Goal: Task Accomplishment & Management: Complete application form

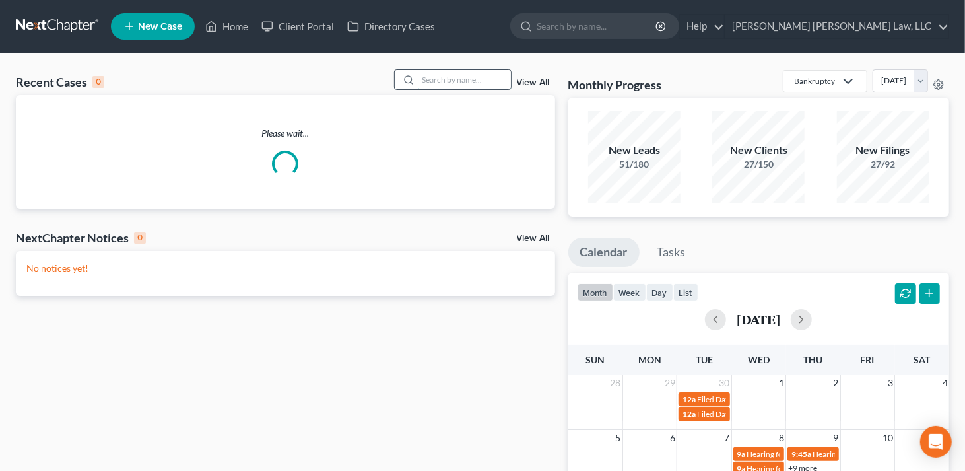
click at [444, 80] on input "search" at bounding box center [465, 79] width 92 height 19
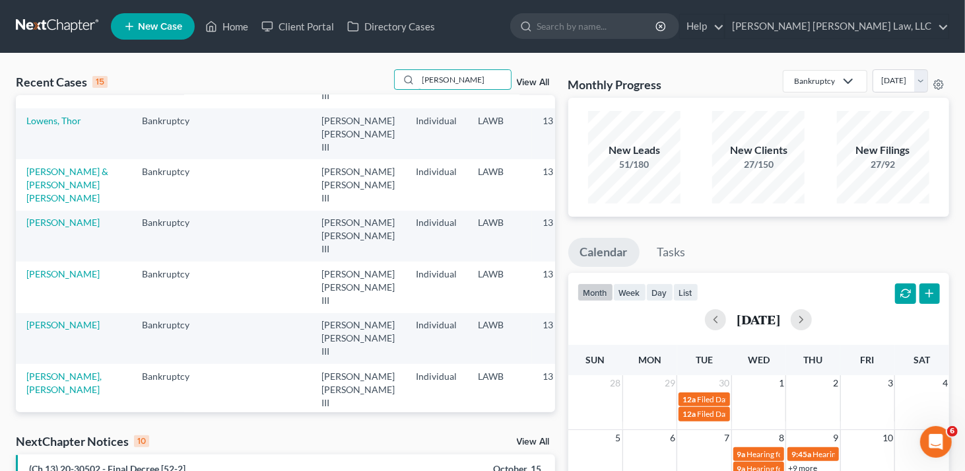
scroll to position [330, 0]
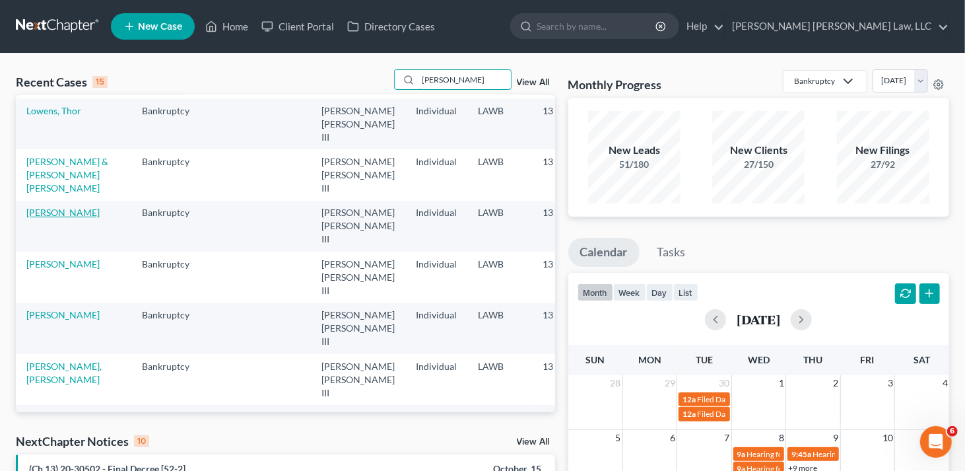
type input "owens"
click at [30, 207] on link "[PERSON_NAME]" at bounding box center [62, 212] width 73 height 11
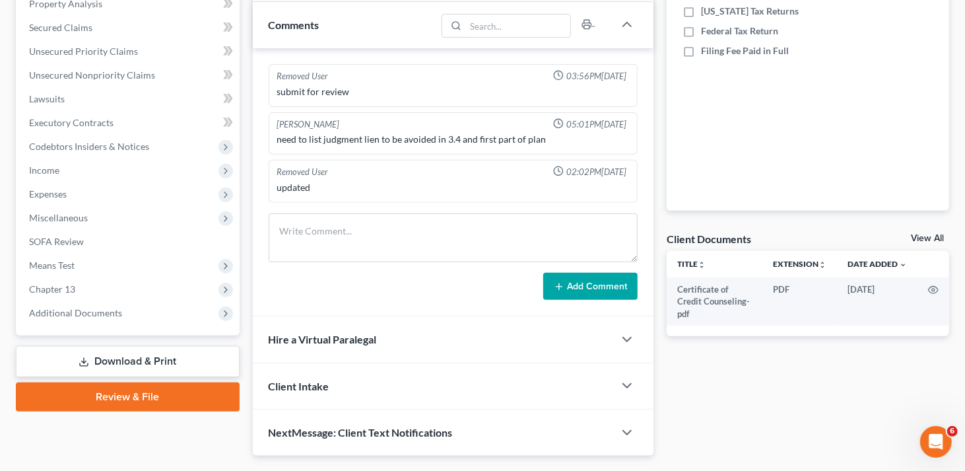
scroll to position [198, 0]
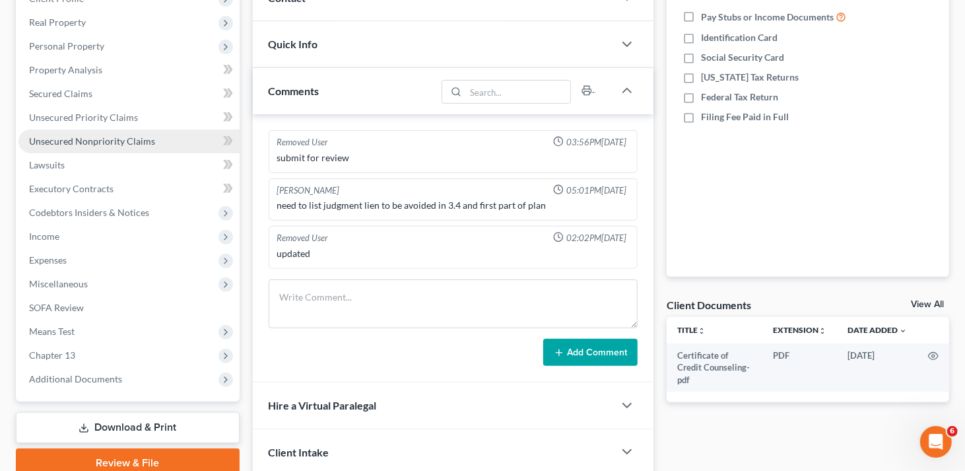
click at [109, 141] on span "Unsecured Nonpriority Claims" at bounding box center [92, 140] width 126 height 11
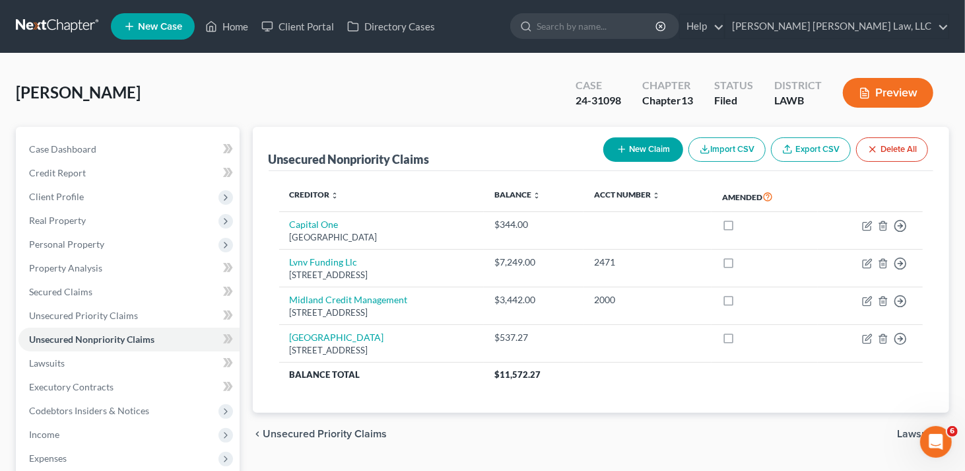
click at [655, 147] on button "New Claim" at bounding box center [644, 149] width 80 height 24
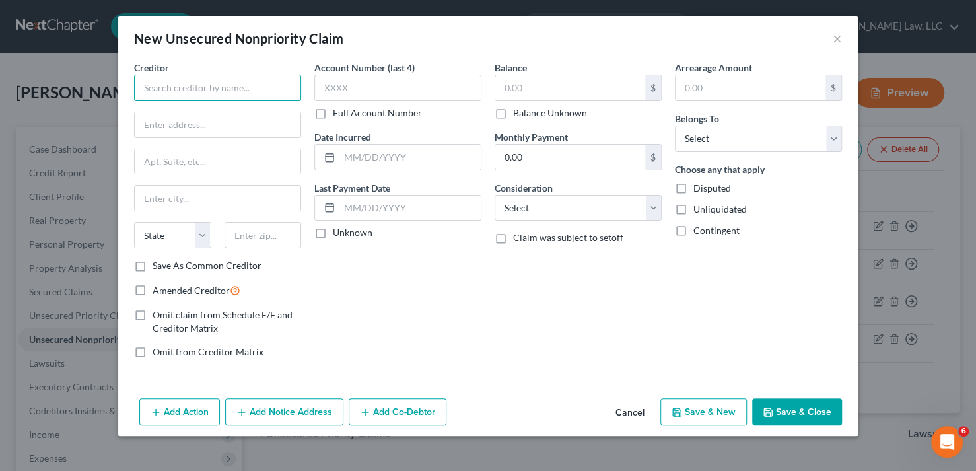
click at [206, 88] on input "text" at bounding box center [217, 88] width 167 height 26
type input "State of Michigan Dept of Labor"
click at [165, 127] on input "text" at bounding box center [218, 124] width 166 height 25
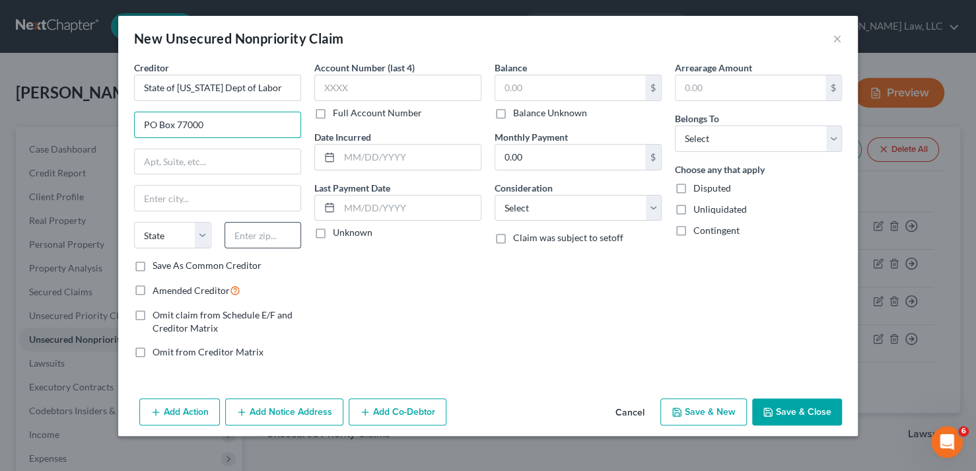
type input "PO Box 77000"
click at [246, 240] on input "text" at bounding box center [263, 235] width 77 height 26
type input "84277-1760"
click at [182, 201] on input "text" at bounding box center [218, 198] width 166 height 25
type input "Detroit"
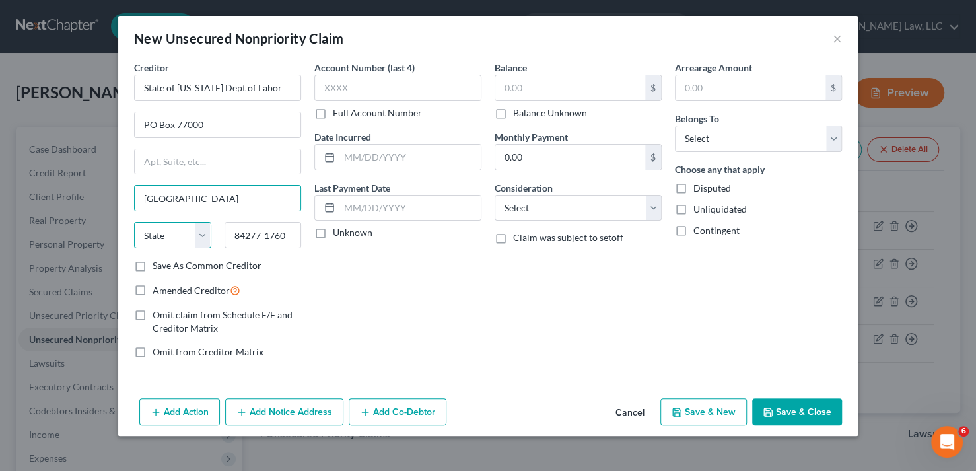
click at [203, 237] on select "State AL AK AR AZ CA CO CT DE DC FL GA GU HI ID IL IN IA KS KY LA ME MD MA MI M…" at bounding box center [172, 235] width 77 height 26
select select "23"
click at [134, 222] on select "State AL AK AR AZ CA CO CT DE DC FL GA GU HI ID IL IN IA KS KY LA ME MD MA MI M…" at bounding box center [172, 235] width 77 height 26
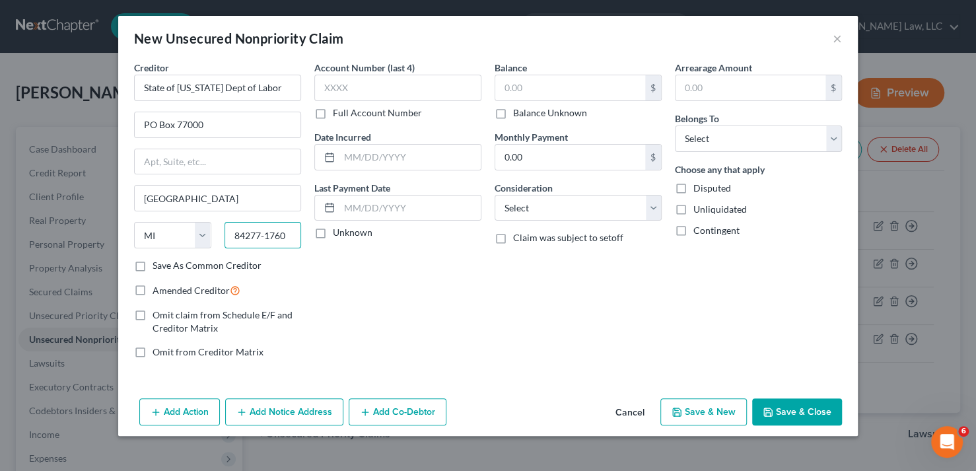
click at [233, 236] on input "84277-1760" at bounding box center [263, 235] width 77 height 26
click at [290, 230] on input "48277-1760" at bounding box center [263, 235] width 77 height 26
type input "48277-1760"
click at [281, 88] on input "State of Michigan Dept of Labor" at bounding box center [217, 88] width 167 height 26
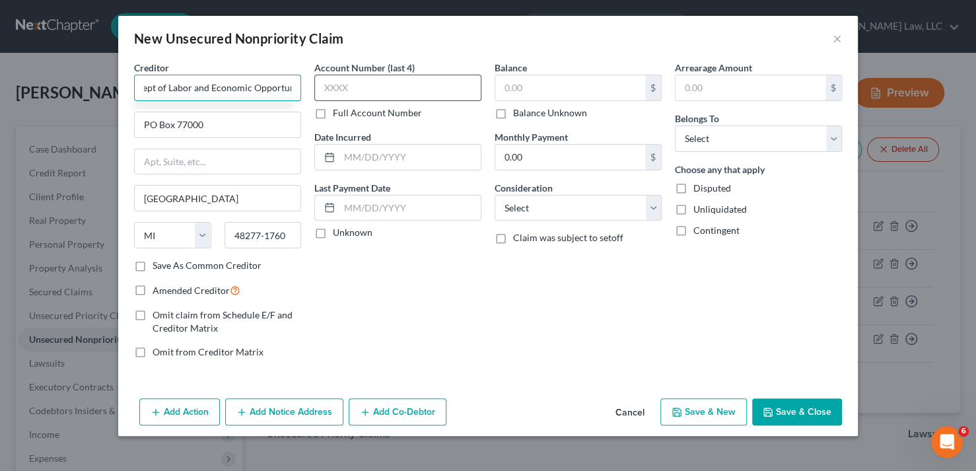
type input "State of Michigan Dept of Labor and Economic Opportunity"
click at [400, 96] on input "text" at bounding box center [397, 88] width 167 height 26
type input "5824"
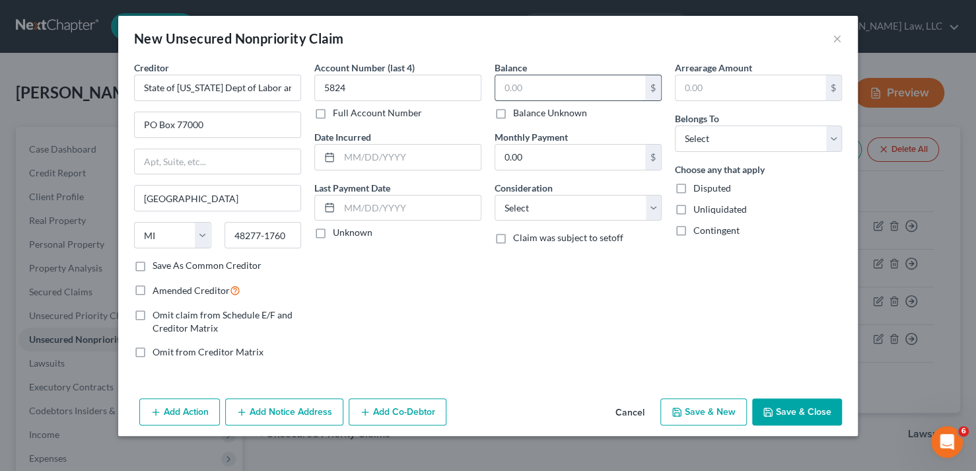
click at [561, 85] on input "text" at bounding box center [570, 87] width 150 height 25
type input "5,958.24"
click at [650, 208] on select "Select Cable / Satellite Services Collection Agency Credit Card Debt Debt Couns…" at bounding box center [578, 208] width 167 height 26
click at [650, 210] on select "Select Cable / Satellite Services Collection Agency Credit Card Debt Debt Couns…" at bounding box center [578, 208] width 167 height 26
click at [650, 209] on select "Select Cable / Satellite Services Collection Agency Credit Card Debt Debt Couns…" at bounding box center [578, 208] width 167 height 26
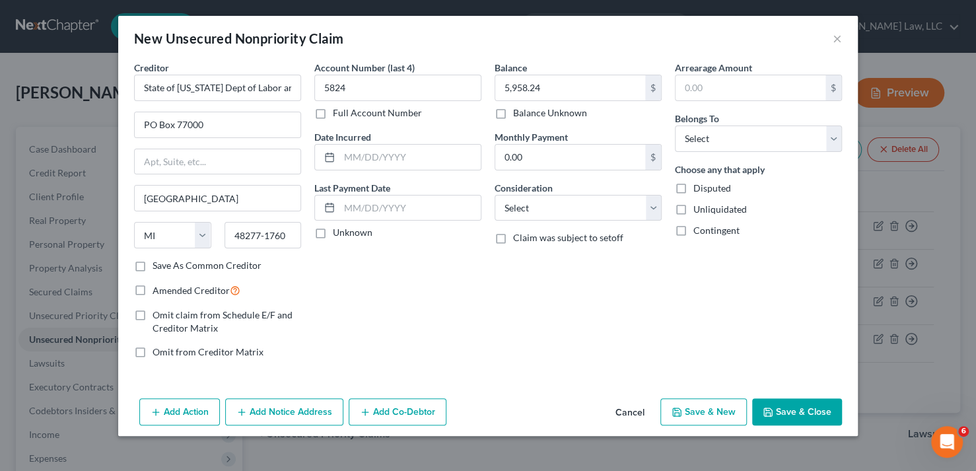
click at [615, 277] on div "Balance 5,958.24 $ Balance Unknown Balance Undetermined 5,958.24 $ Balance Unkn…" at bounding box center [578, 215] width 180 height 308
click at [584, 215] on select "Select Cable / Satellite Services Collection Agency Credit Card Debt Debt Couns…" at bounding box center [578, 208] width 167 height 26
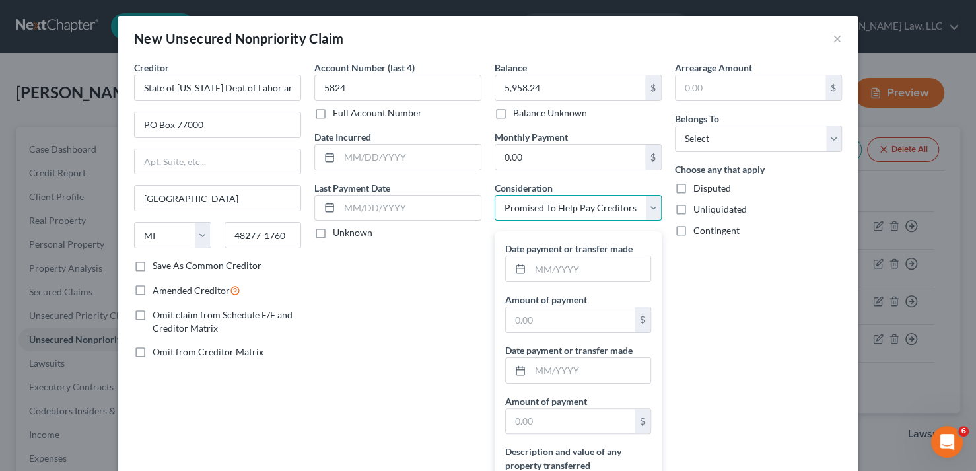
click at [647, 207] on select "Select Cable / Satellite Services Collection Agency Credit Card Debt Debt Couns…" at bounding box center [578, 208] width 167 height 26
click at [631, 206] on select "Select Cable / Satellite Services Collection Agency Credit Card Debt Debt Couns…" at bounding box center [578, 208] width 167 height 26
click at [648, 203] on select "Select Cable / Satellite Services Collection Agency Credit Card Debt Debt Couns…" at bounding box center [578, 208] width 167 height 26
click at [694, 283] on div "Arrearage Amount $ Belongs To * Select Debtor 1 Only Debtor 2 Only Debtor 1 And…" at bounding box center [758, 313] width 180 height 505
click at [648, 211] on select "Select Cable / Satellite Services Collection Agency Credit Card Debt Debt Couns…" at bounding box center [578, 208] width 167 height 26
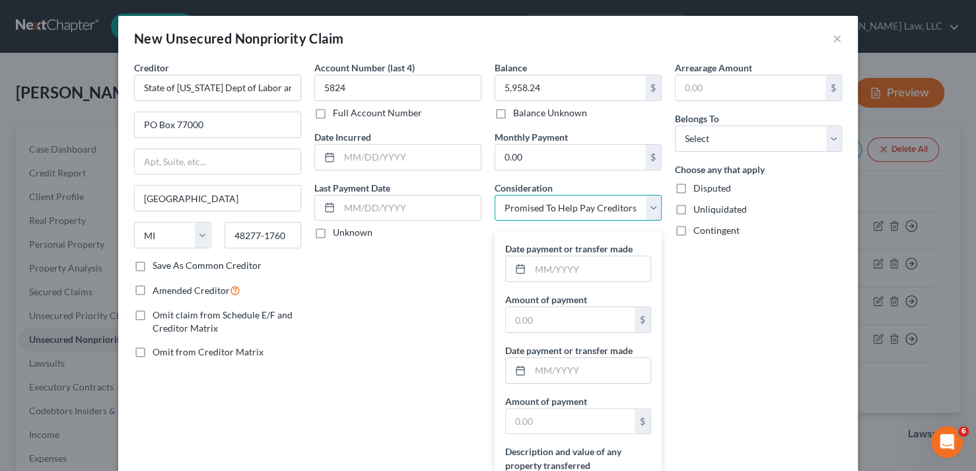
select select "14"
click at [495, 195] on select "Select Cable / Satellite Services Collection Agency Credit Card Debt Debt Couns…" at bounding box center [578, 208] width 167 height 26
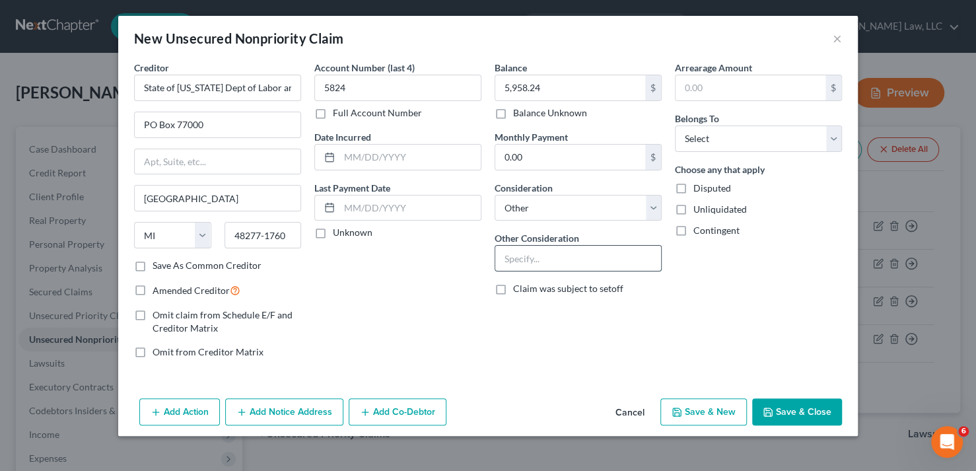
click at [553, 262] on input "text" at bounding box center [578, 258] width 166 height 25
type input "Overpayment of Benefits"
click at [835, 137] on select "Select Debtor 1 Only Debtor 2 Only Debtor 1 And Debtor 2 Only At Least One Of T…" at bounding box center [758, 138] width 167 height 26
select select "0"
click at [675, 125] on select "Select Debtor 1 Only Debtor 2 Only Debtor 1 And Debtor 2 Only At Least One Of T…" at bounding box center [758, 138] width 167 height 26
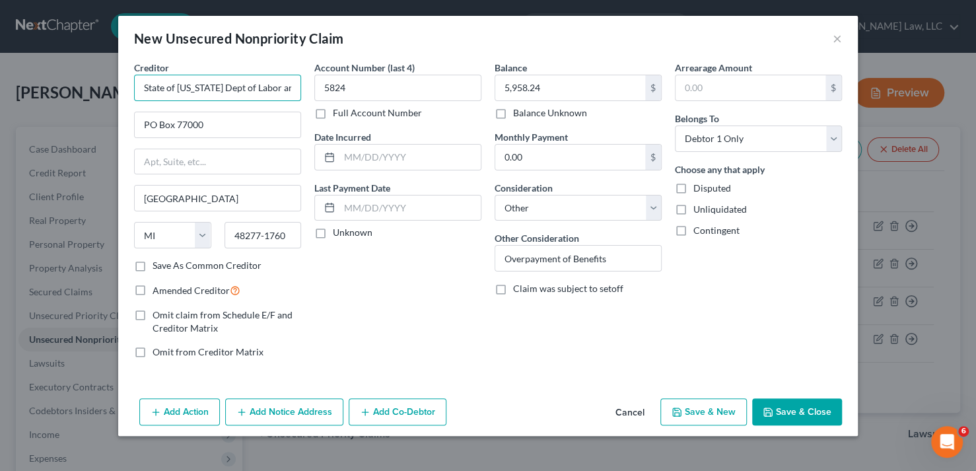
click at [232, 87] on input "State of Michigan Dept of Labor and Economic Opportunity" at bounding box center [217, 88] width 167 height 26
type input "State of Michigan Dept of Labor and Economic Opportunity Unemployment Insurance…"
click at [801, 407] on button "Save & Close" at bounding box center [797, 412] width 90 height 28
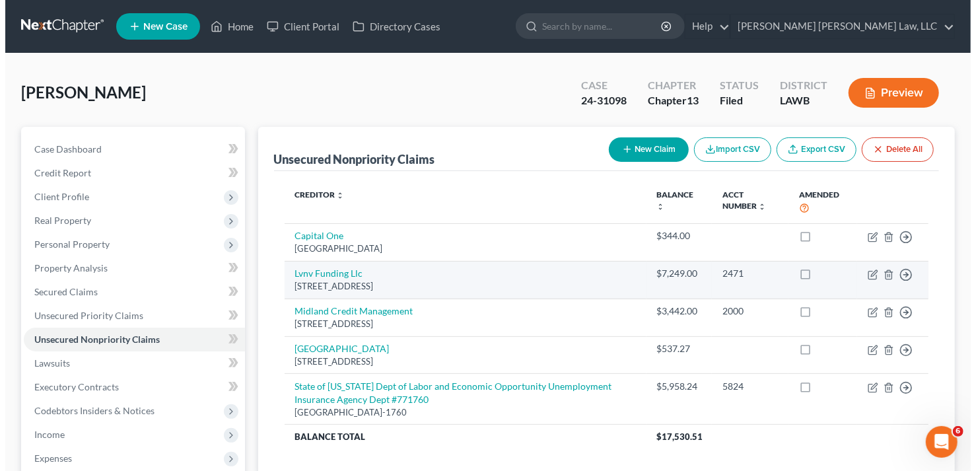
scroll to position [66, 0]
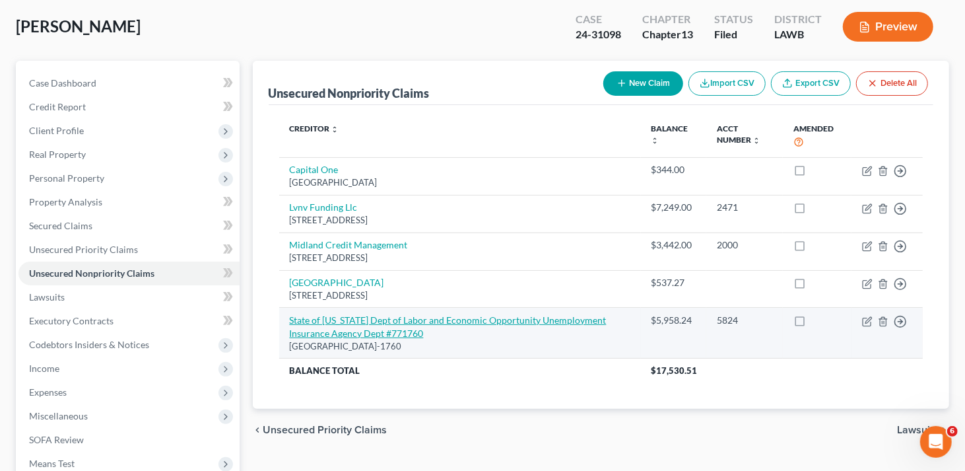
click at [464, 318] on link "State of Michigan Dept of Labor and Economic Opportunity Unemployment Insurance…" at bounding box center [448, 326] width 317 height 24
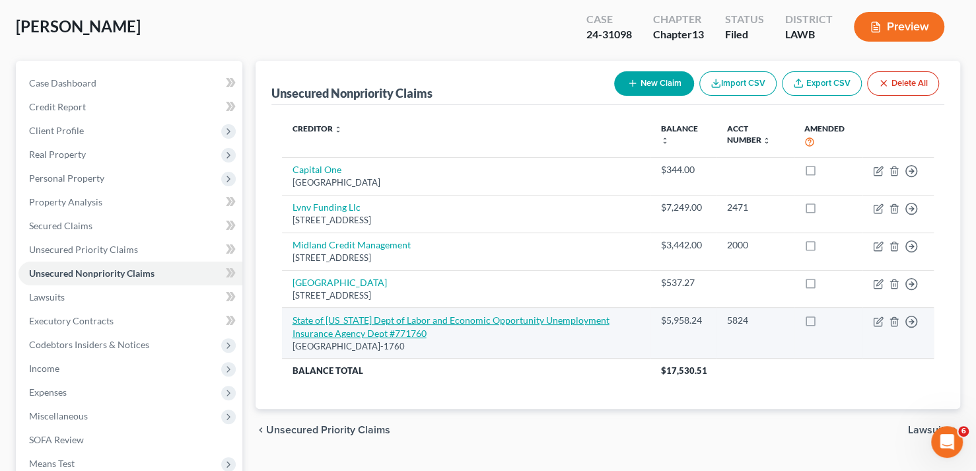
select select "23"
select select "14"
select select "0"
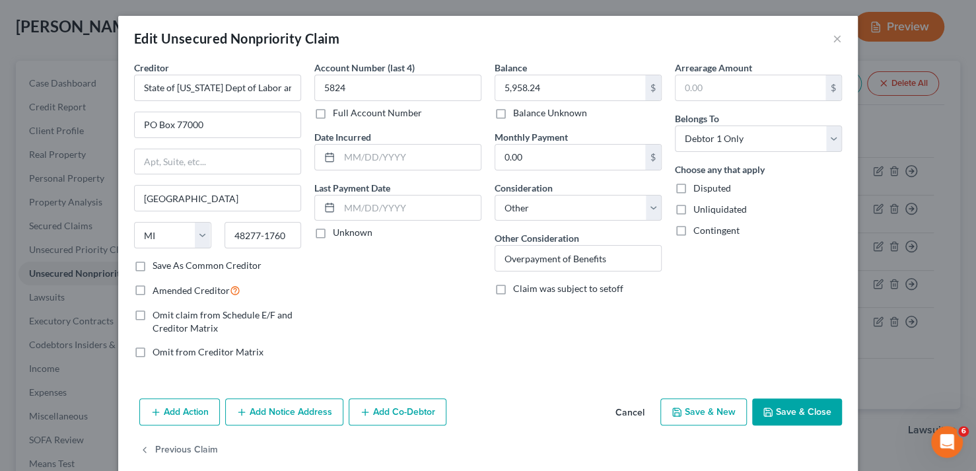
click at [283, 413] on button "Add Notice Address" at bounding box center [284, 412] width 118 height 28
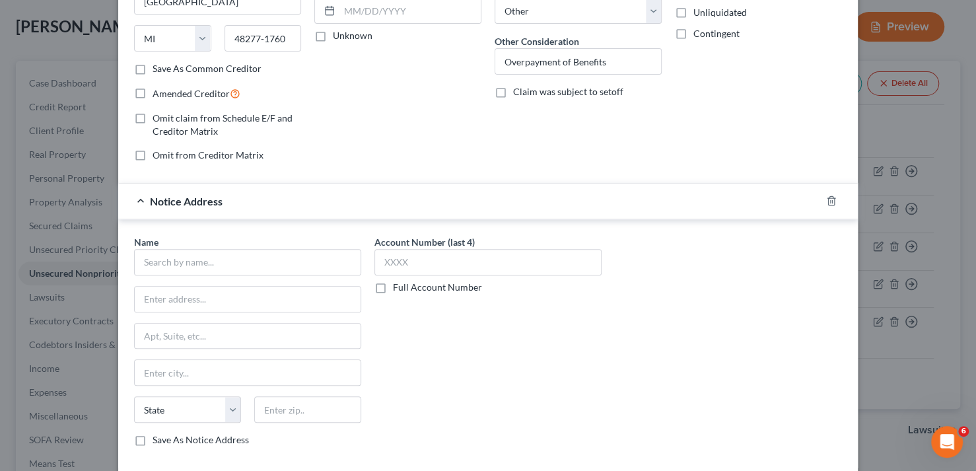
scroll to position [198, 0]
click at [253, 263] on input "text" at bounding box center [247, 261] width 227 height 26
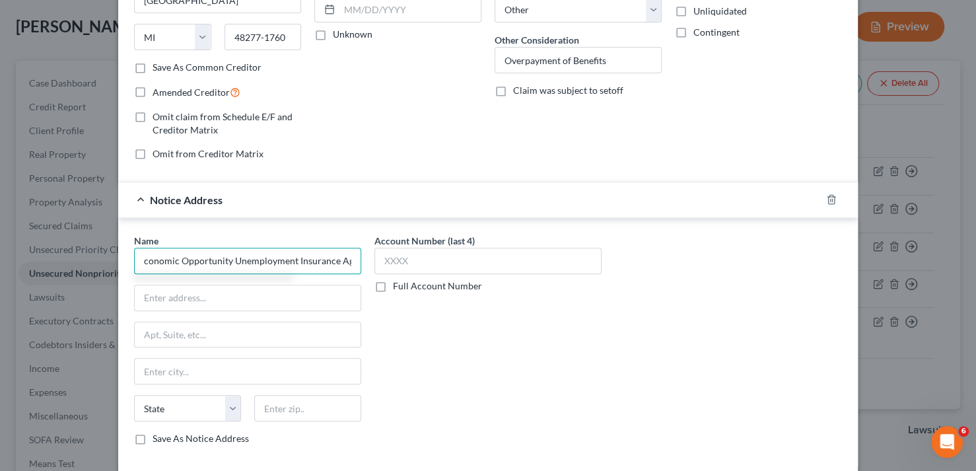
scroll to position [0, 168]
type input "State of Michigan Dept of Labor and Economic Opportunity Unemployment Insurance…"
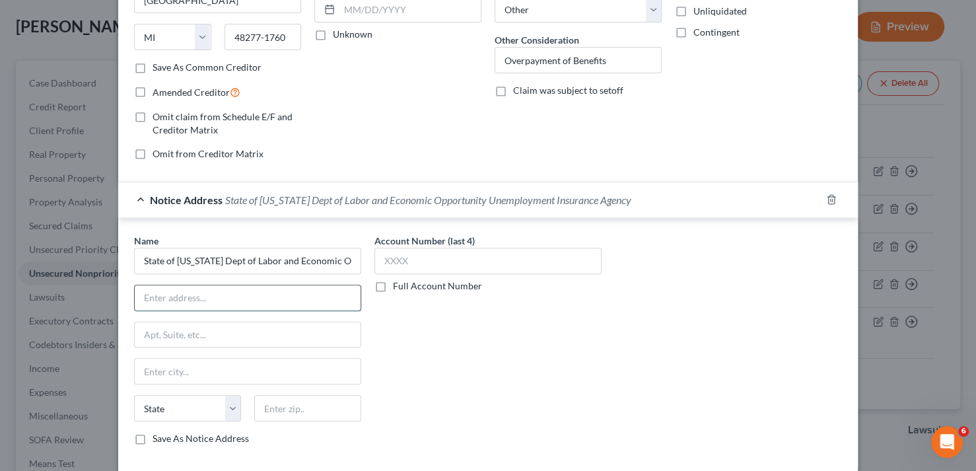
click at [219, 290] on input "text" at bounding box center [248, 297] width 226 height 25
paste input "Cadillac Place, 3024 W Grand Blvd,"
type input "Cadillac Place, 3024 W Grand Blvd,"
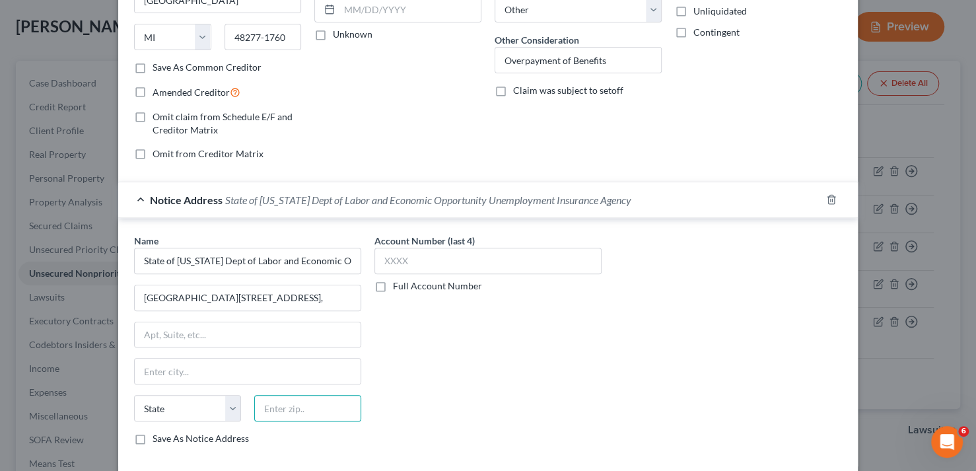
click at [297, 406] on input "text" at bounding box center [307, 408] width 107 height 26
paste input "48202"
type input "48202"
click at [249, 369] on input "text" at bounding box center [248, 371] width 226 height 25
type input "Detroit"
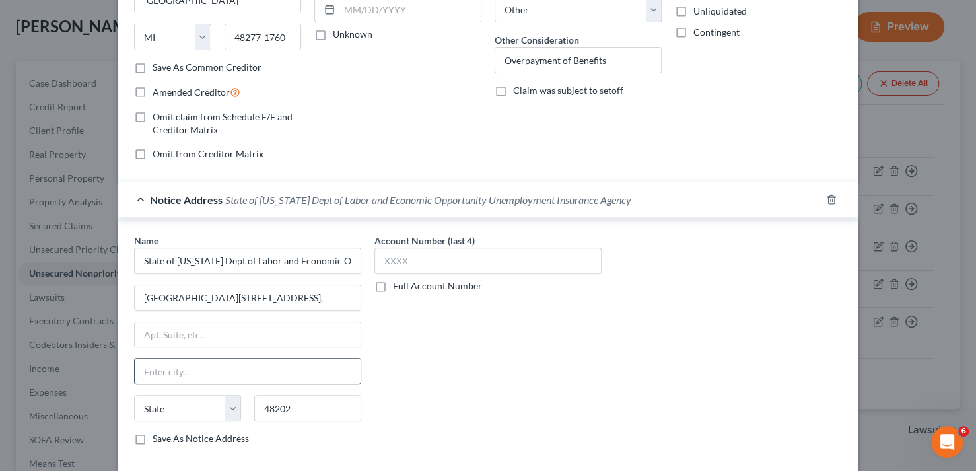
select select "23"
click at [166, 295] on input "Cadillac Place, 3024 W Grand Blvd," at bounding box center [248, 297] width 226 height 25
click at [195, 297] on input "Cadillac Place, 3024 W Grand Blvd," at bounding box center [248, 297] width 226 height 25
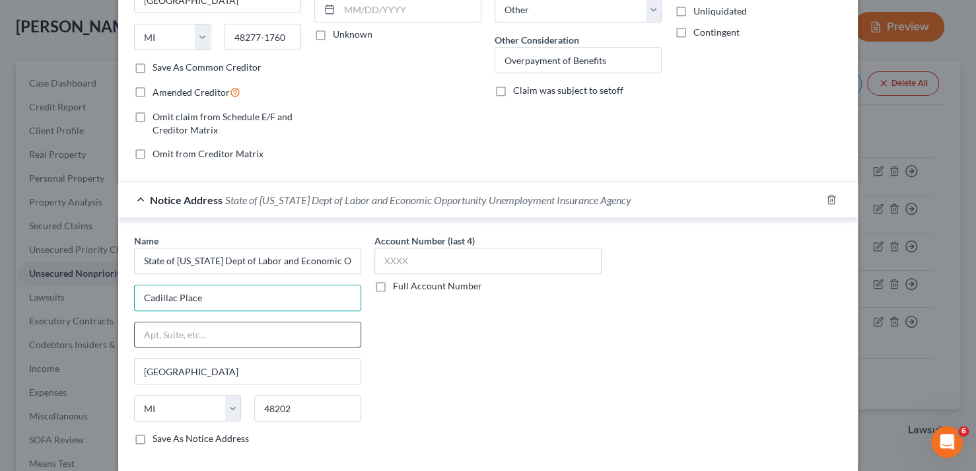
type input "Cadillac Place"
click at [197, 332] on input "text" at bounding box center [248, 334] width 226 height 25
paste input "3024 W Grand Blvd,"
type input "3024 W Grand Blvd,"
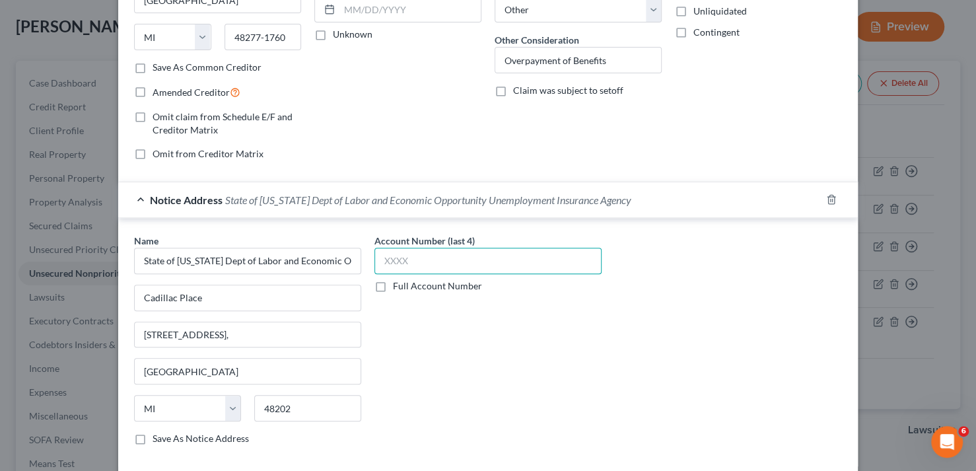
click at [419, 255] on input "text" at bounding box center [487, 261] width 227 height 26
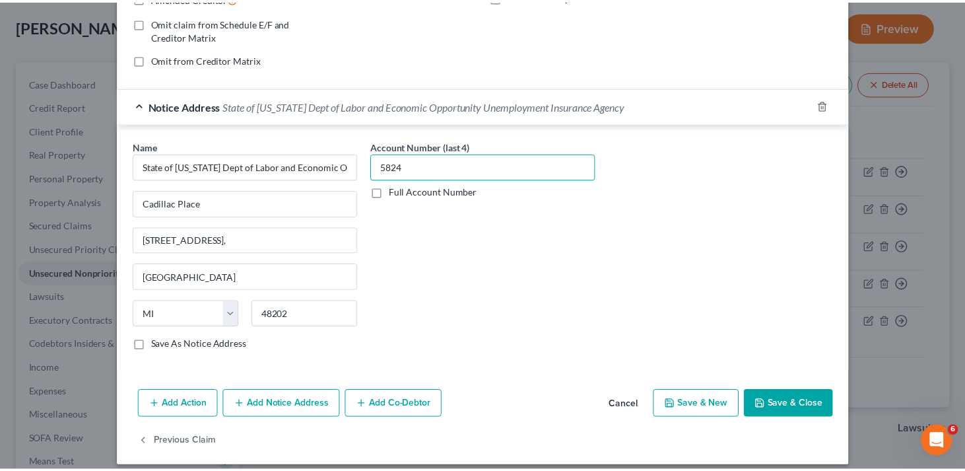
scroll to position [300, 0]
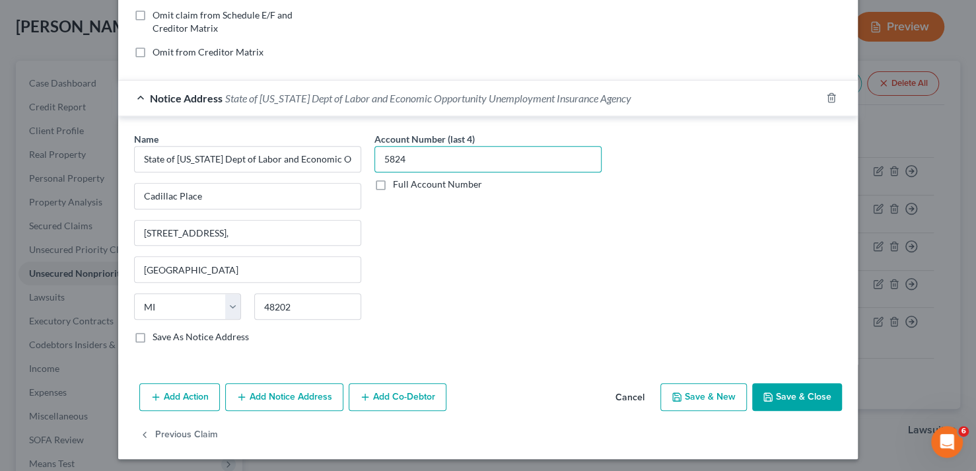
type input "5824"
click at [796, 396] on button "Save & Close" at bounding box center [797, 397] width 90 height 28
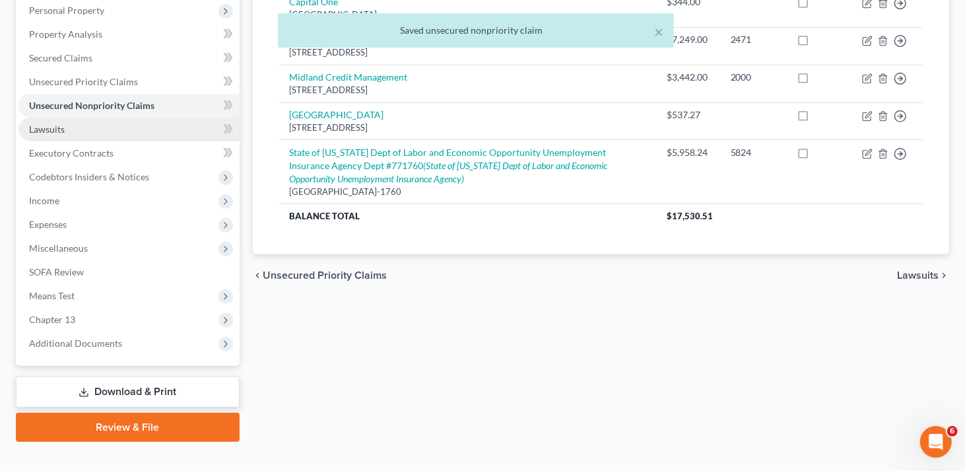
scroll to position [253, 0]
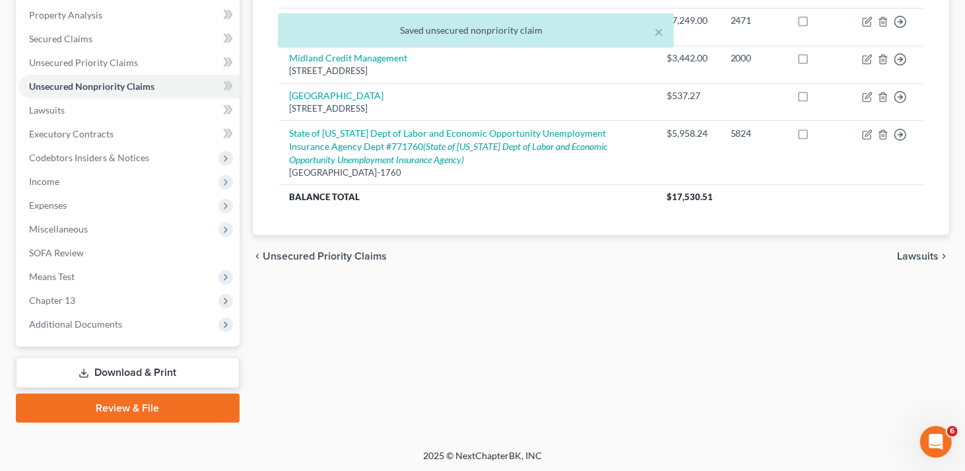
click at [167, 372] on link "Download & Print" at bounding box center [128, 372] width 224 height 31
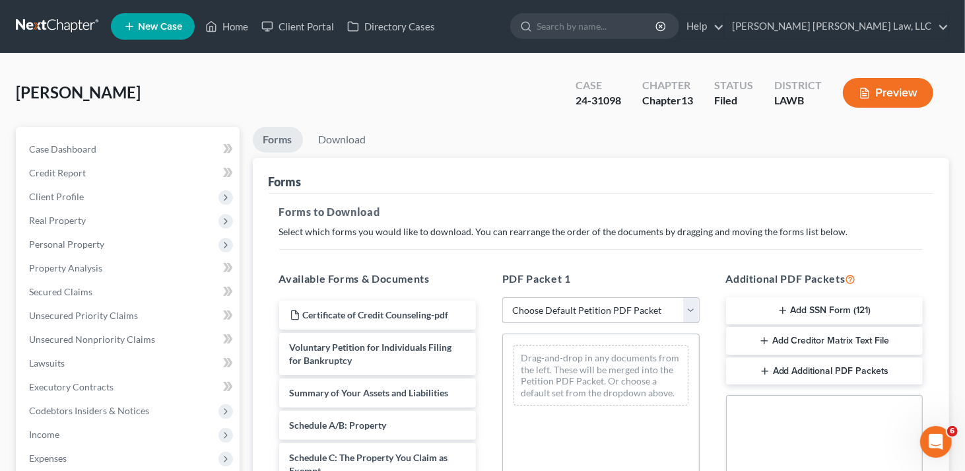
click at [563, 312] on select "Choose Default Petition PDF Packet Complete Bankruptcy Petition (all forms and …" at bounding box center [601, 310] width 197 height 26
select select "2"
click at [503, 297] on select "Choose Default Petition PDF Packet Complete Bankruptcy Petition (all forms and …" at bounding box center [601, 310] width 197 height 26
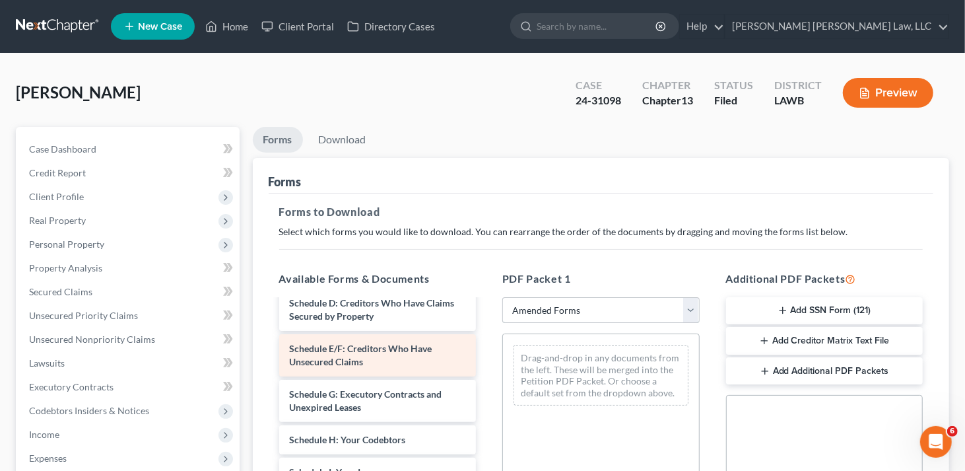
scroll to position [198, 0]
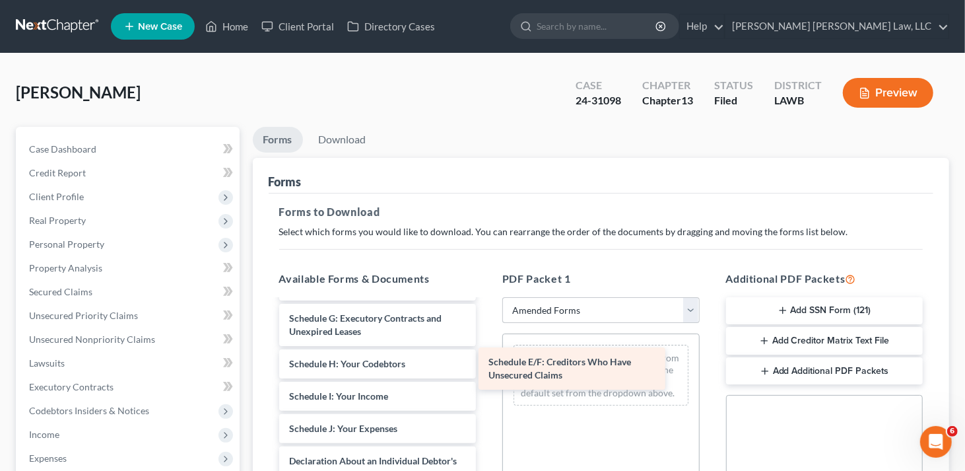
drag, startPoint x: 390, startPoint y: 324, endPoint x: 589, endPoint y: 367, distance: 204.0
click at [487, 369] on div "Schedule E/F: Creditors Who Have Unsecured Claims Voluntary Petition for Indivi…" at bounding box center [378, 412] width 219 height 620
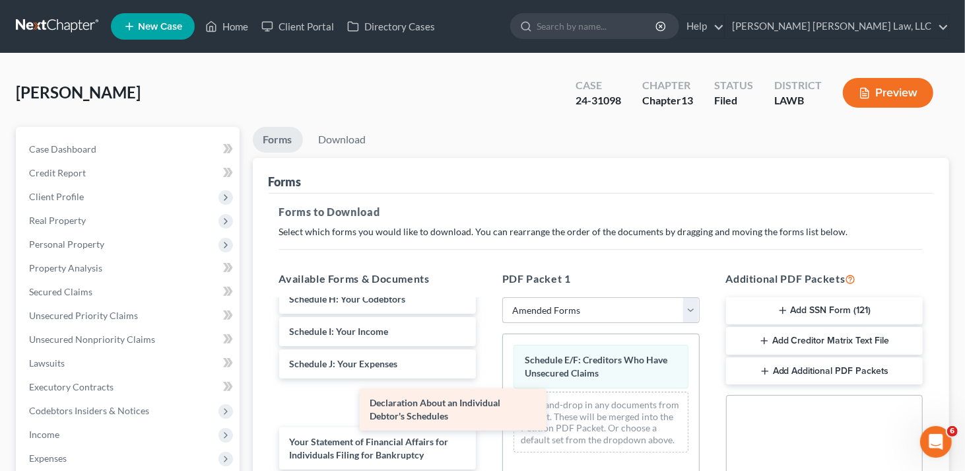
scroll to position [218, 0]
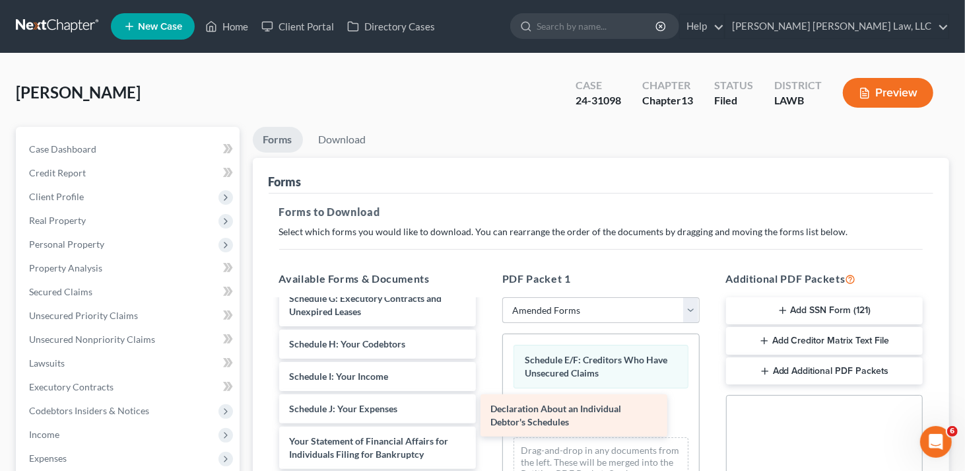
drag, startPoint x: 341, startPoint y: 390, endPoint x: 541, endPoint y: 404, distance: 200.6
click at [487, 404] on div "Declaration About an Individual Debtor's Schedules Voluntary Petition for Indiv…" at bounding box center [378, 370] width 219 height 575
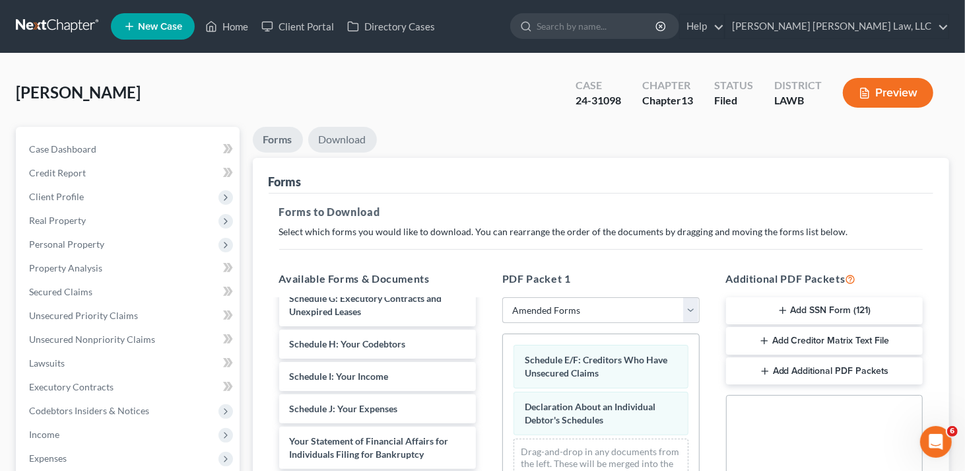
click at [342, 134] on link "Download" at bounding box center [342, 140] width 69 height 26
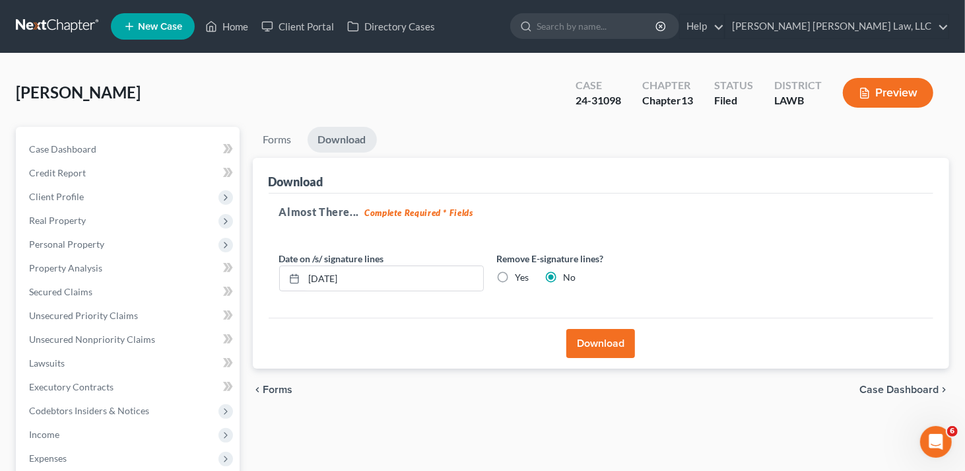
click at [598, 348] on button "Download" at bounding box center [601, 343] width 69 height 29
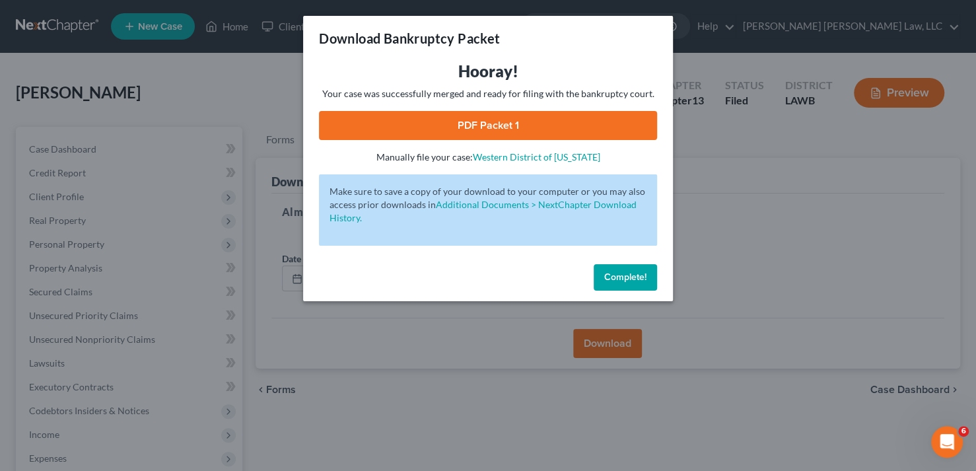
click at [495, 120] on link "PDF Packet 1" at bounding box center [488, 125] width 338 height 29
click at [633, 279] on span "Complete!" at bounding box center [625, 276] width 42 height 11
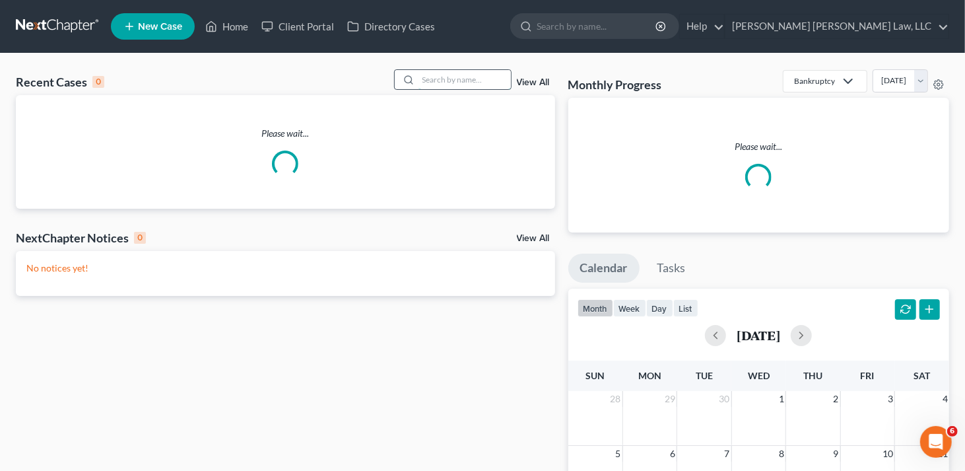
click at [479, 81] on input "search" at bounding box center [465, 79] width 92 height 19
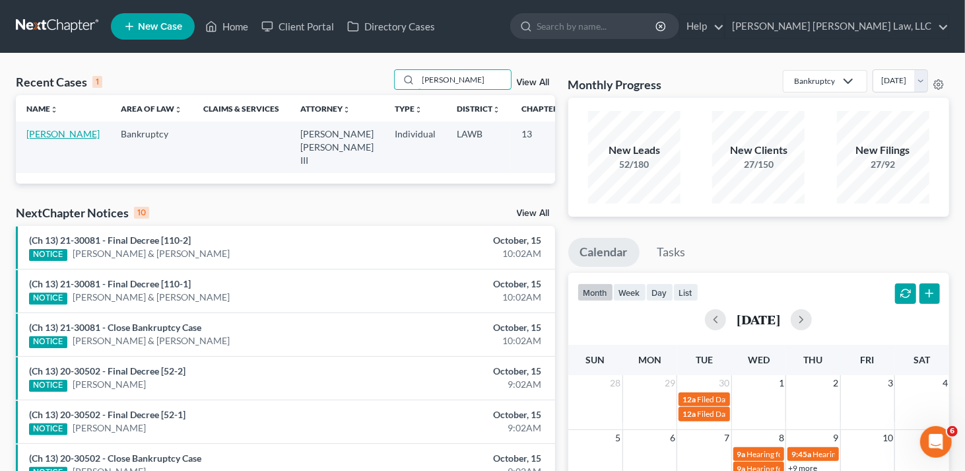
type input "standifer, marion"
click at [37, 139] on link "[PERSON_NAME]" at bounding box center [62, 133] width 73 height 11
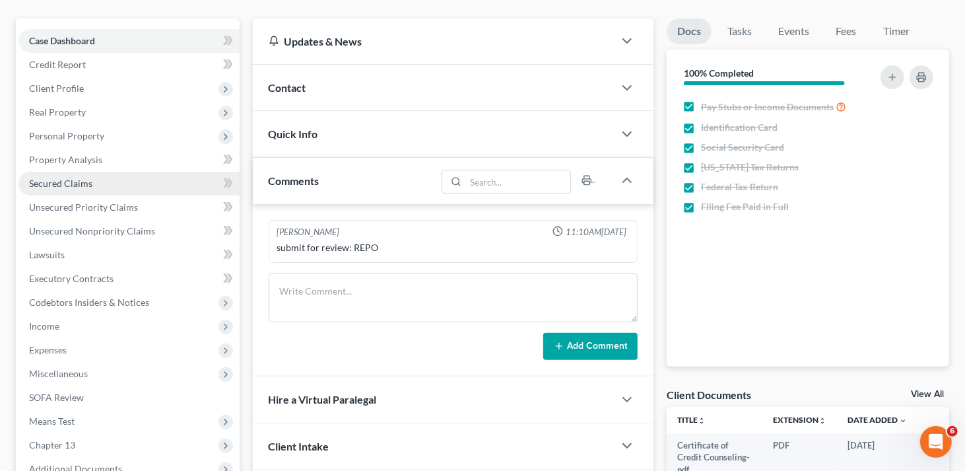
scroll to position [198, 0]
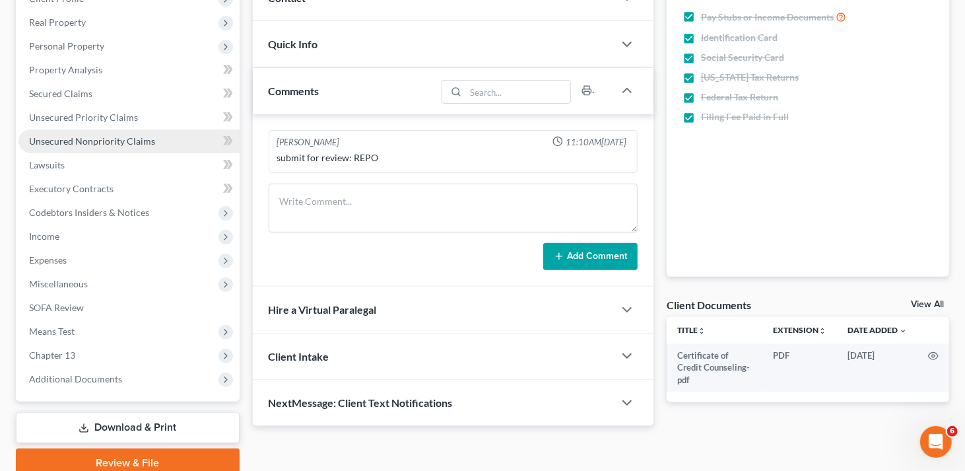
click at [92, 145] on span "Unsecured Nonpriority Claims" at bounding box center [92, 140] width 126 height 11
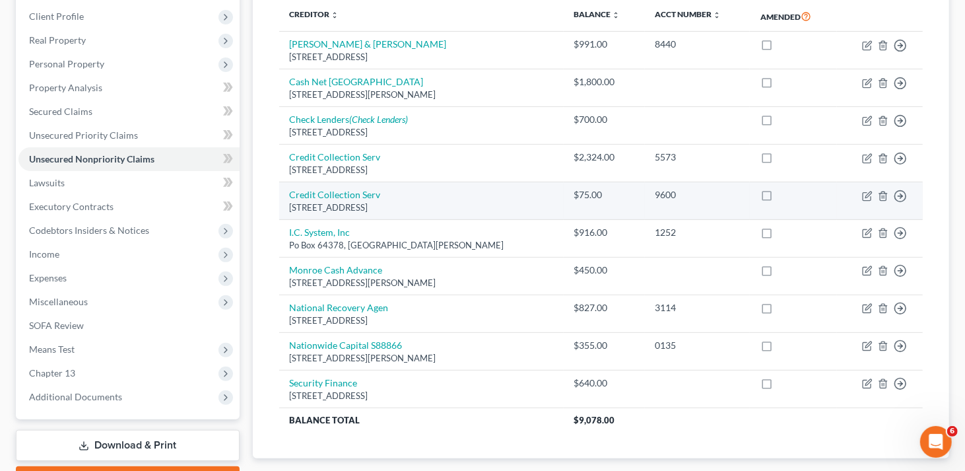
scroll to position [125, 0]
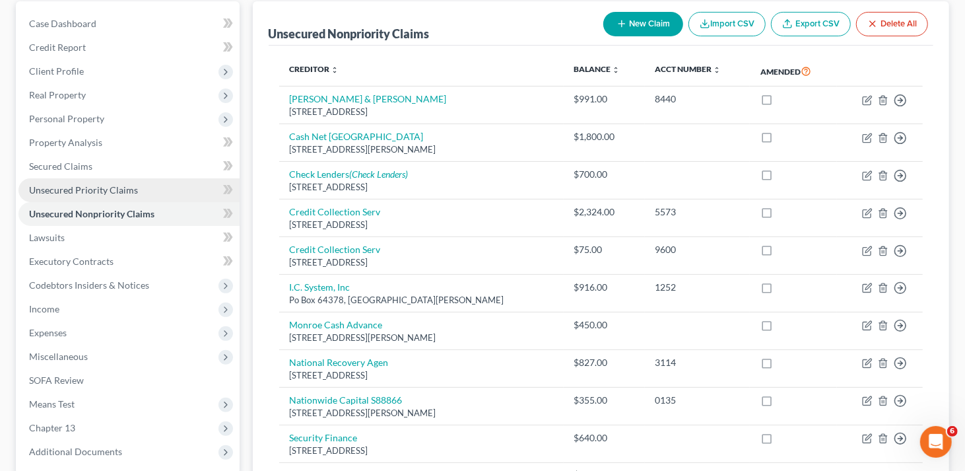
click at [139, 195] on link "Unsecured Priority Claims" at bounding box center [128, 190] width 221 height 24
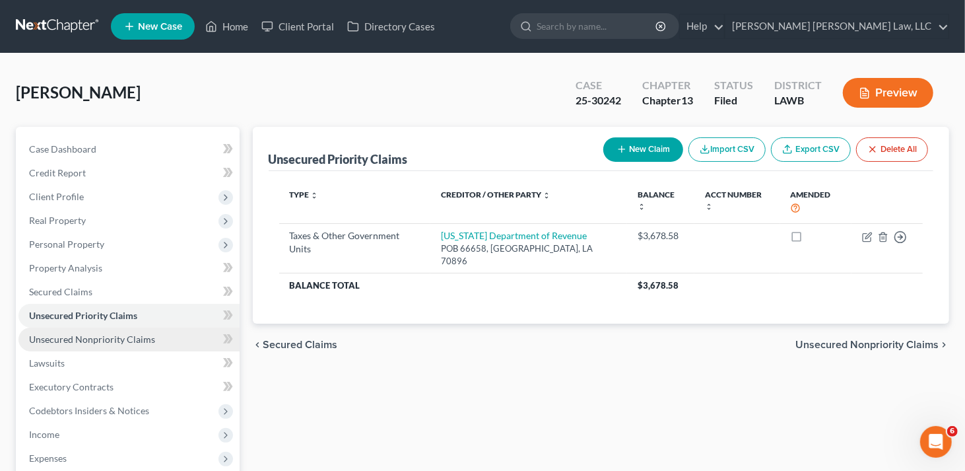
click at [81, 335] on span "Unsecured Nonpriority Claims" at bounding box center [92, 338] width 126 height 11
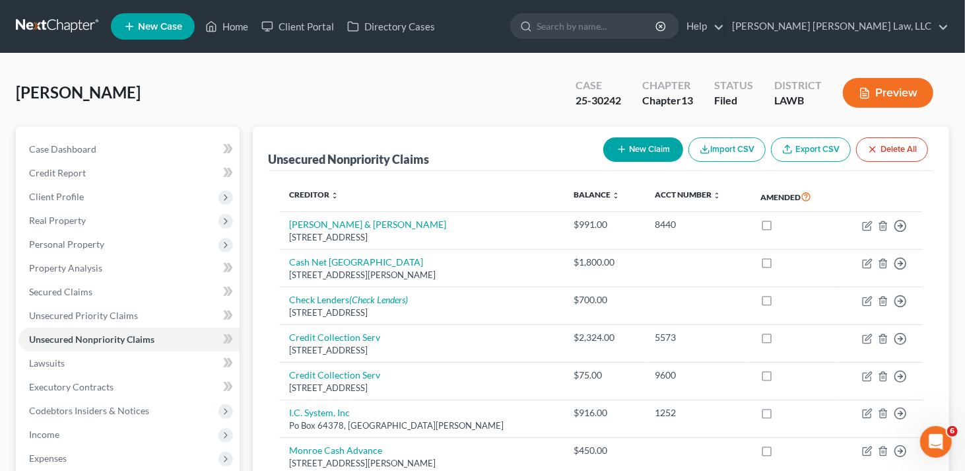
click at [651, 147] on button "New Claim" at bounding box center [644, 149] width 80 height 24
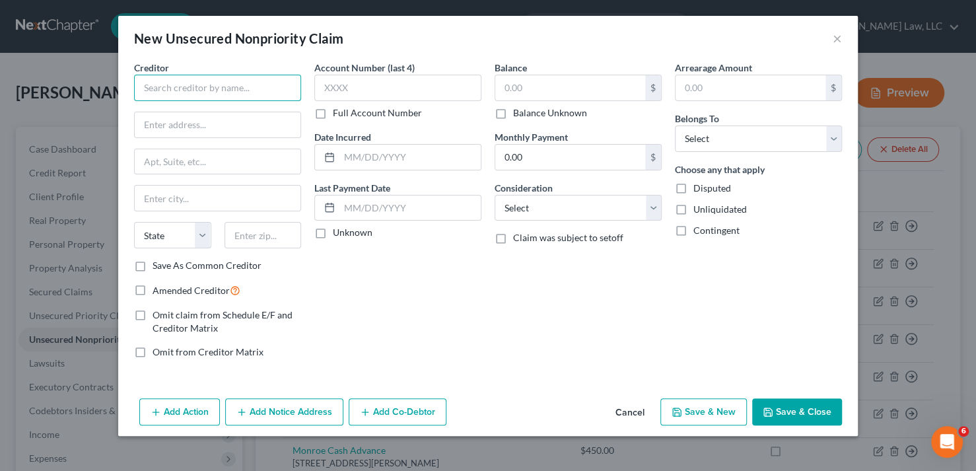
click at [184, 84] on input "text" at bounding box center [217, 88] width 167 height 26
type input "IRS"
click at [172, 127] on input "text" at bounding box center [218, 124] width 166 height 25
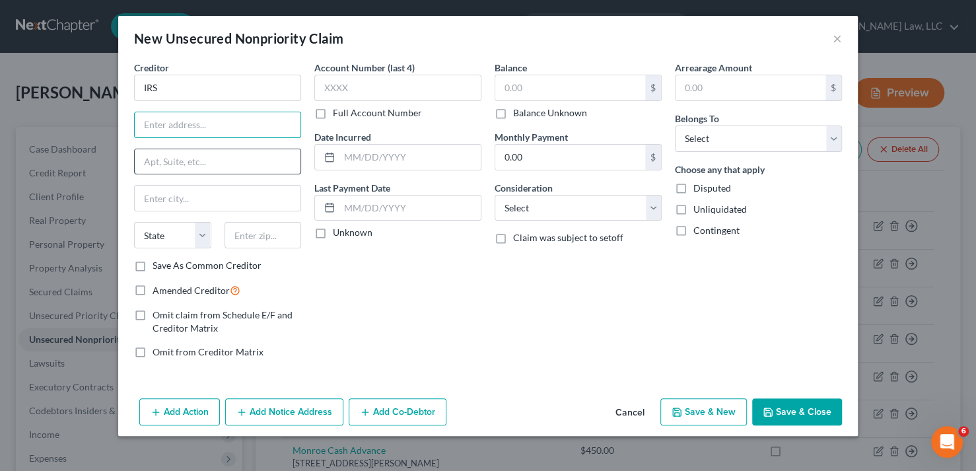
type input "PO Box 7346"
type input "Philadelphia"
type input "19101-7346"
click at [522, 82] on input "text" at bounding box center [570, 87] width 150 height 25
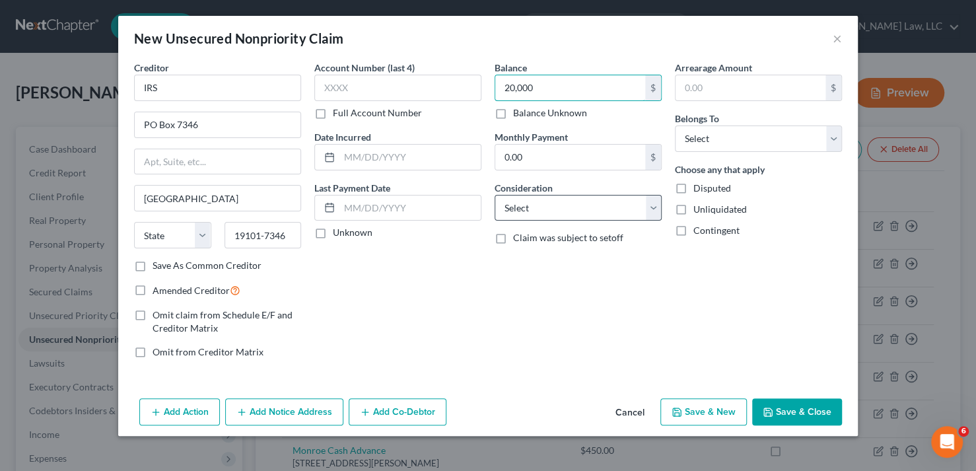
type input "20,000"
click at [656, 211] on select "Select Cable / Satellite Services Collection Agency Credit Card Debt Debt Couns…" at bounding box center [578, 208] width 167 height 26
click at [495, 195] on select "Select Cable / Satellite Services Collection Agency Credit Card Debt Debt Couns…" at bounding box center [578, 208] width 167 height 26
click at [651, 204] on select "Select Cable / Satellite Services Collection Agency Credit Card Debt Debt Couns…" at bounding box center [578, 208] width 167 height 26
select select "7"
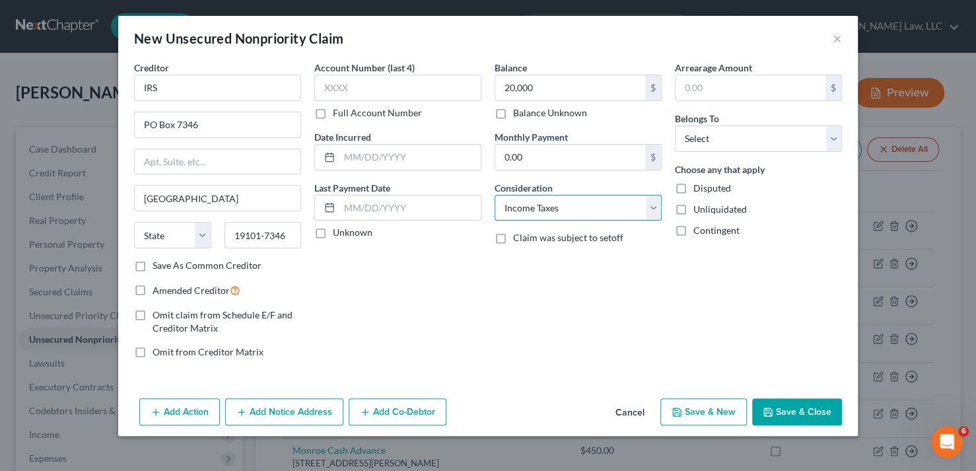
click at [495, 195] on select "Select Cable / Satellite Services Collection Agency Credit Card Debt Debt Couns…" at bounding box center [578, 208] width 167 height 26
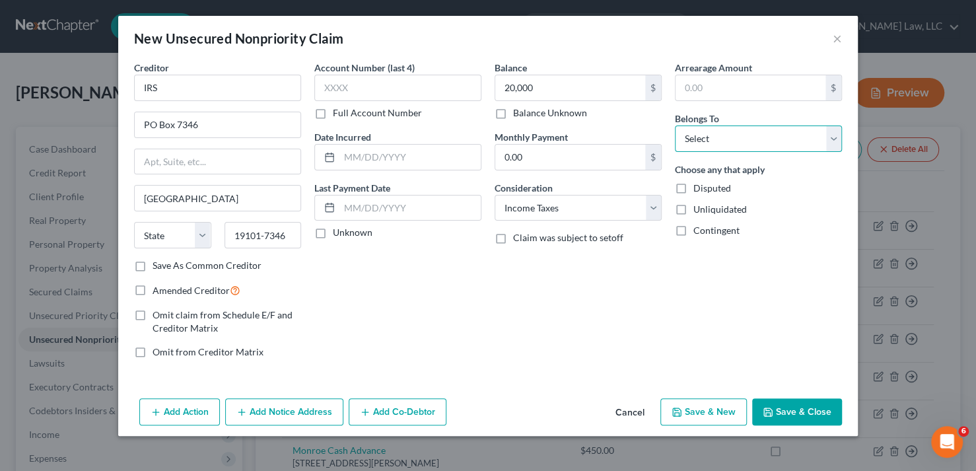
click at [763, 134] on select "Select Debtor 1 Only Debtor 2 Only Debtor 1 And Debtor 2 Only At Least One Of T…" at bounding box center [758, 138] width 167 height 26
select select "0"
click at [675, 125] on select "Select Debtor 1 Only Debtor 2 Only Debtor 1 And Debtor 2 Only At Least One Of T…" at bounding box center [758, 138] width 167 height 26
click at [269, 415] on button "Add Notice Address" at bounding box center [284, 412] width 118 height 28
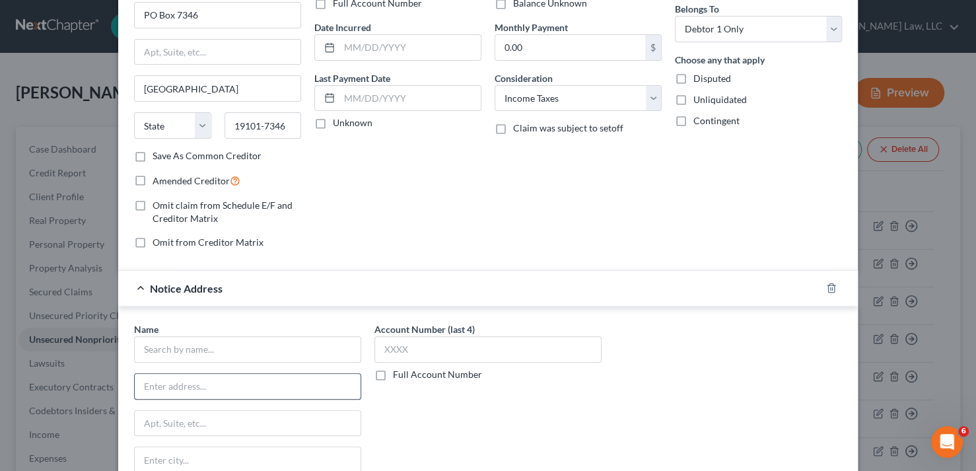
scroll to position [132, 0]
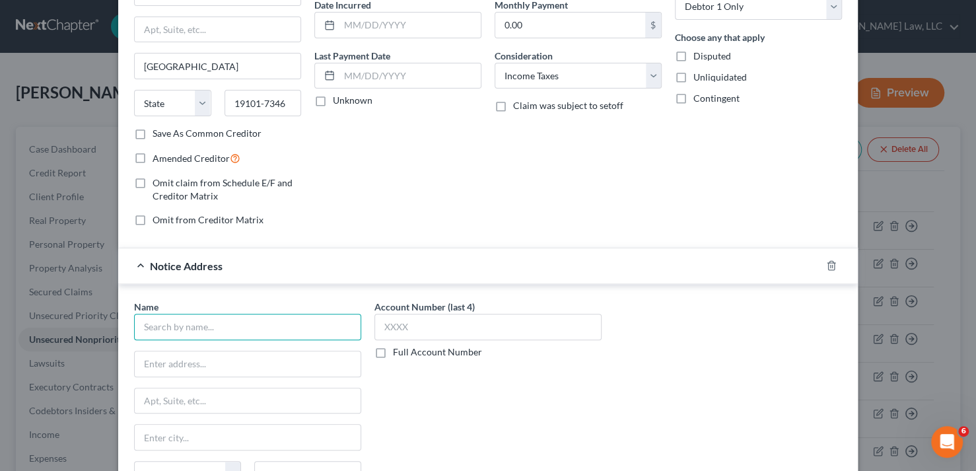
click at [260, 324] on input "text" at bounding box center [247, 327] width 227 height 26
type input "C"
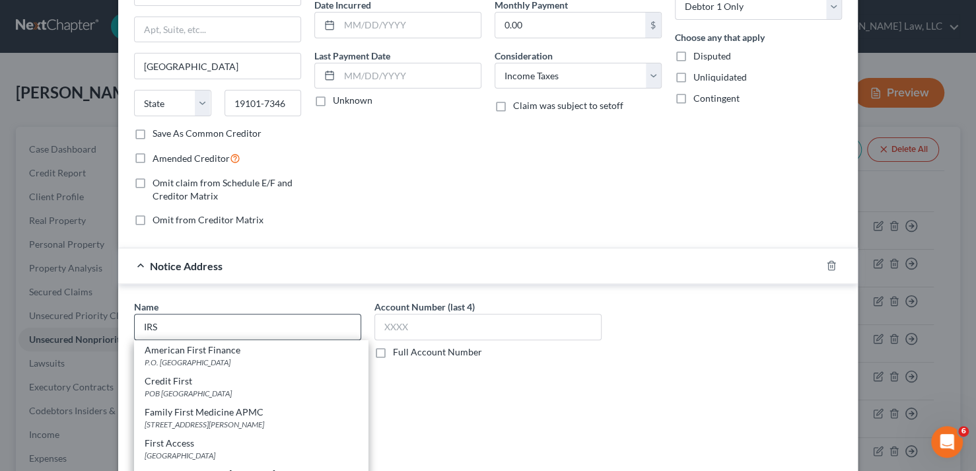
click at [242, 371] on div "Credit First POB 81344, Cleveland, OH 44188" at bounding box center [251, 386] width 234 height 31
type input "Credit First"
type input "POB 81344"
type input "Cleveland"
select select "36"
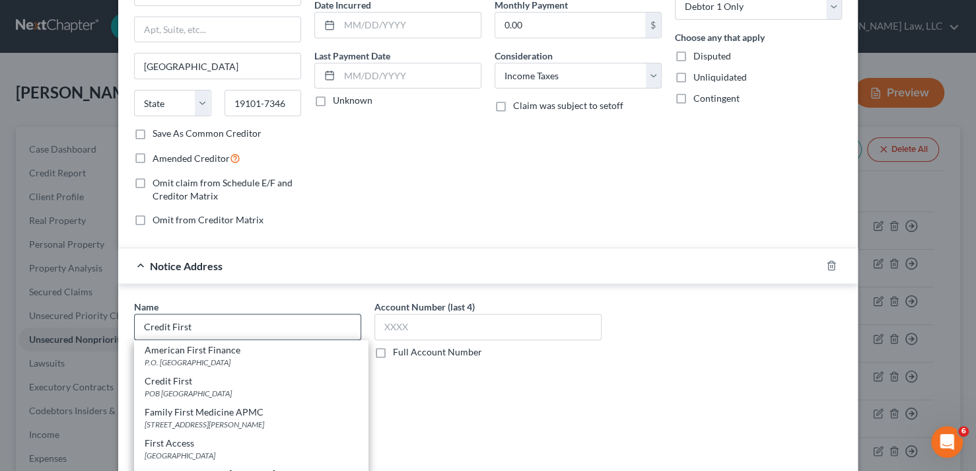
type input "44188"
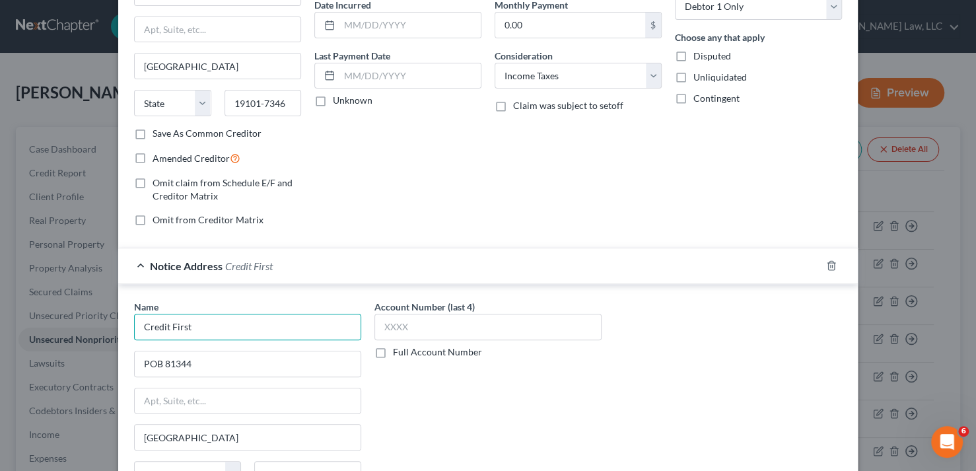
drag, startPoint x: 226, startPoint y: 325, endPoint x: 48, endPoint y: 312, distance: 178.8
click at [48, 312] on div "New Unsecured Nonpriority Claim × Creditor * IRS PO Box 7346 Philadelphia State…" at bounding box center [488, 235] width 976 height 471
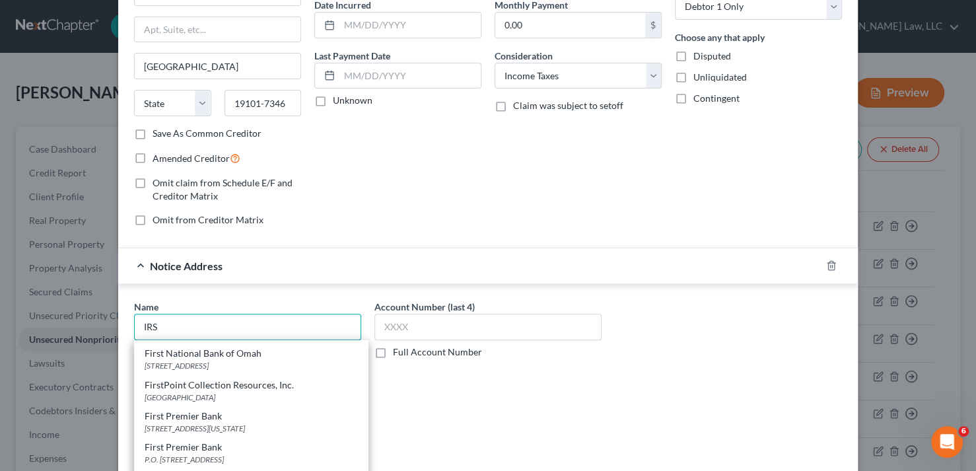
scroll to position [1411, 0]
type input "IRS"
click at [423, 430] on div "Account Number (last 4) Full Account Number" at bounding box center [488, 411] width 240 height 222
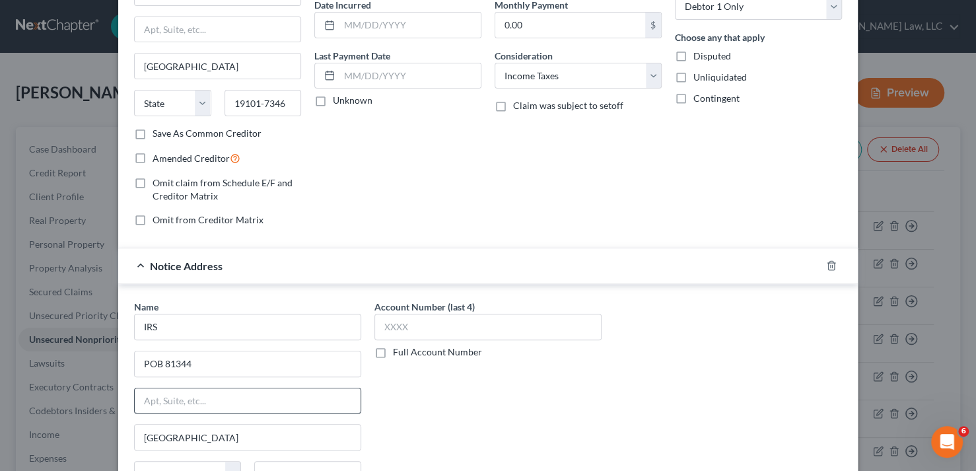
scroll to position [0, 0]
drag, startPoint x: 228, startPoint y: 367, endPoint x: 92, endPoint y: 361, distance: 136.8
click at [92, 365] on div "New Unsecured Nonpriority Claim × Creditor * IRS PO Box 7346 Philadelphia State…" at bounding box center [488, 235] width 976 height 471
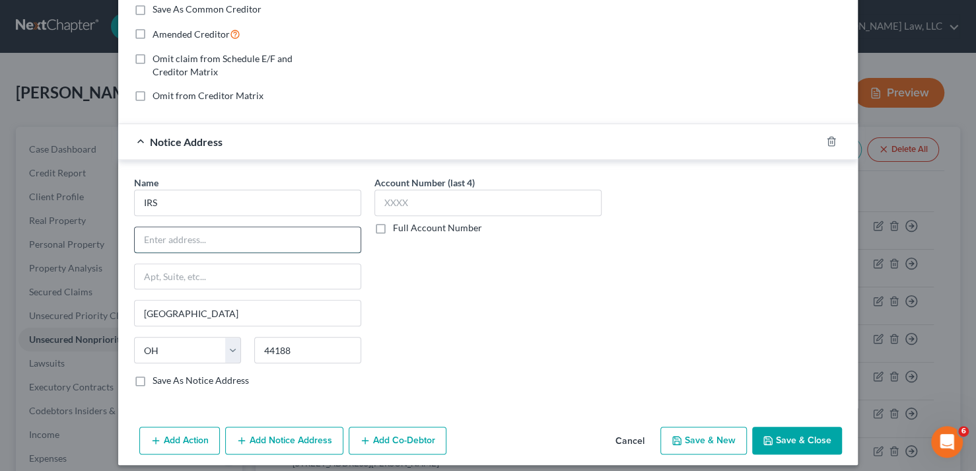
scroll to position [262, 0]
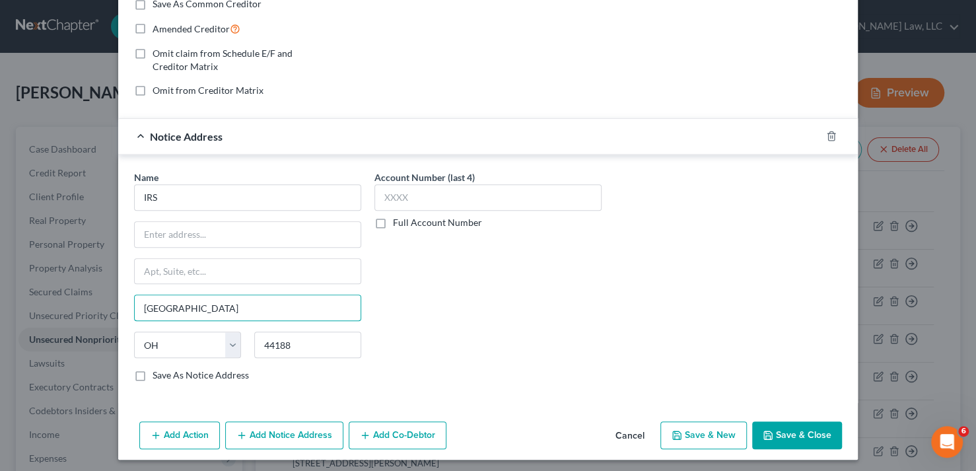
drag, startPoint x: 193, startPoint y: 307, endPoint x: 100, endPoint y: 305, distance: 93.1
click at [101, 305] on div "New Unsecured Nonpriority Claim × Creditor * IRS PO Box 7346 Philadelphia State…" at bounding box center [488, 235] width 976 height 471
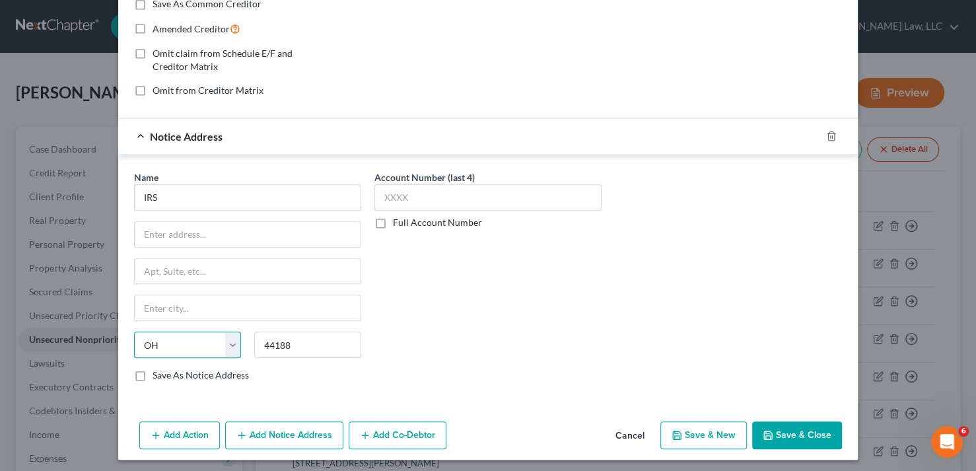
drag, startPoint x: 183, startPoint y: 339, endPoint x: 120, endPoint y: 343, distance: 63.6
click at [120, 343] on div "Name * IRS State AL AK AR AZ CA CO CT DE DC FL GA GU HI ID IL IN IA KS KY LA ME…" at bounding box center [488, 279] width 740 height 248
click at [176, 343] on select "State AL AK AR AZ CA CO CT DE DC FL GA GU HI ID IL IN IA KS KY LA ME MD MA MI M…" at bounding box center [187, 345] width 107 height 26
drag, startPoint x: 306, startPoint y: 340, endPoint x: 233, endPoint y: 341, distance: 72.7
click at [233, 341] on div "State AL AK AR AZ CA CO CT DE DC FL GA GU HI ID IL IN IA KS KY LA ME MD MA MI M…" at bounding box center [247, 350] width 240 height 37
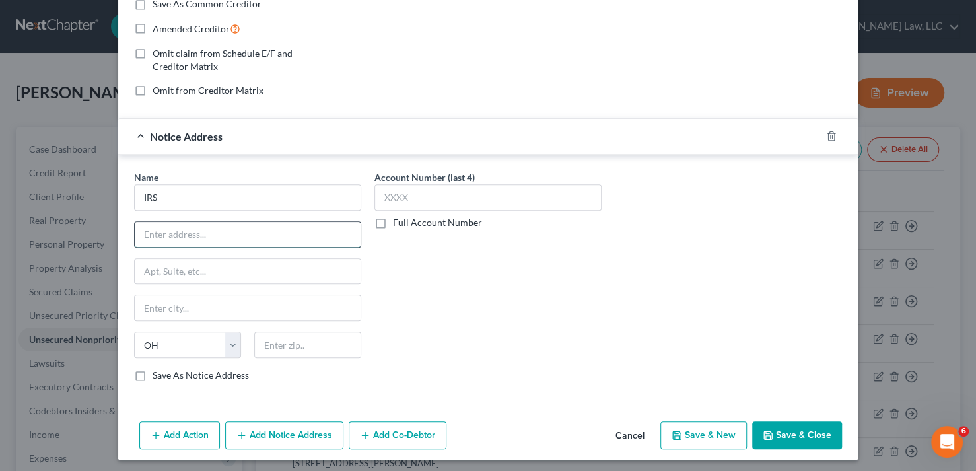
click at [237, 232] on input "text" at bounding box center [248, 234] width 226 height 25
type input "PO Box 66658"
type input "Baton Rouge"
type input "70896"
select select "19"
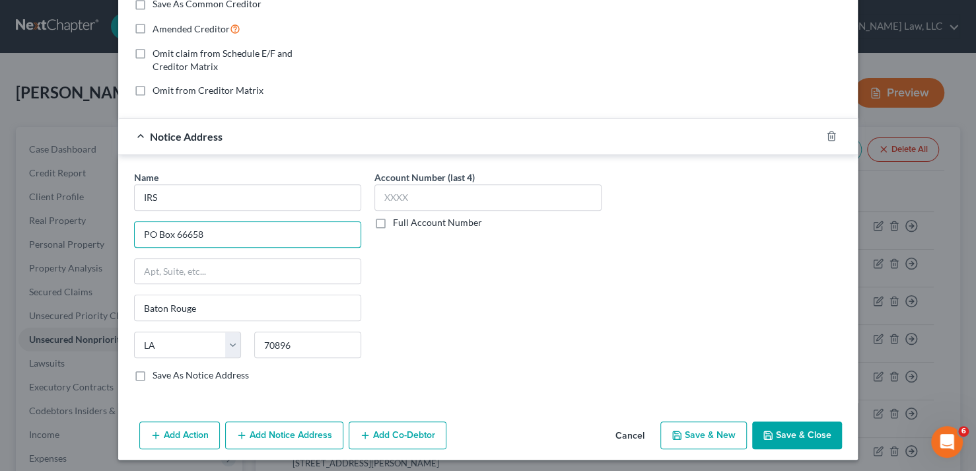
drag, startPoint x: 239, startPoint y: 236, endPoint x: 79, endPoint y: 232, distance: 159.9
click at [79, 232] on div "New Unsecured Nonpriority Claim × Creditor * IRS PO Box 7346 Philadelphia State…" at bounding box center [488, 235] width 976 height 471
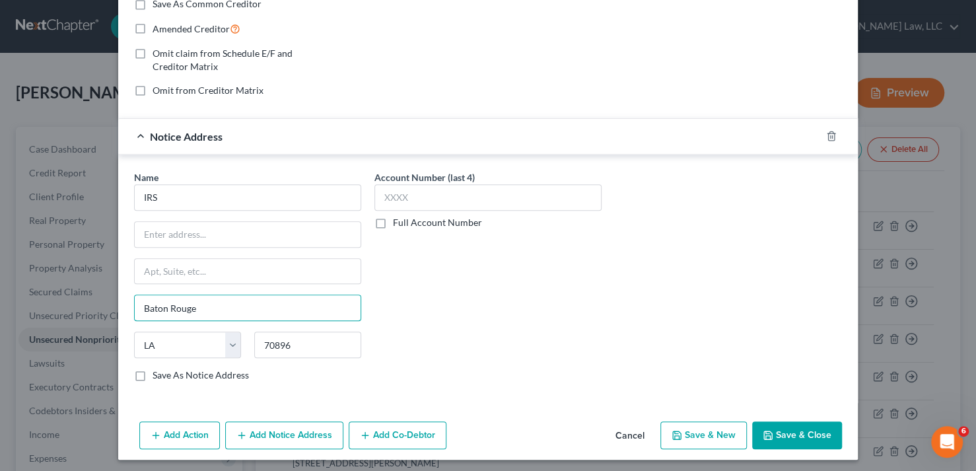
drag, startPoint x: 209, startPoint y: 305, endPoint x: 125, endPoint y: 303, distance: 84.6
click at [127, 303] on div "Name * IRS Baton Rouge State AL AK AR AZ CA CO CT DE DC FL GA GU HI ID IL IN IA…" at bounding box center [247, 281] width 240 height 222
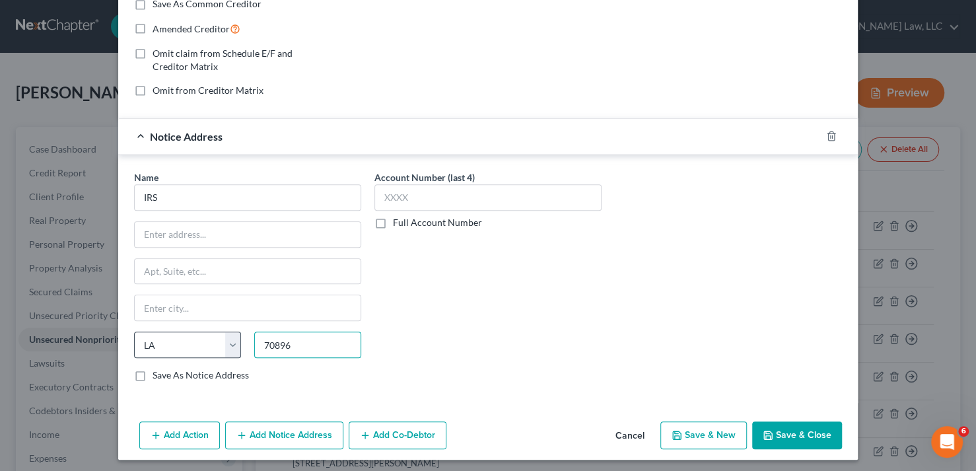
drag, startPoint x: 304, startPoint y: 345, endPoint x: 227, endPoint y: 343, distance: 77.9
click at [227, 343] on div "State AL AK AR AZ CA CO CT DE DC FL GA GU HI ID IL IN IA KS KY LA ME MD MA MI M…" at bounding box center [247, 350] width 240 height 37
click at [177, 206] on input "IRS" at bounding box center [247, 197] width 227 height 26
type input "I"
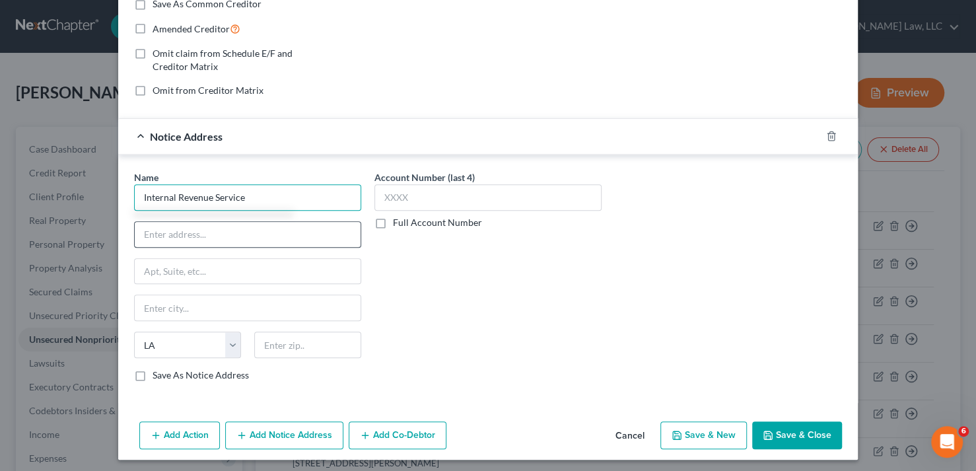
type input "Internal Revenue Service"
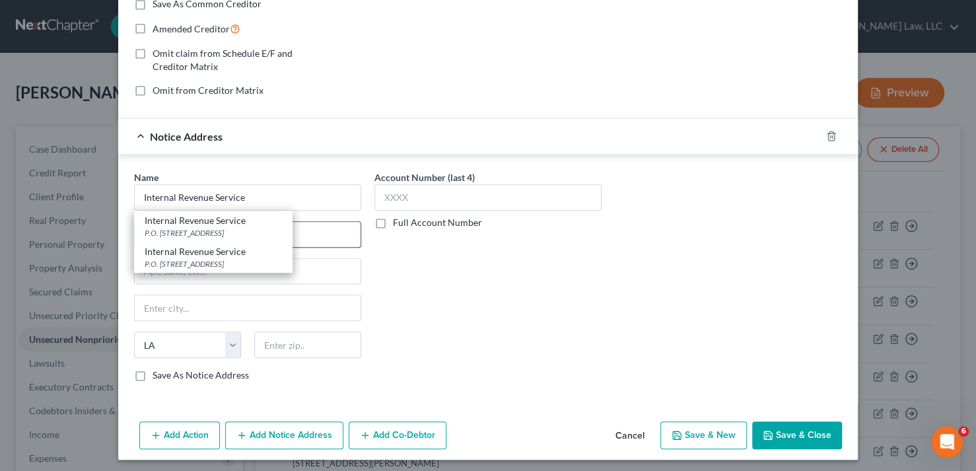
click at [180, 235] on div "P.O. Box 7346, Philadelphia, PA 19101" at bounding box center [213, 232] width 137 height 11
type input "P.O. Box 7346"
type input "Philadelphia"
select select "39"
type input "19101"
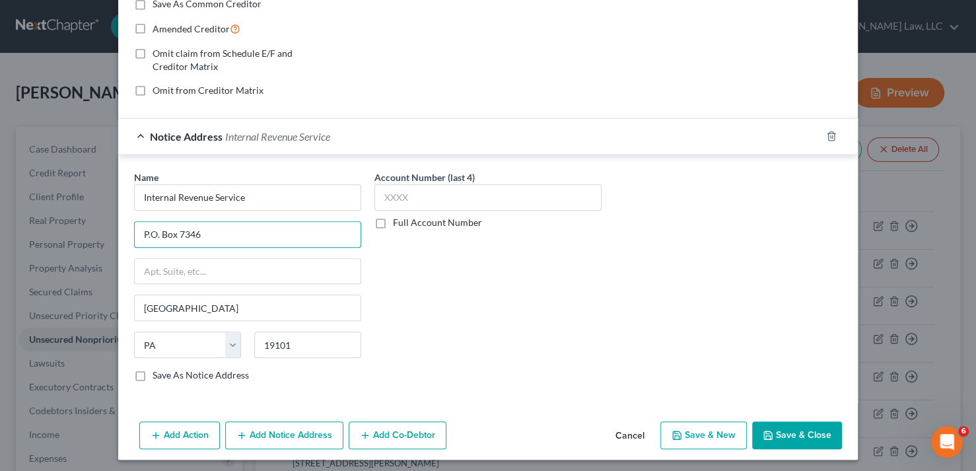
drag, startPoint x: 205, startPoint y: 233, endPoint x: 79, endPoint y: 232, distance: 126.1
click at [79, 232] on div "New Unsecured Nonpriority Claim × Creditor * IRS PO Box 7346 Philadelphia State…" at bounding box center [488, 235] width 976 height 471
type input "Office of District Counsel"
click at [165, 267] on input "text" at bounding box center [248, 271] width 226 height 25
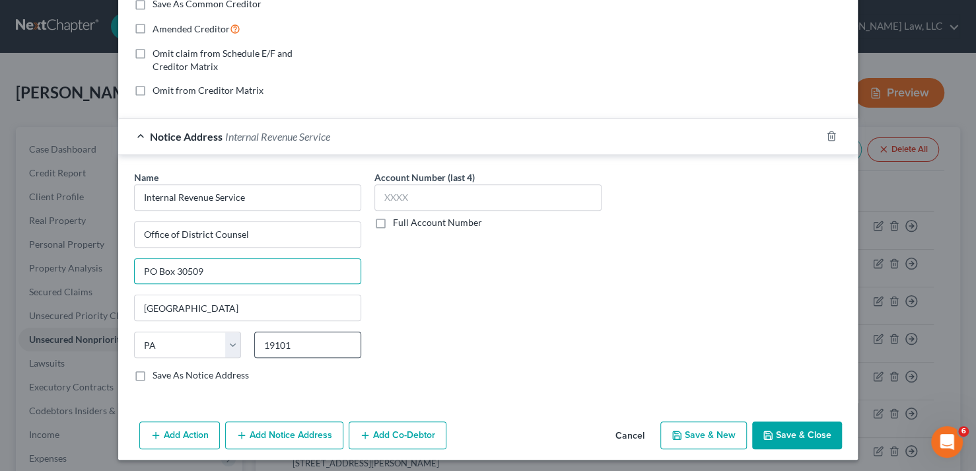
type input "PO Box 30509"
click at [300, 340] on input "19101" at bounding box center [307, 345] width 107 height 26
drag, startPoint x: 300, startPoint y: 340, endPoint x: 225, endPoint y: 341, distance: 75.3
click at [225, 341] on div "State AL AK AR AZ CA CO CT DE DC FL GA GU HI ID IL IN IA KS KY LA ME MD MA MI M…" at bounding box center [247, 350] width 240 height 37
type input "70190"
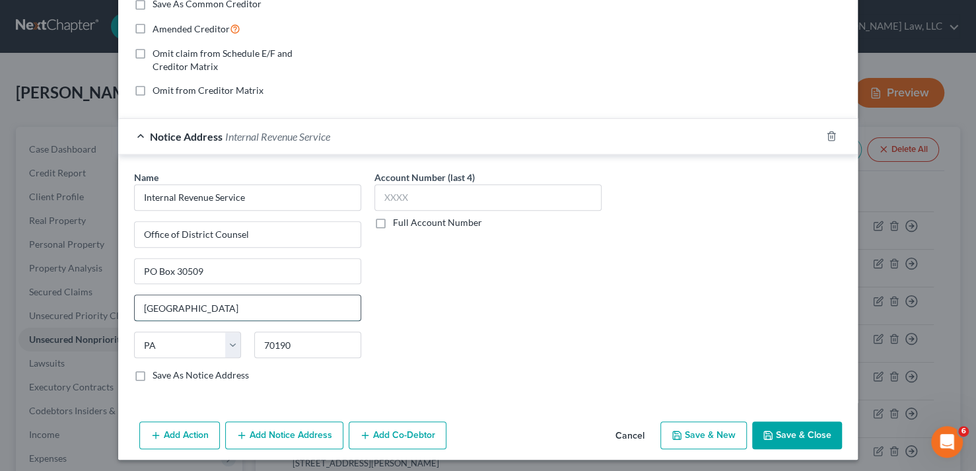
click at [222, 306] on input "Philadelphia" at bounding box center [248, 307] width 226 height 25
type input "New Orleans"
select select "19"
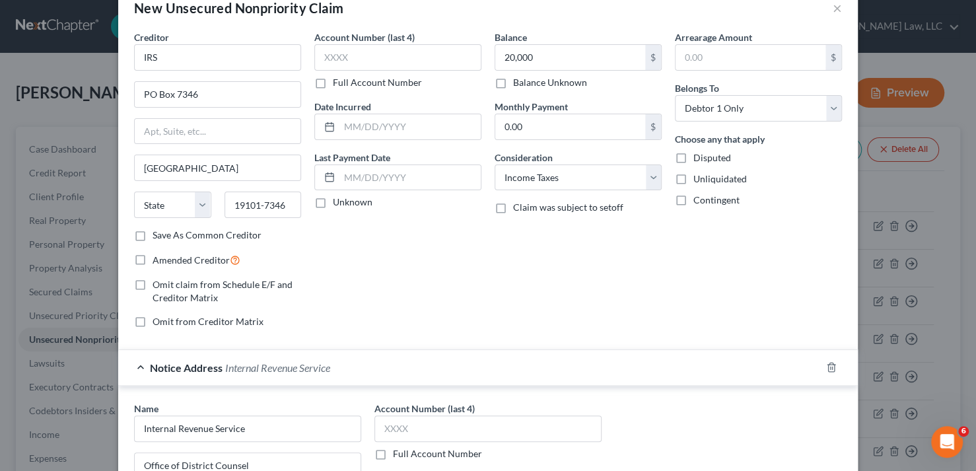
scroll to position [0, 0]
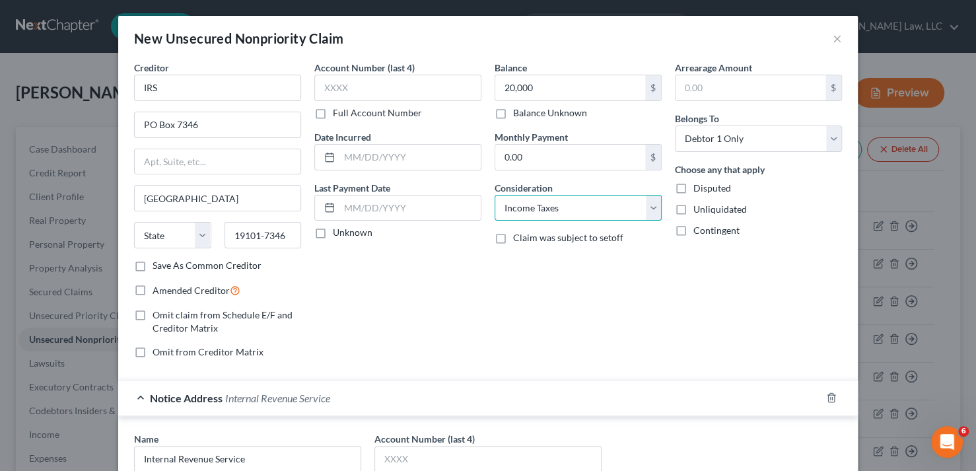
click at [645, 207] on select "Select Cable / Satellite Services Collection Agency Credit Card Debt Debt Couns…" at bounding box center [578, 208] width 167 height 26
select select "14"
click at [495, 195] on select "Select Cable / Satellite Services Collection Agency Credit Card Debt Debt Couns…" at bounding box center [578, 208] width 167 height 26
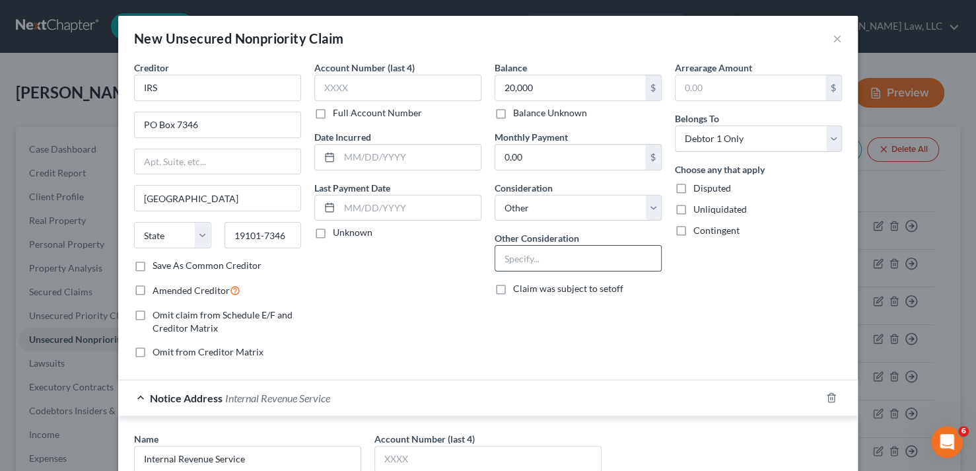
click at [553, 257] on input "text" at bounding box center [578, 258] width 166 height 25
type input "Taxes owed from 2013 - 2015 tax period"
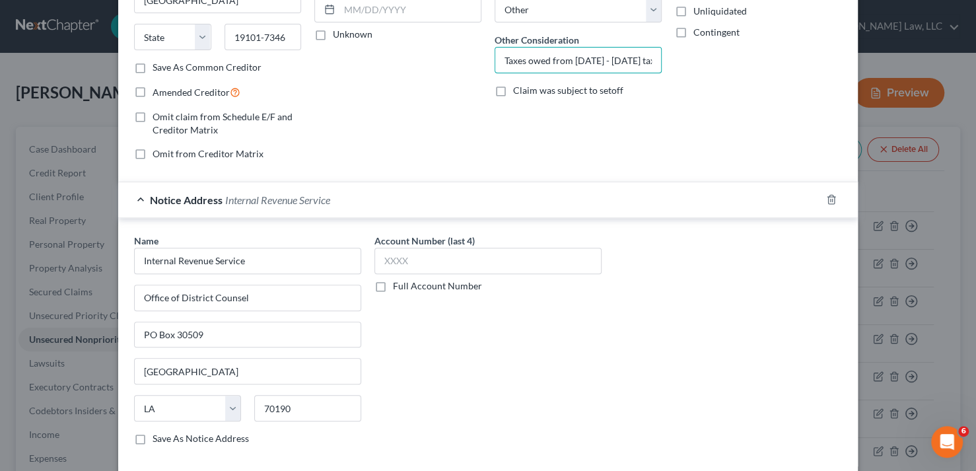
scroll to position [66, 0]
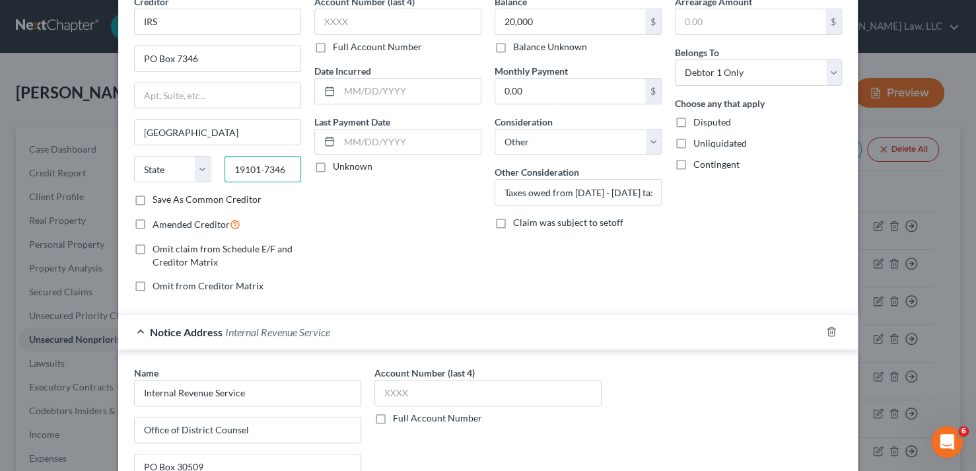
click at [281, 167] on input "19101-7346" at bounding box center [263, 169] width 77 height 26
click at [195, 169] on select "State AL AK AR AZ CA CO CT DE DC FL GA GU HI ID IL IN IA KS KY LA ME MD MA MI M…" at bounding box center [172, 169] width 77 height 26
click at [210, 134] on input "Philadelphia" at bounding box center [218, 132] width 166 height 25
click at [198, 175] on select "State AL AK AR AZ CA CO CT DE DC FL GA GU HI ID IL IN IA KS KY LA ME MD MA MI M…" at bounding box center [172, 169] width 77 height 26
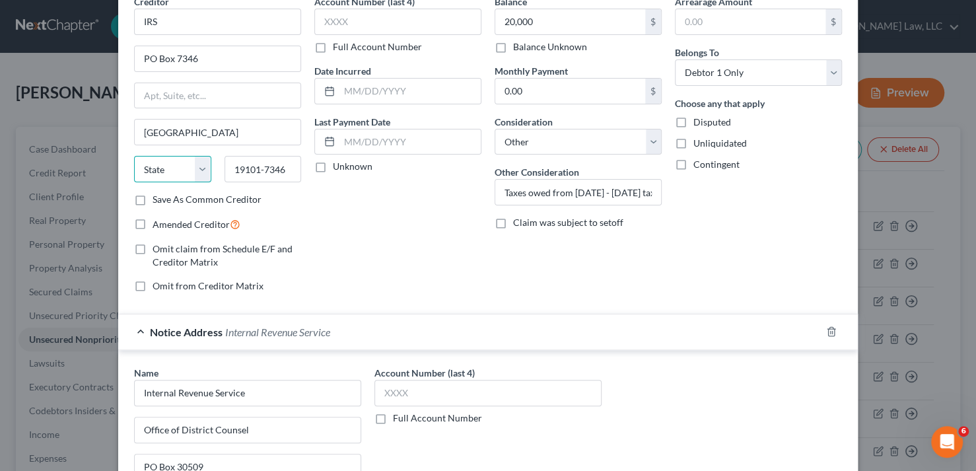
select select "39"
click at [134, 156] on select "State AL AK AR AZ CA CO CT DE DC FL GA GU HI ID IL IN IA KS KY LA ME MD MA MI M…" at bounding box center [172, 169] width 77 height 26
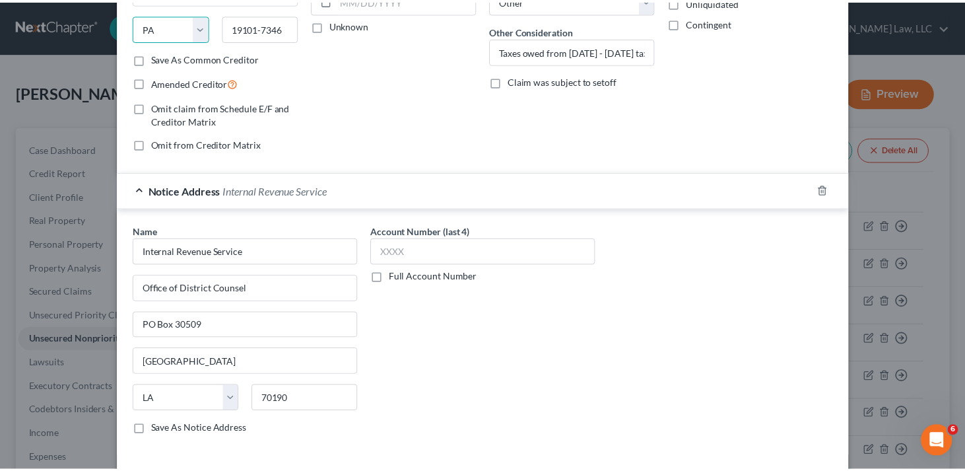
scroll to position [262, 0]
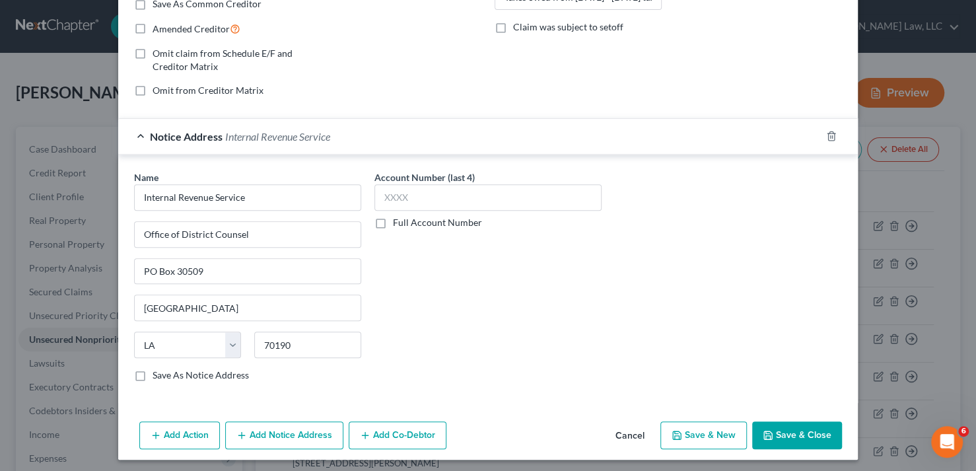
click at [808, 430] on button "Save & Close" at bounding box center [797, 435] width 90 height 28
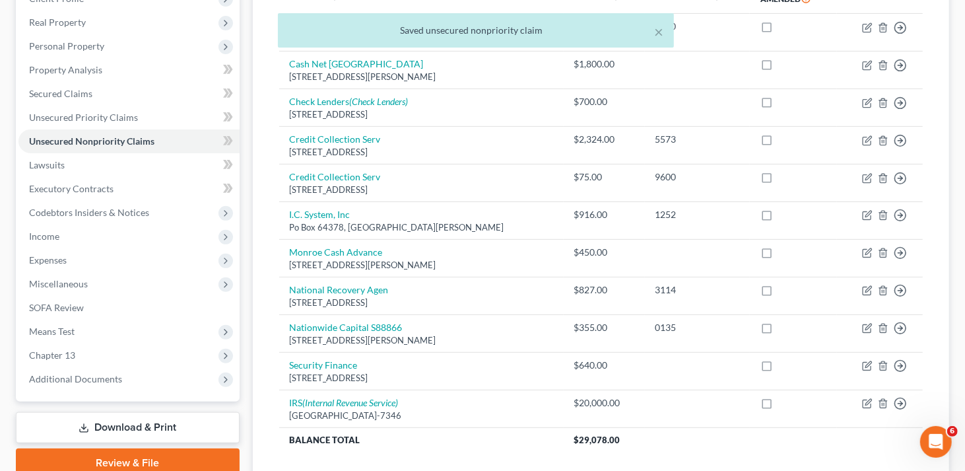
click at [128, 432] on link "Download & Print" at bounding box center [128, 427] width 224 height 31
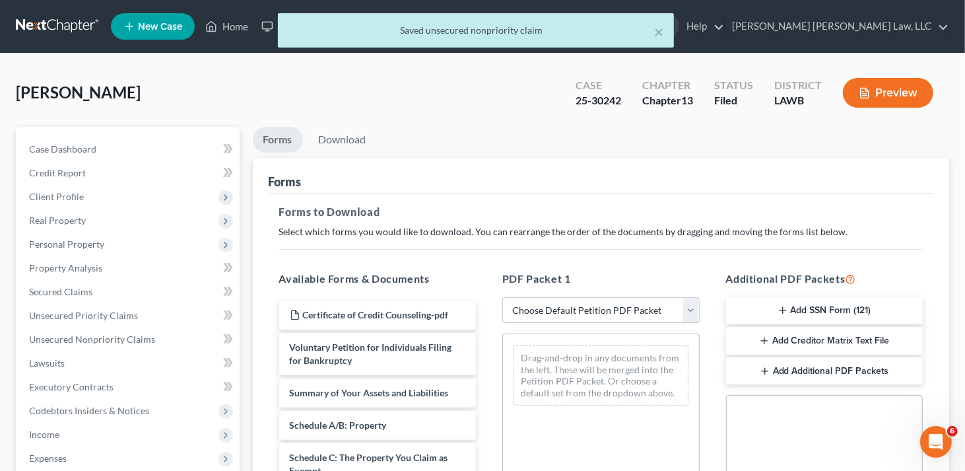
click at [527, 314] on select "Choose Default Petition PDF Packet Complete Bankruptcy Petition (all forms and …" at bounding box center [601, 310] width 197 height 26
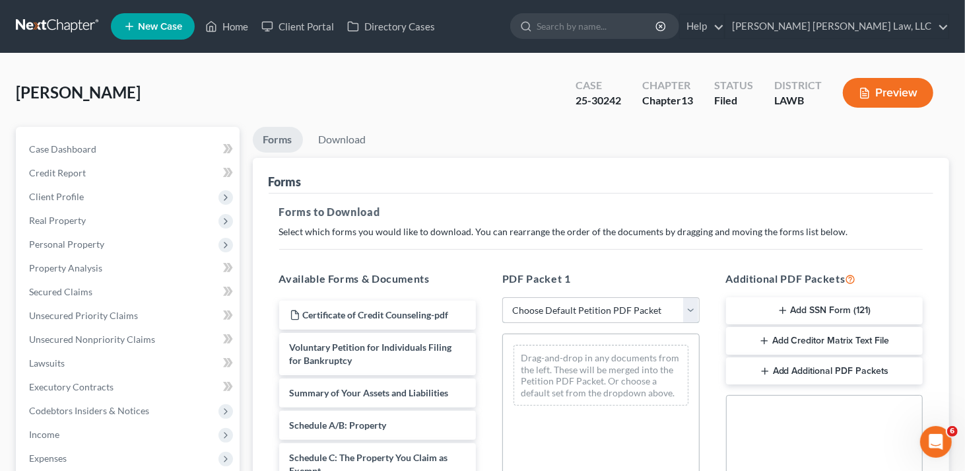
select select "2"
click at [503, 297] on select "Choose Default Petition PDF Packet Complete Bankruptcy Petition (all forms and …" at bounding box center [601, 310] width 197 height 26
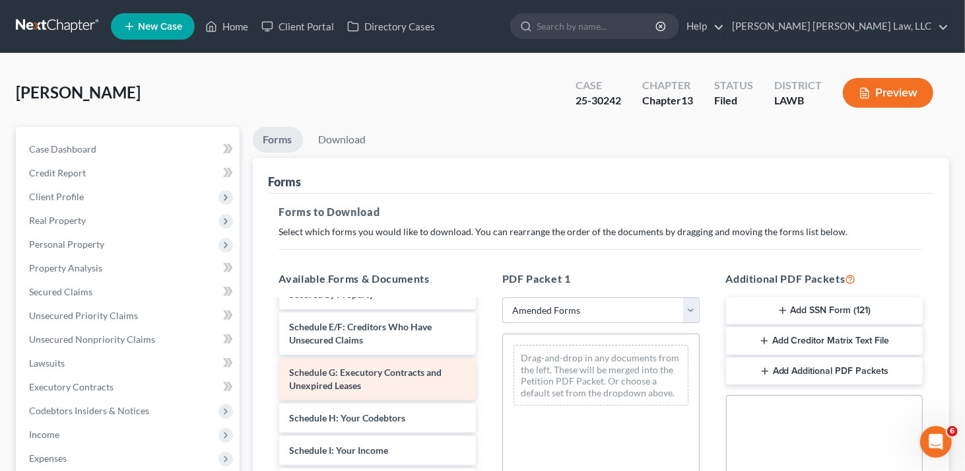
scroll to position [198, 0]
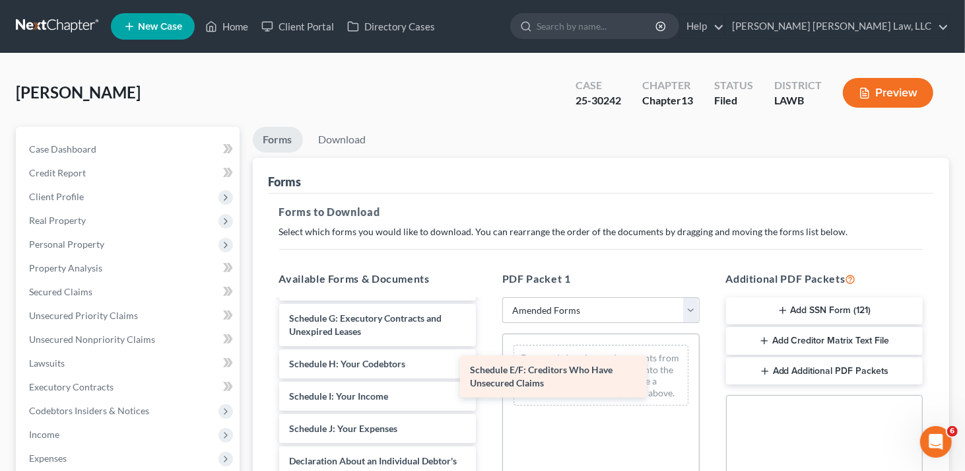
drag, startPoint x: 396, startPoint y: 322, endPoint x: 577, endPoint y: 375, distance: 188.5
click at [487, 375] on div "Schedule E/F: Creditors Who Have Unsecured Claims Voluntary Petition for Indivi…" at bounding box center [378, 412] width 219 height 620
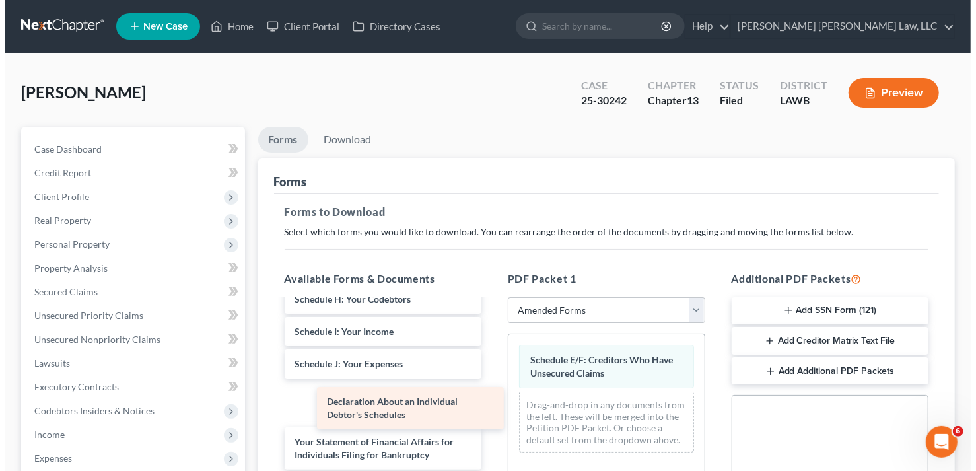
scroll to position [218, 0]
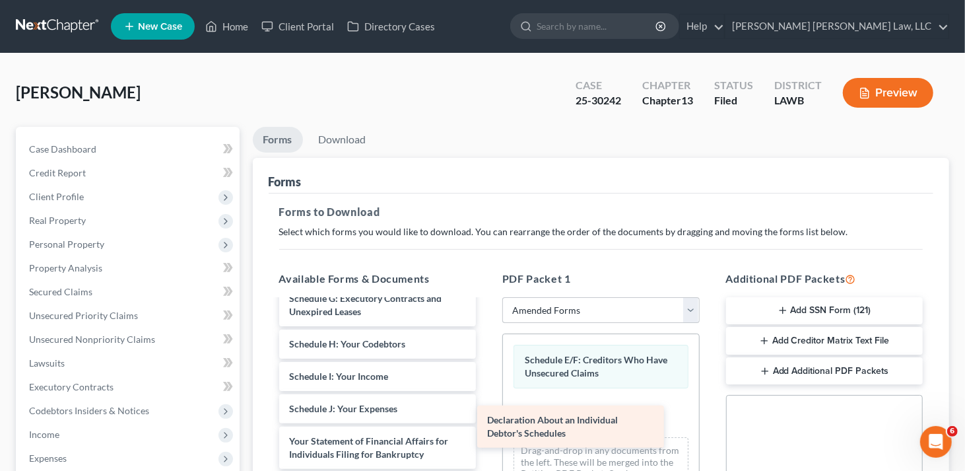
drag, startPoint x: 363, startPoint y: 394, endPoint x: 568, endPoint y: 420, distance: 206.3
click at [487, 420] on div "Declaration About an Individual Debtor's Schedules Voluntary Petition for Indiv…" at bounding box center [378, 370] width 219 height 575
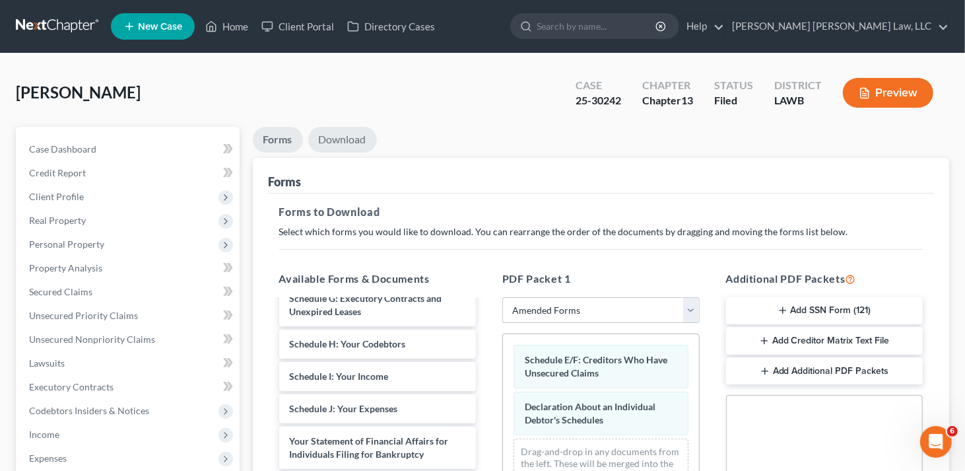
click at [351, 141] on link "Download" at bounding box center [342, 140] width 69 height 26
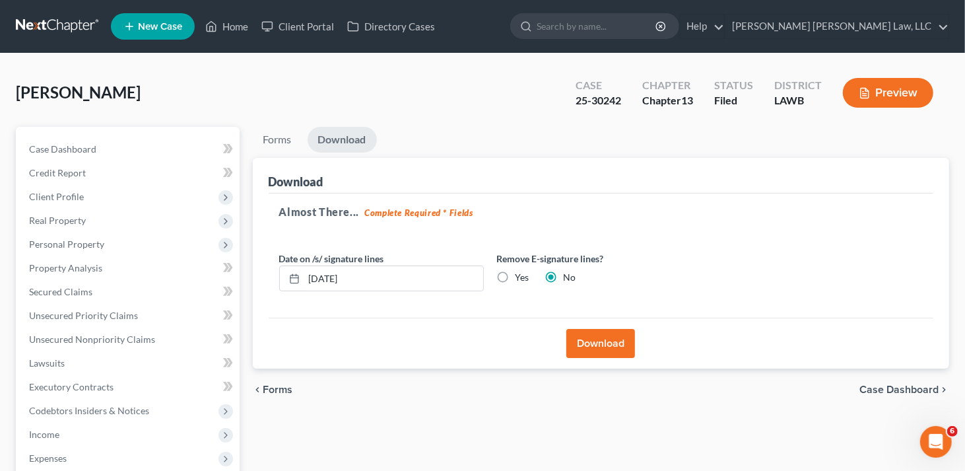
click at [621, 344] on button "Download" at bounding box center [601, 343] width 69 height 29
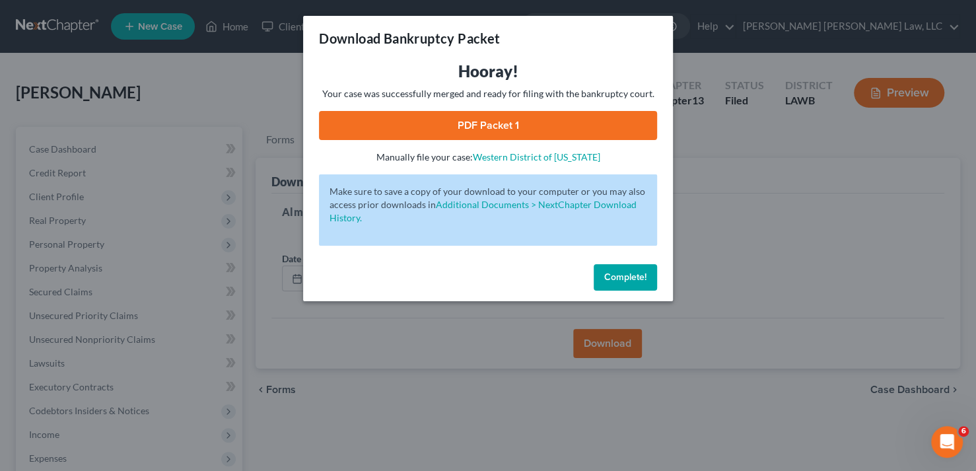
click at [536, 125] on link "PDF Packet 1" at bounding box center [488, 125] width 338 height 29
click at [547, 129] on link "PDF Packet 1" at bounding box center [488, 125] width 338 height 29
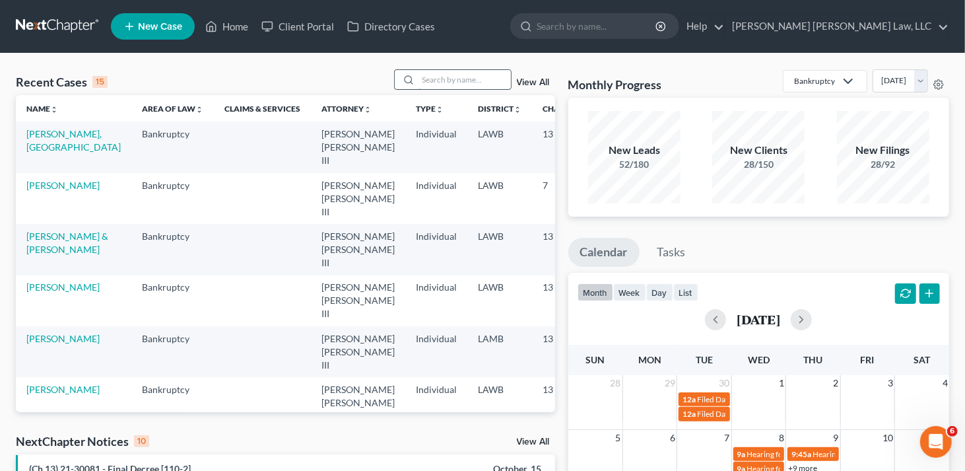
click at [468, 85] on input "search" at bounding box center [465, 79] width 92 height 19
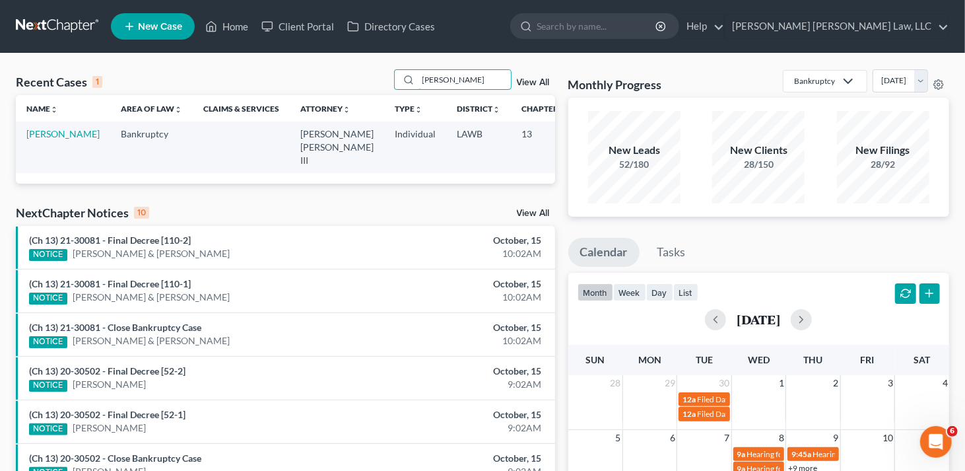
type input "[PERSON_NAME]"
click at [21, 134] on td "[PERSON_NAME]" at bounding box center [63, 147] width 94 height 51
click at [34, 134] on link "[PERSON_NAME]" at bounding box center [62, 133] width 73 height 11
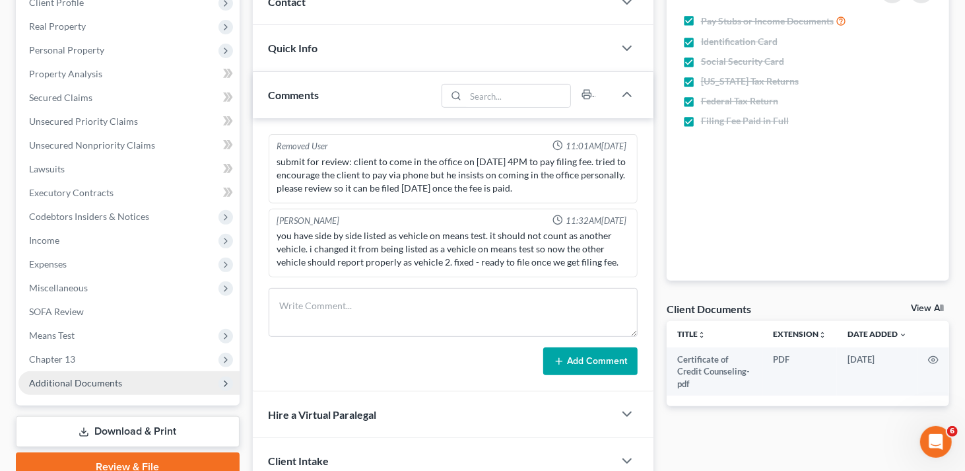
scroll to position [198, 0]
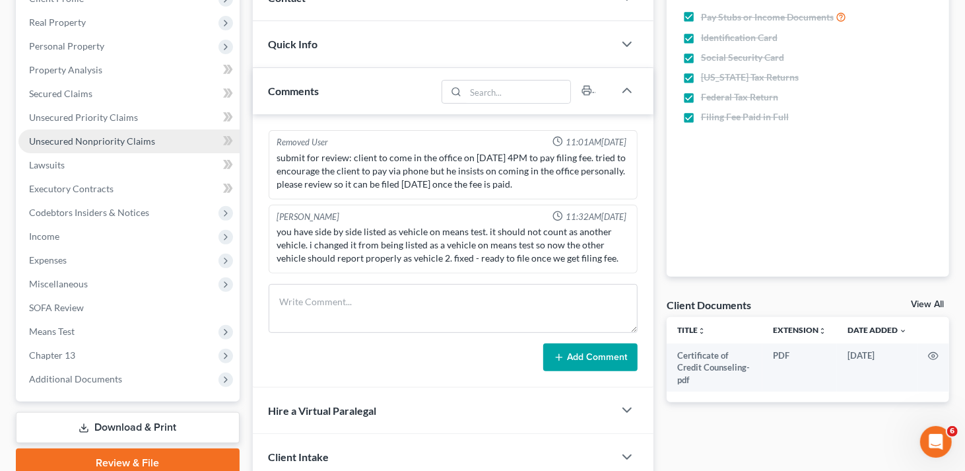
click at [113, 145] on span "Unsecured Nonpriority Claims" at bounding box center [92, 140] width 126 height 11
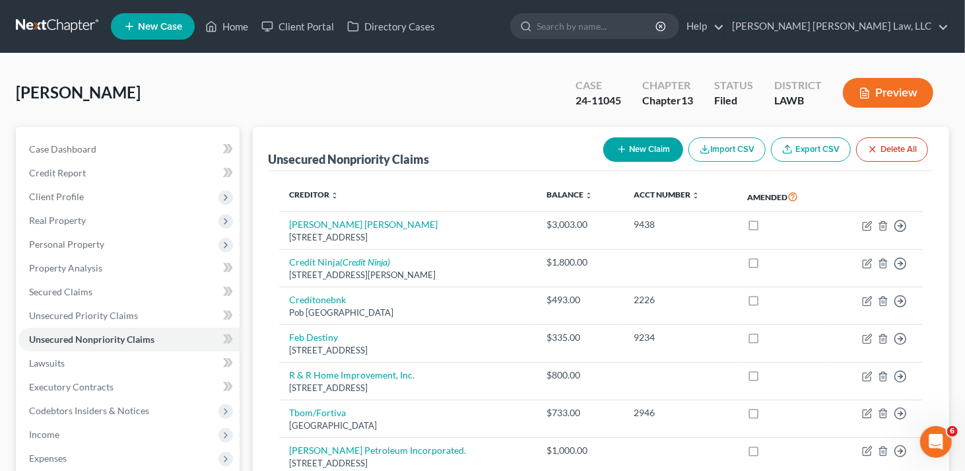
click at [645, 149] on button "New Claim" at bounding box center [644, 149] width 80 height 24
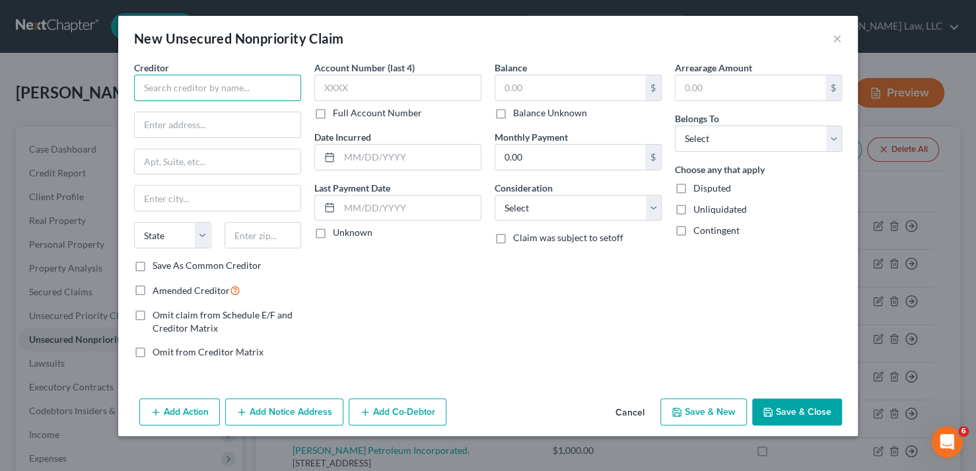
click at [235, 84] on input "text" at bounding box center [217, 88] width 167 height 26
type input "[PERSON_NAME]"
click at [211, 125] on input "text" at bounding box center [218, 124] width 166 height 25
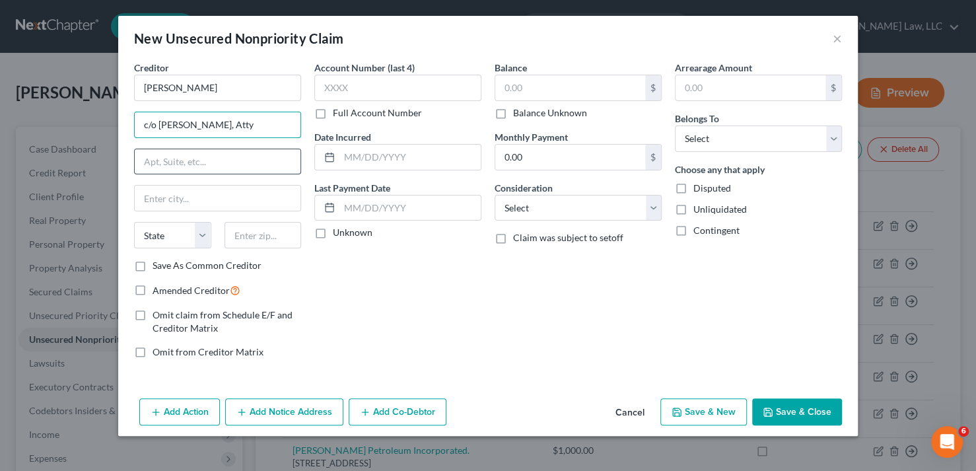
type input "c/o [PERSON_NAME], Atty"
click at [192, 162] on input "text" at bounding box center [218, 161] width 166 height 25
type input "[STREET_ADDRESS]"
click at [249, 230] on input "text" at bounding box center [263, 235] width 77 height 26
type input "71241"
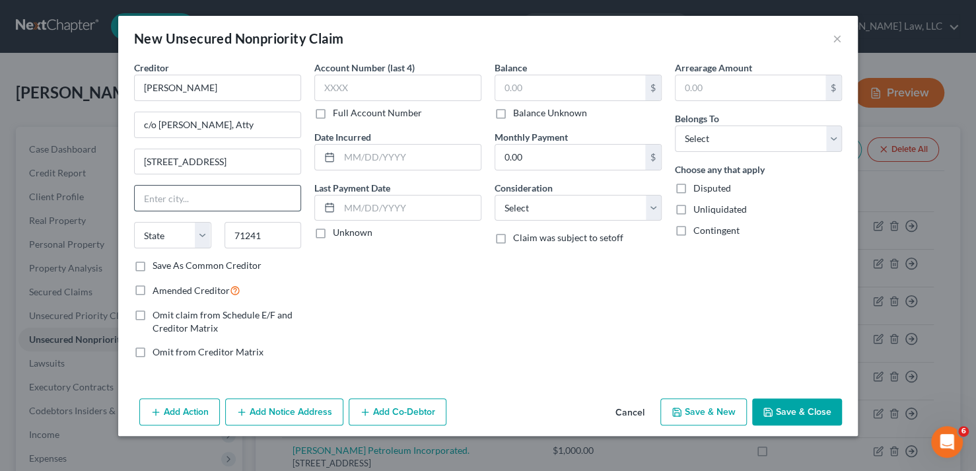
click at [205, 195] on input "text" at bounding box center [218, 198] width 166 height 25
type input "[GEOGRAPHIC_DATA]"
select select "19"
click at [205, 195] on input "[GEOGRAPHIC_DATA]" at bounding box center [218, 198] width 166 height 25
click at [549, 89] on input "text" at bounding box center [570, 87] width 150 height 25
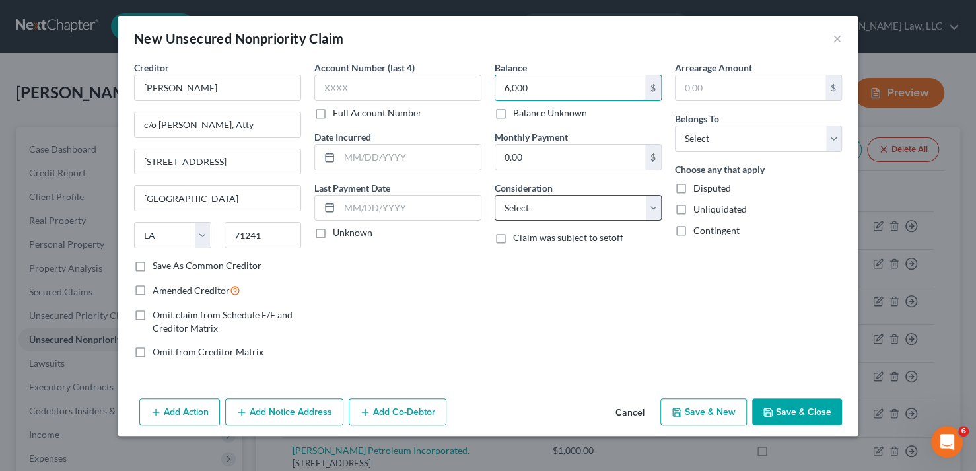
type input "6,000"
click at [578, 209] on select "Select Cable / Satellite Services Collection Agency Credit Card Debt Debt Couns…" at bounding box center [578, 208] width 167 height 26
select select "14"
click at [495, 195] on select "Select Cable / Satellite Services Collection Agency Credit Card Debt Debt Couns…" at bounding box center [578, 208] width 167 height 26
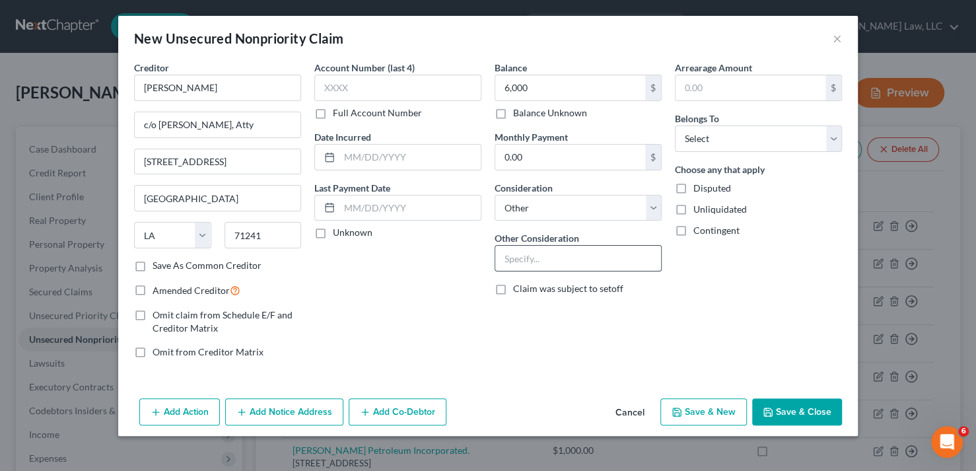
click at [548, 259] on input "text" at bounding box center [578, 258] width 166 height 25
type input "L"
type input "Lease from 2015"
click at [819, 411] on button "Save & Close" at bounding box center [797, 412] width 90 height 28
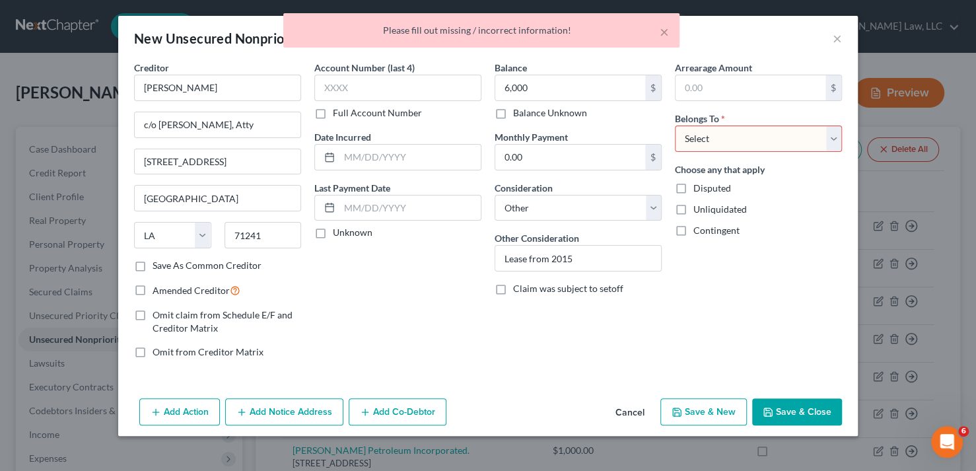
click at [833, 134] on select "Select Debtor 1 Only Debtor 2 Only Debtor 1 And Debtor 2 Only At Least One Of T…" at bounding box center [758, 138] width 167 height 26
select select "0"
click at [675, 125] on select "Select Debtor 1 Only Debtor 2 Only Debtor 1 And Debtor 2 Only At Least One Of T…" at bounding box center [758, 138] width 167 height 26
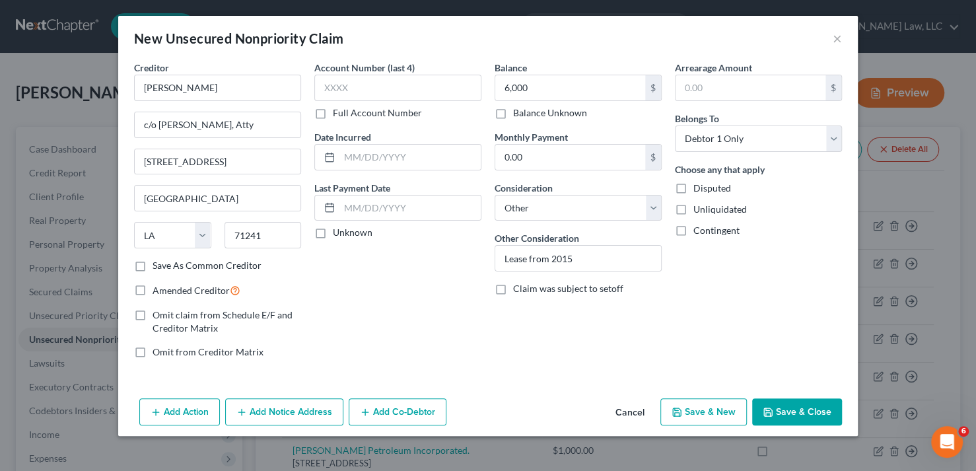
click at [802, 409] on button "Save & Close" at bounding box center [797, 412] width 90 height 28
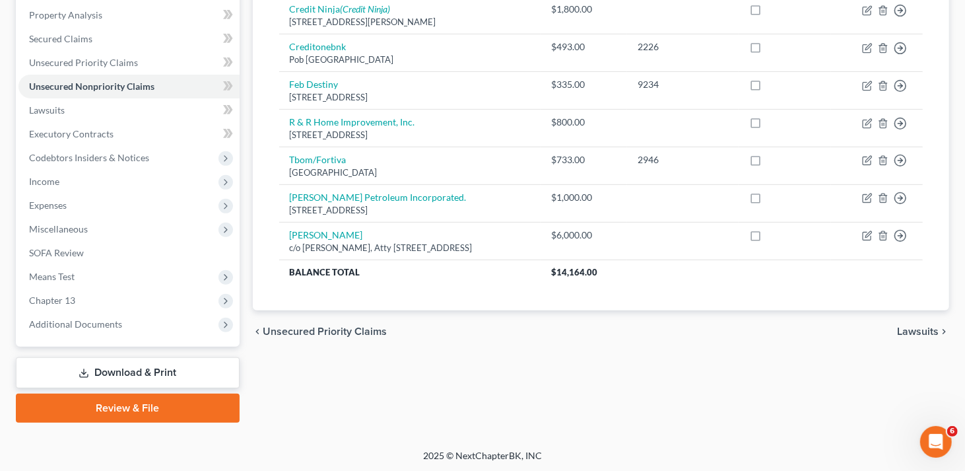
click at [137, 372] on link "Download & Print" at bounding box center [128, 372] width 224 height 31
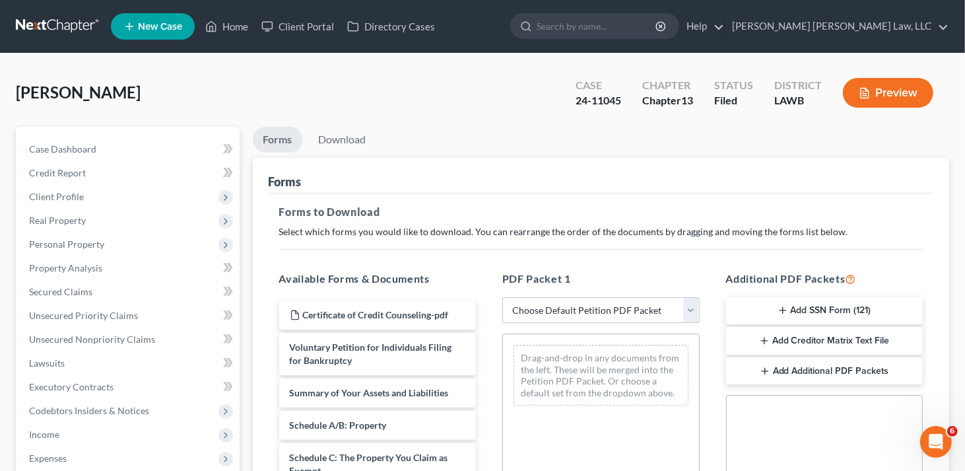
click at [567, 310] on select "Choose Default Petition PDF Packet Complete Bankruptcy Petition (all forms and …" at bounding box center [601, 310] width 197 height 26
select select "2"
click at [503, 297] on select "Choose Default Petition PDF Packet Complete Bankruptcy Petition (all forms and …" at bounding box center [601, 310] width 197 height 26
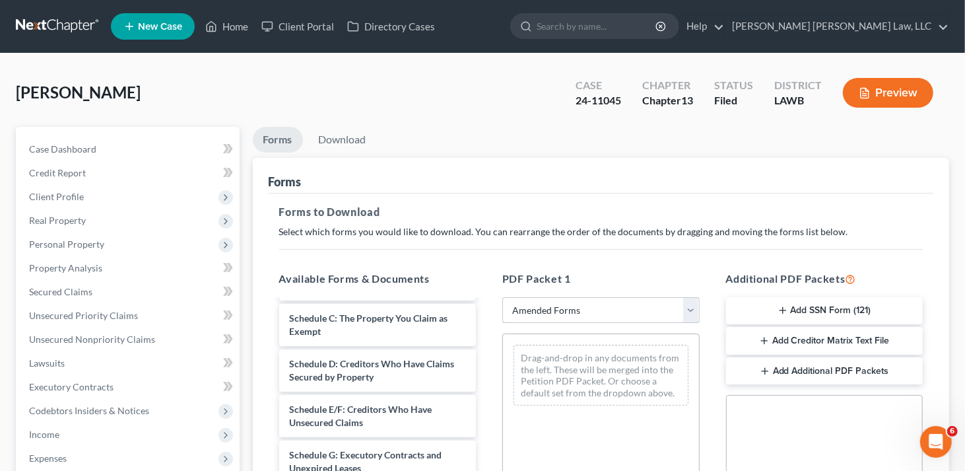
scroll to position [132, 0]
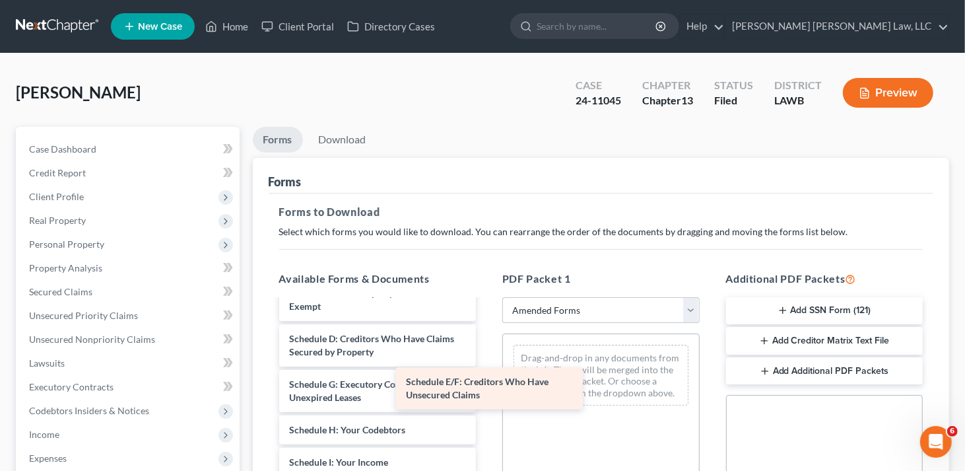
drag, startPoint x: 383, startPoint y: 384, endPoint x: 555, endPoint y: 373, distance: 172.0
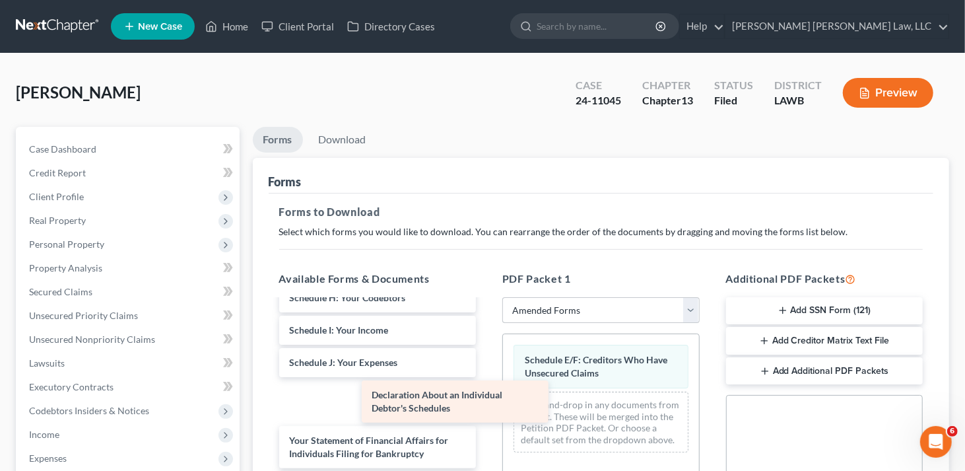
scroll to position [263, 0]
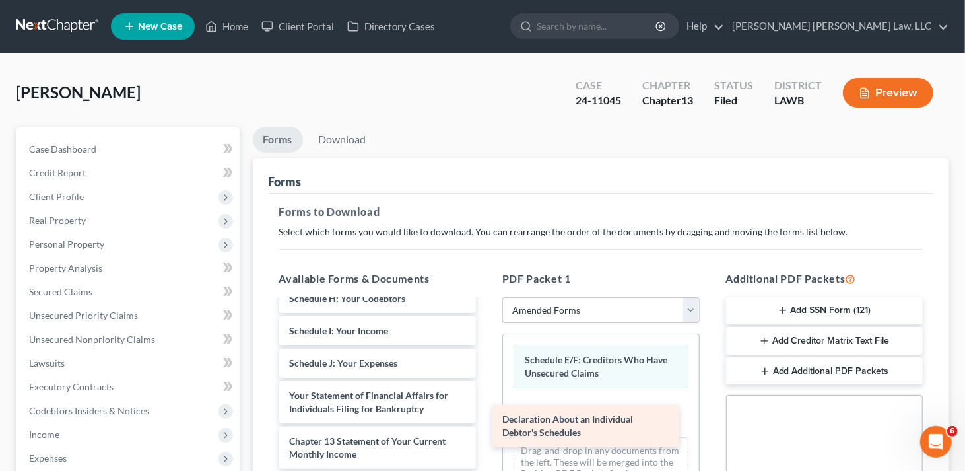
drag, startPoint x: 352, startPoint y: 407, endPoint x: 568, endPoint y: 432, distance: 217.3
click at [487, 433] on div "Declaration About an Individual Debtor's Schedules Voluntary Petition for Indiv…" at bounding box center [378, 347] width 219 height 620
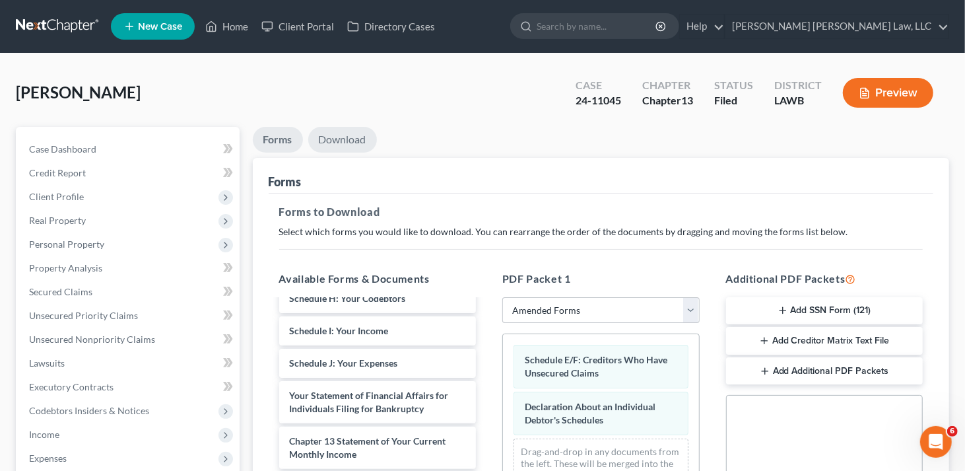
click at [349, 141] on link "Download" at bounding box center [342, 140] width 69 height 26
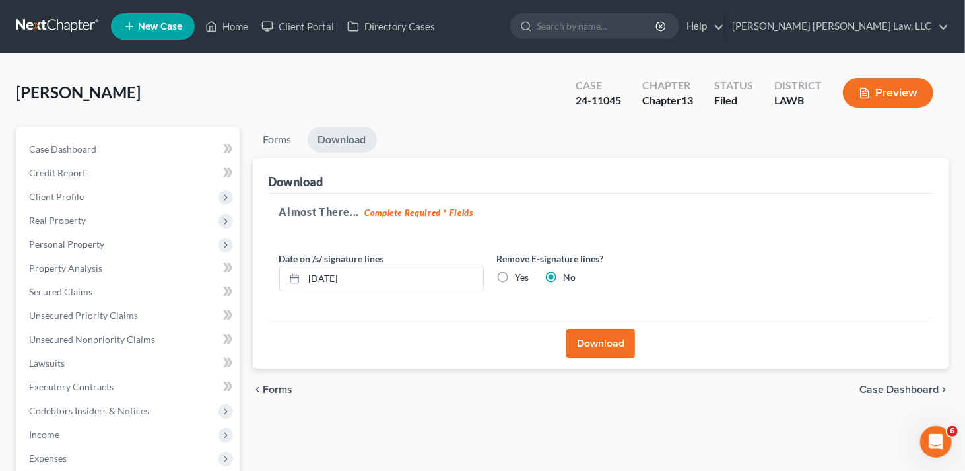
click at [596, 353] on button "Download" at bounding box center [601, 343] width 69 height 29
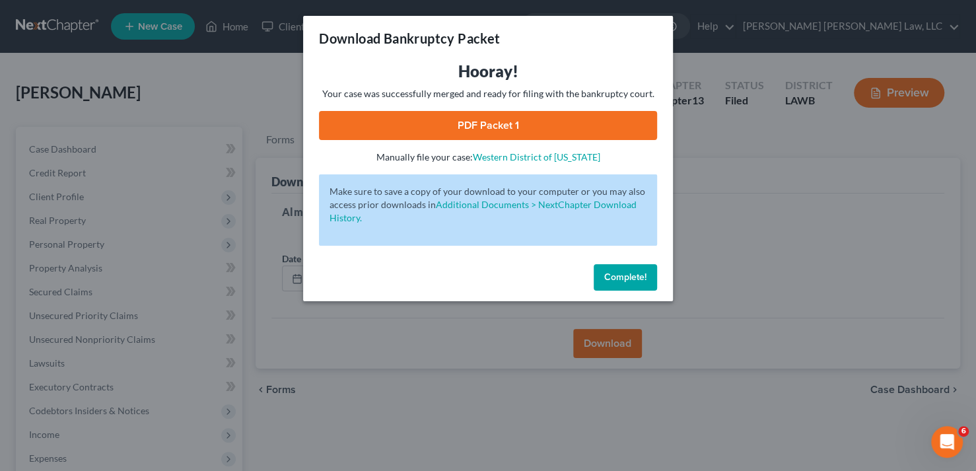
click at [552, 132] on link "PDF Packet 1" at bounding box center [488, 125] width 338 height 29
click at [638, 283] on button "Complete!" at bounding box center [625, 277] width 63 height 26
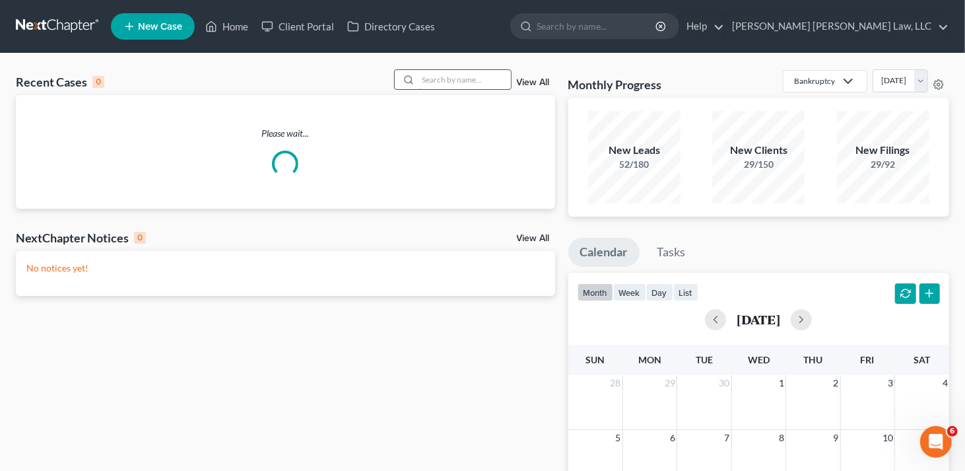
click at [440, 77] on input "search" at bounding box center [465, 79] width 92 height 19
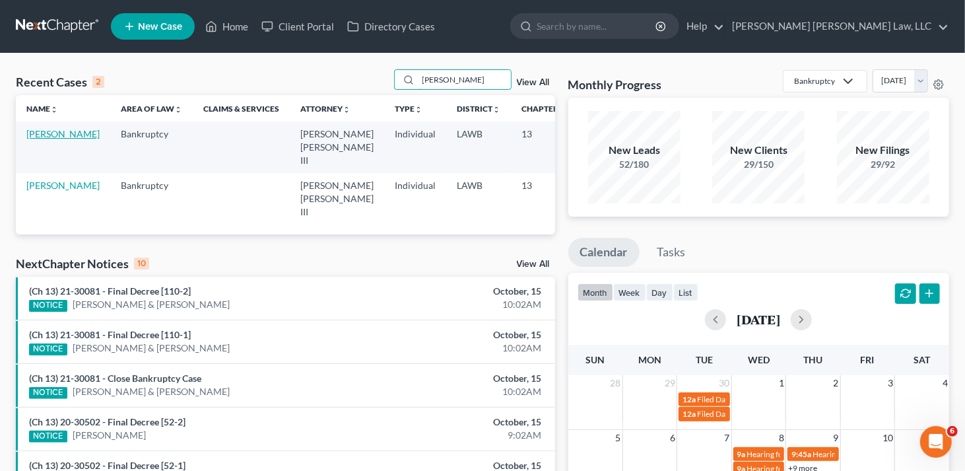
type input "jarmon"
click at [37, 139] on link "Jarmon, Rita" at bounding box center [62, 133] width 73 height 11
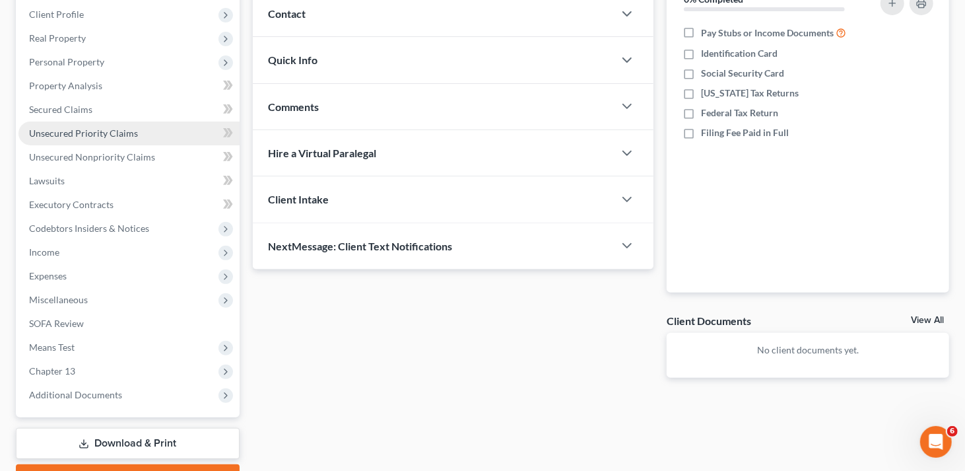
scroll to position [198, 0]
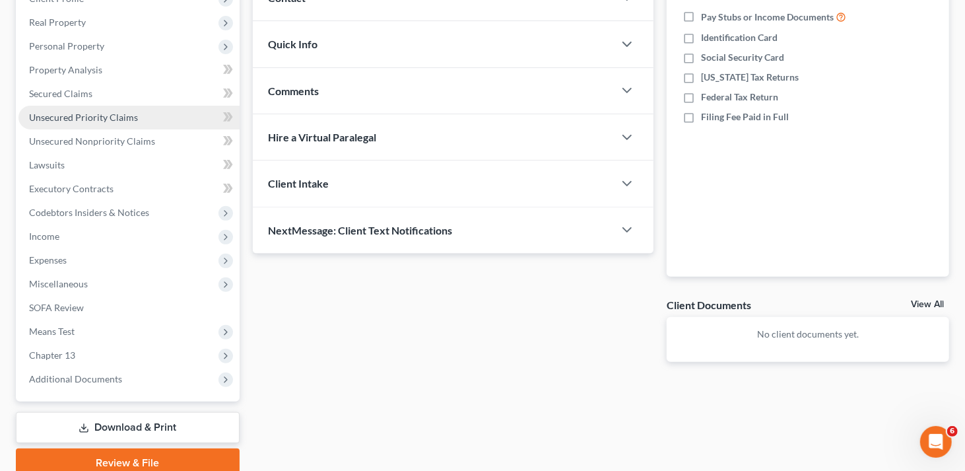
click at [120, 122] on link "Unsecured Priority Claims" at bounding box center [128, 118] width 221 height 24
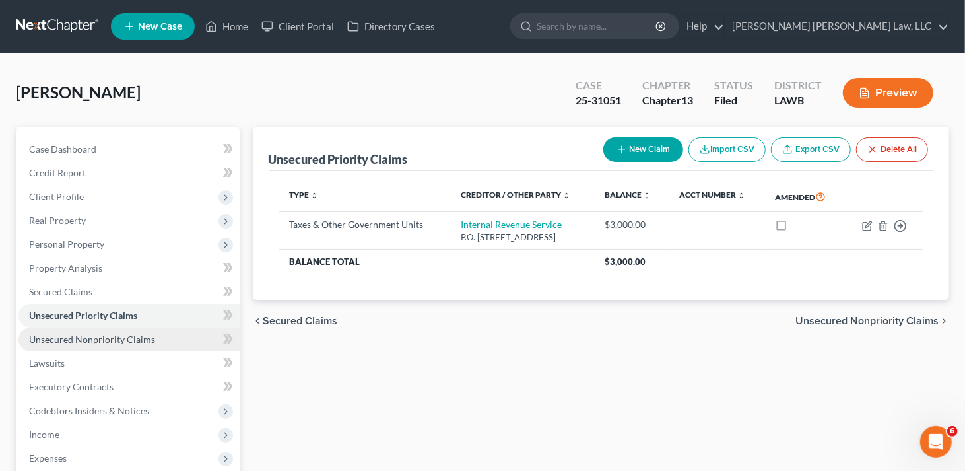
click at [119, 339] on span "Unsecured Nonpriority Claims" at bounding box center [92, 338] width 126 height 11
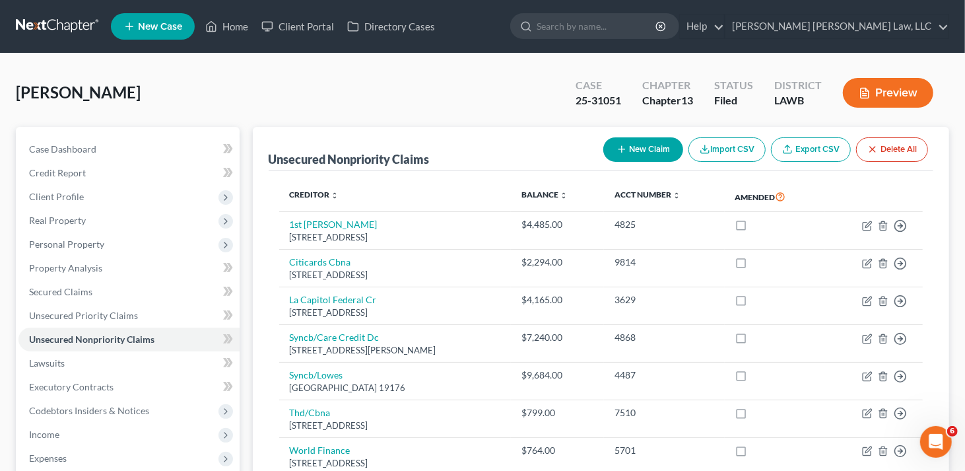
click at [647, 151] on button "New Claim" at bounding box center [644, 149] width 80 height 24
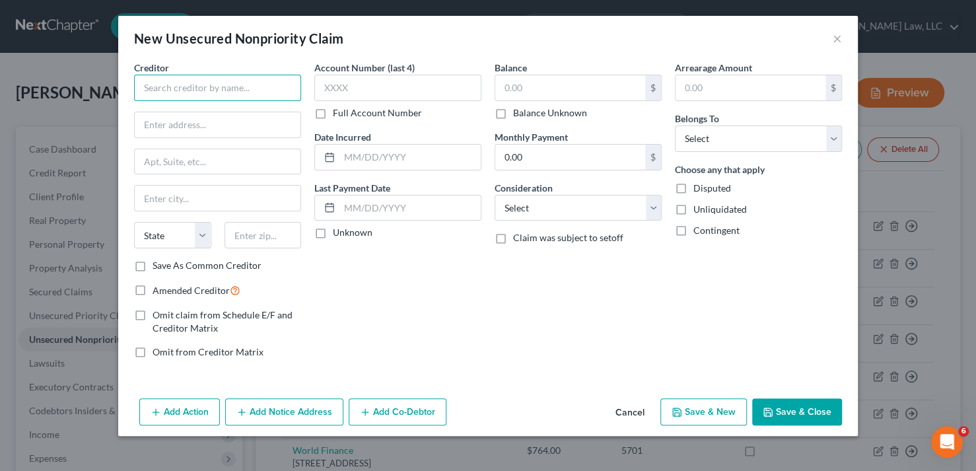
click at [219, 90] on input "text" at bounding box center [217, 88] width 167 height 26
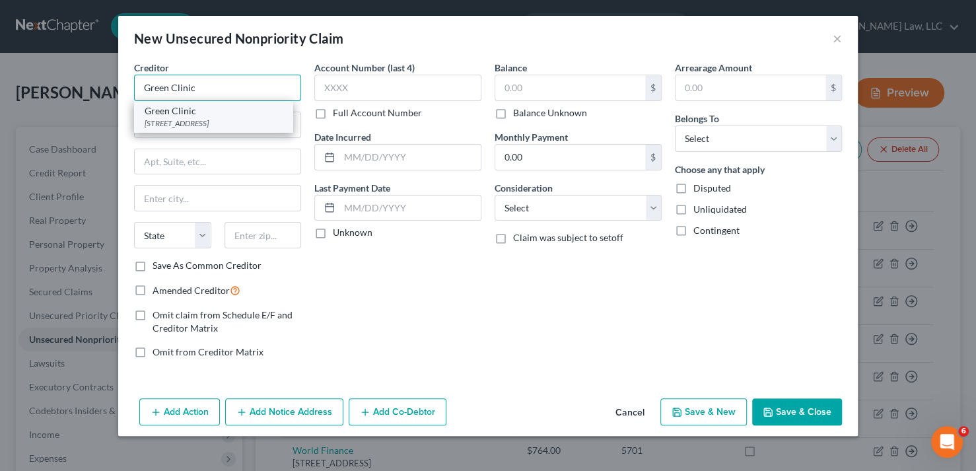
type input "Green Clinic"
click at [226, 120] on div "1200 S Farmerville St, Ruston, LA 71270" at bounding box center [213, 123] width 137 height 11
type input "1200 S Farmerville St"
type input "Ruston"
select select "19"
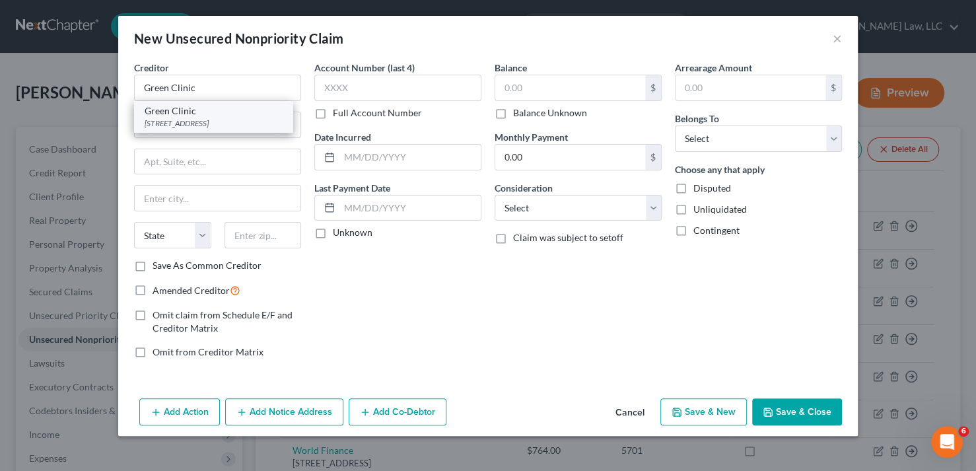
type input "71270"
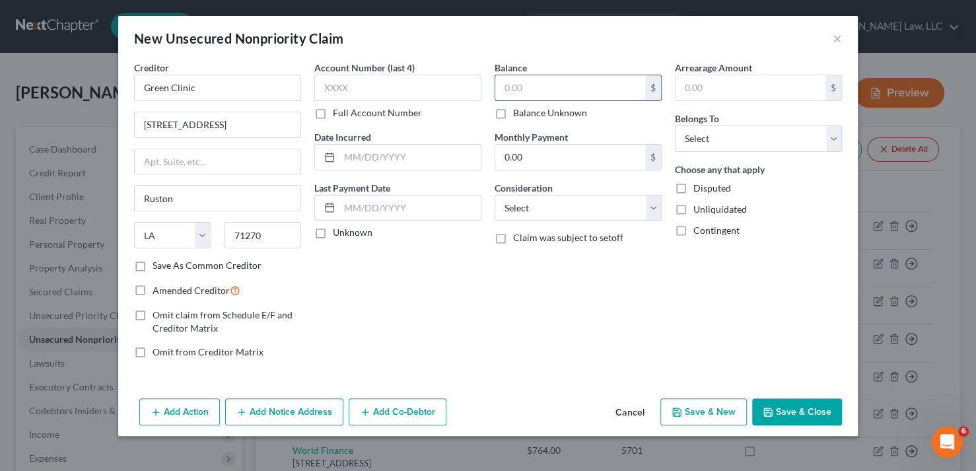
click at [549, 86] on input "text" at bounding box center [570, 87] width 150 height 25
type input "500"
click at [650, 208] on select "Select Cable / Satellite Services Collection Agency Credit Card Debt Debt Couns…" at bounding box center [578, 208] width 167 height 26
select select "9"
click at [495, 195] on select "Select Cable / Satellite Services Collection Agency Credit Card Debt Debt Couns…" at bounding box center [578, 208] width 167 height 26
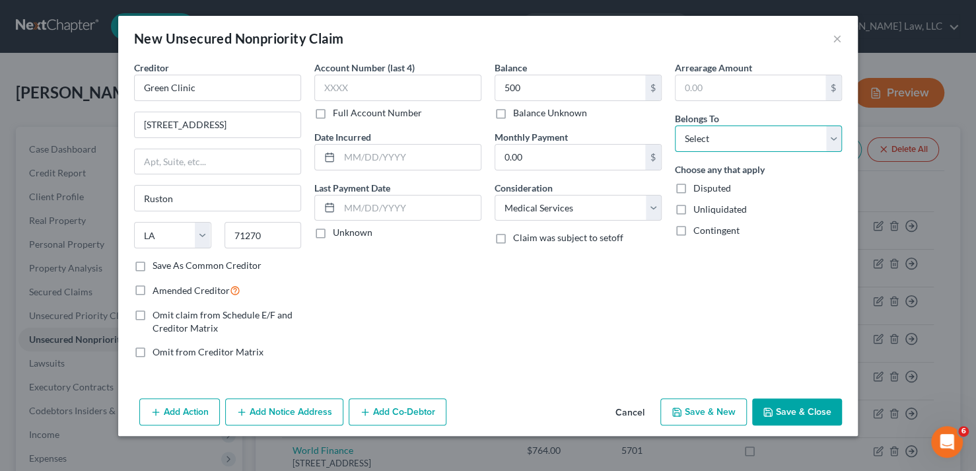
click at [722, 135] on select "Select Debtor 1 Only Debtor 2 Only Debtor 1 And Debtor 2 Only At Least One Of T…" at bounding box center [758, 138] width 167 height 26
select select "0"
click at [675, 125] on select "Select Debtor 1 Only Debtor 2 Only Debtor 1 And Debtor 2 Only At Least One Of T…" at bounding box center [758, 138] width 167 height 26
click at [814, 410] on button "Save & Close" at bounding box center [797, 412] width 90 height 28
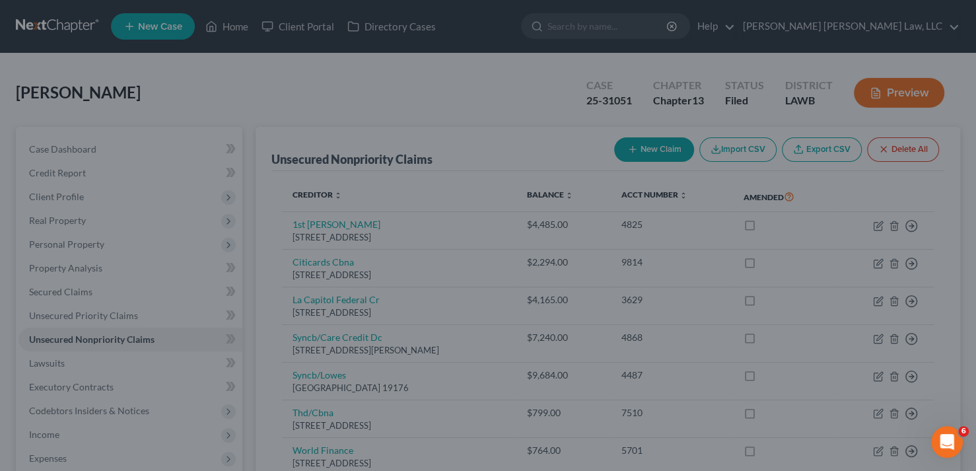
type input "500.00"
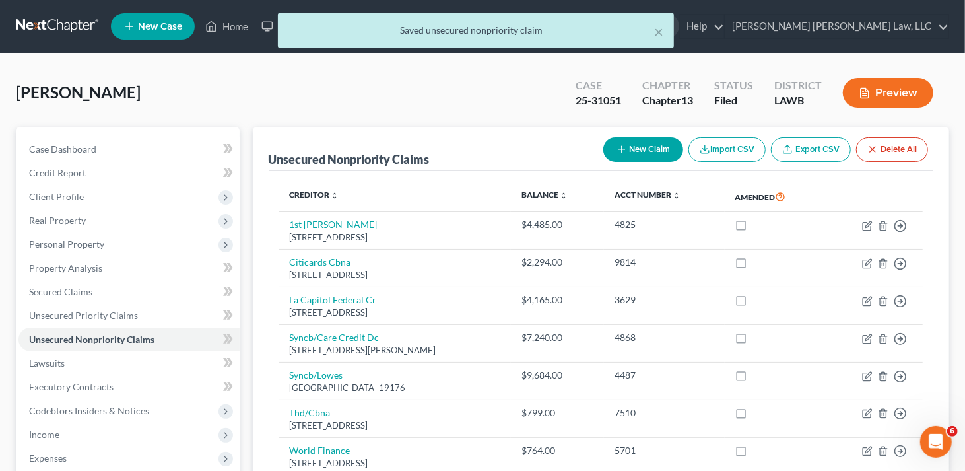
click at [648, 150] on button "New Claim" at bounding box center [644, 149] width 80 height 24
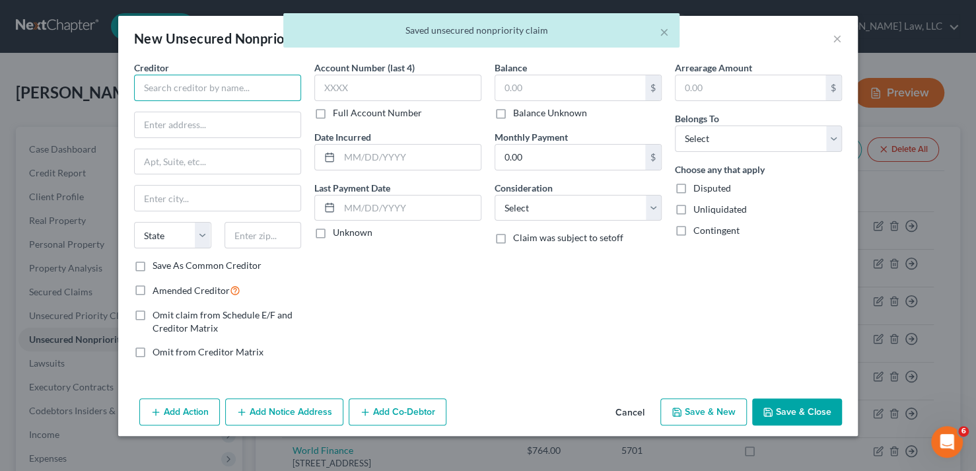
click at [156, 84] on input "text" at bounding box center [217, 88] width 167 height 26
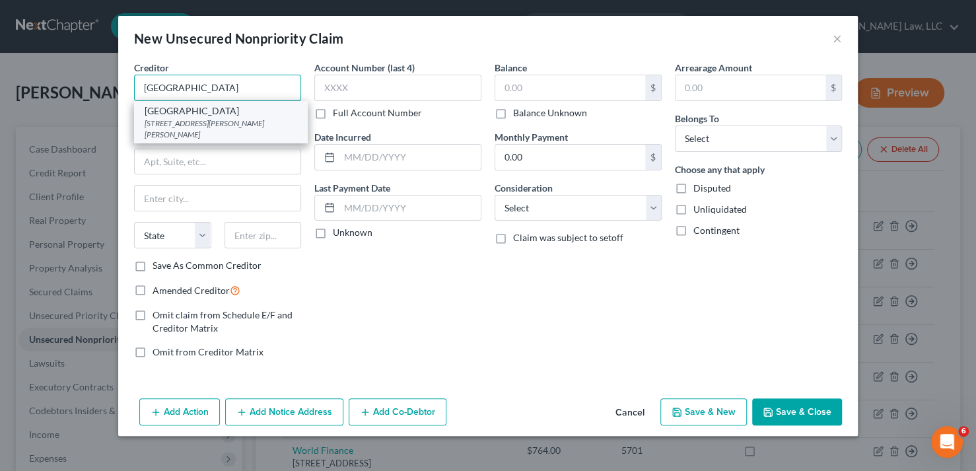
type input "North LA Medical Center"
click at [175, 110] on div "North LA Medical Center" at bounding box center [221, 110] width 153 height 13
type input "401 E Vaughn Ave"
type input "Ruston"
select select "19"
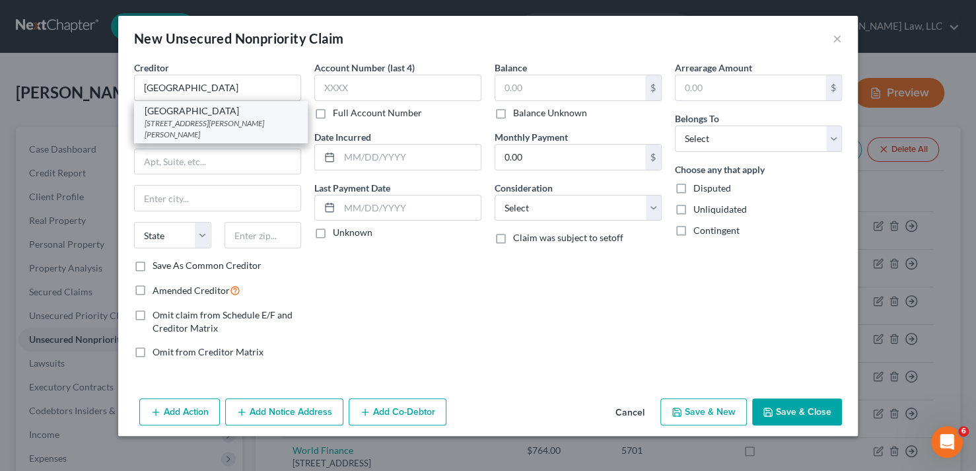
type input "71270"
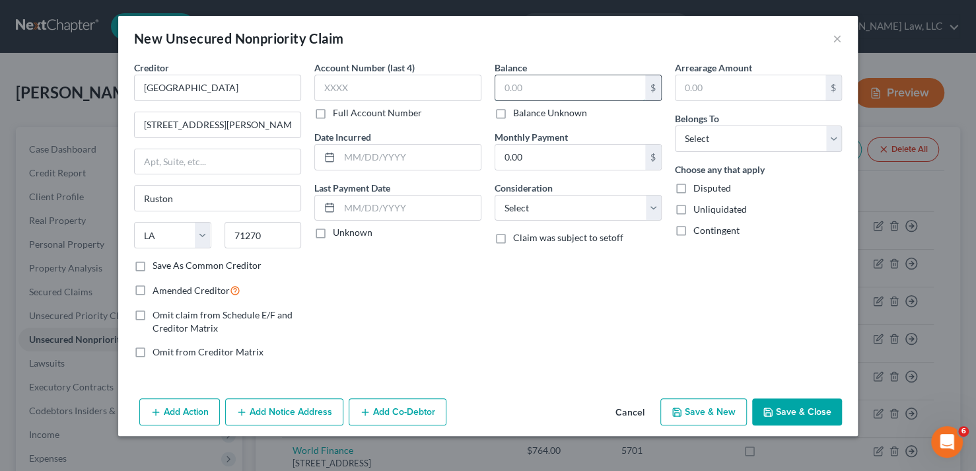
click at [547, 88] on input "text" at bounding box center [570, 87] width 150 height 25
type input "500"
click at [574, 207] on select "Select Cable / Satellite Services Collection Agency Credit Card Debt Debt Couns…" at bounding box center [578, 208] width 167 height 26
select select "9"
click at [495, 195] on select "Select Cable / Satellite Services Collection Agency Credit Card Debt Debt Couns…" at bounding box center [578, 208] width 167 height 26
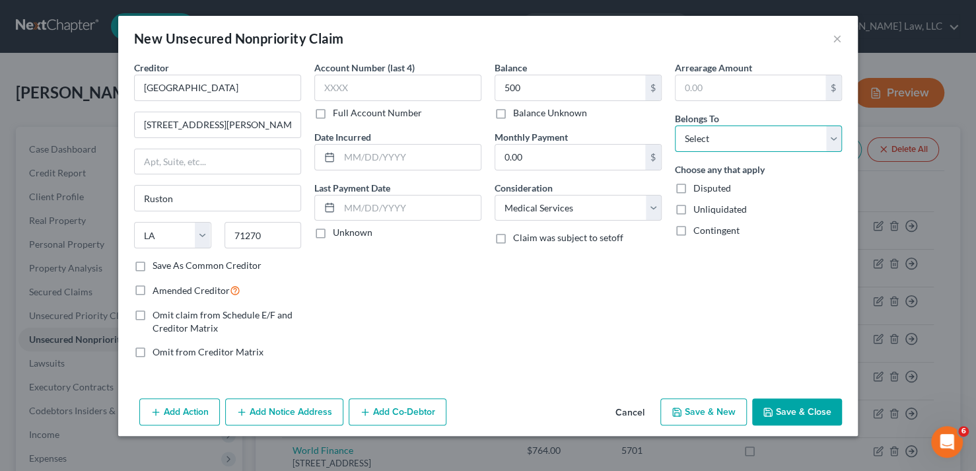
click at [707, 137] on select "Select Debtor 1 Only Debtor 2 Only Debtor 1 And Debtor 2 Only At Least One Of T…" at bounding box center [758, 138] width 167 height 26
select select "0"
click at [675, 125] on select "Select Debtor 1 Only Debtor 2 Only Debtor 1 And Debtor 2 Only At Least One Of T…" at bounding box center [758, 138] width 167 height 26
click at [803, 406] on button "Save & Close" at bounding box center [797, 412] width 90 height 28
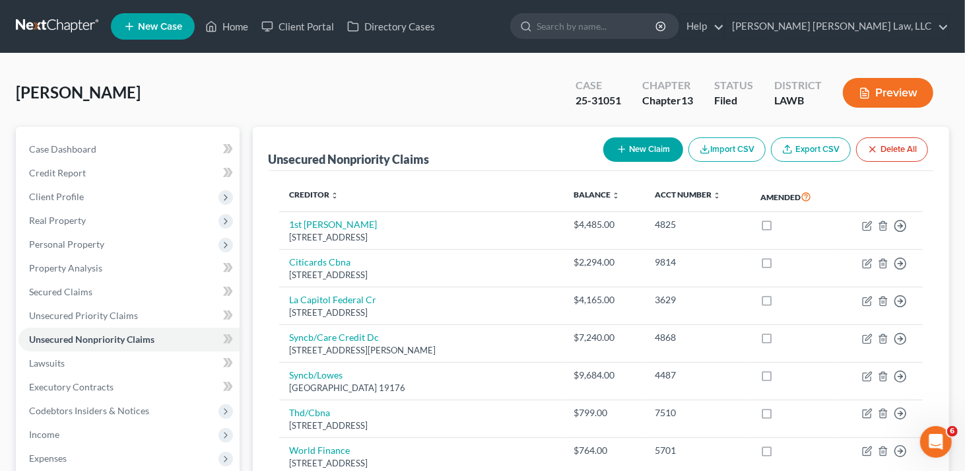
click at [634, 153] on button "New Claim" at bounding box center [644, 149] width 80 height 24
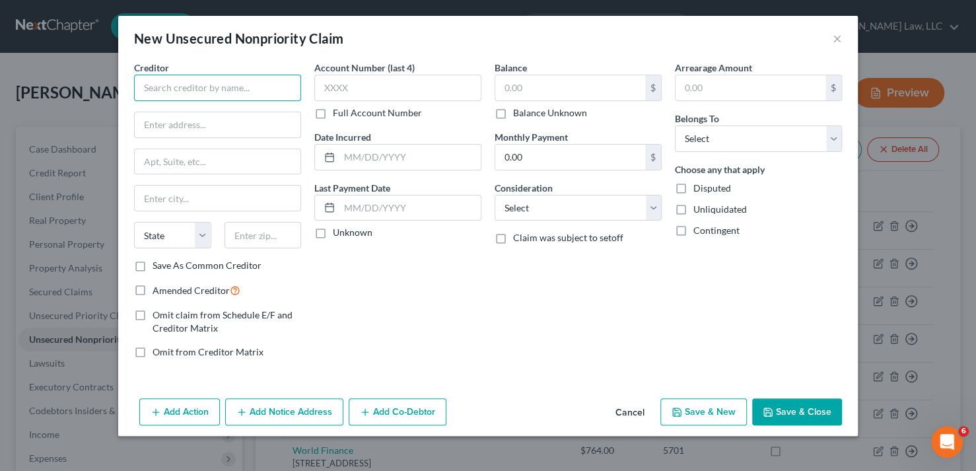
click at [218, 79] on input "text" at bounding box center [217, 88] width 167 height 26
type input "J & B Heating & Cooling"
click at [235, 122] on input "text" at bounding box center [218, 124] width 166 height 25
paste input "183 Haddox Rd"
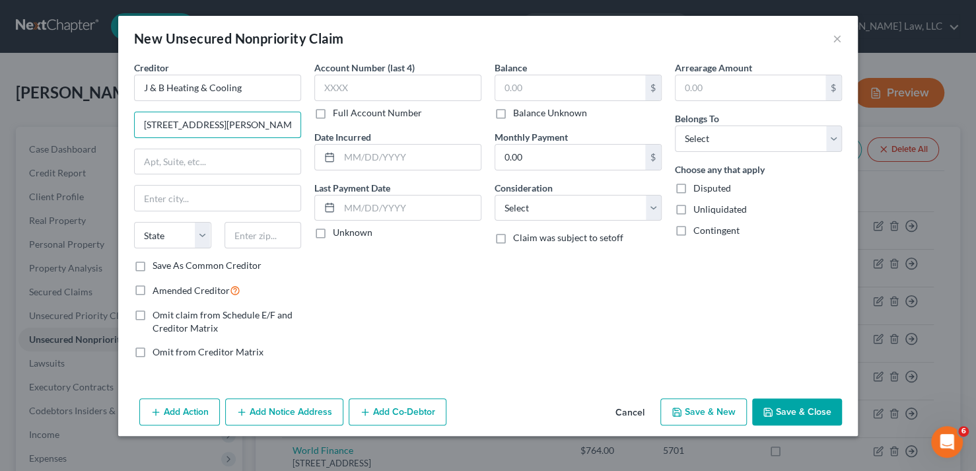
type input "183 Haddox Rd"
click at [253, 240] on input "text" at bounding box center [263, 235] width 77 height 26
type input "71270"
click at [223, 195] on input "text" at bounding box center [218, 198] width 166 height 25
type input "Ruston"
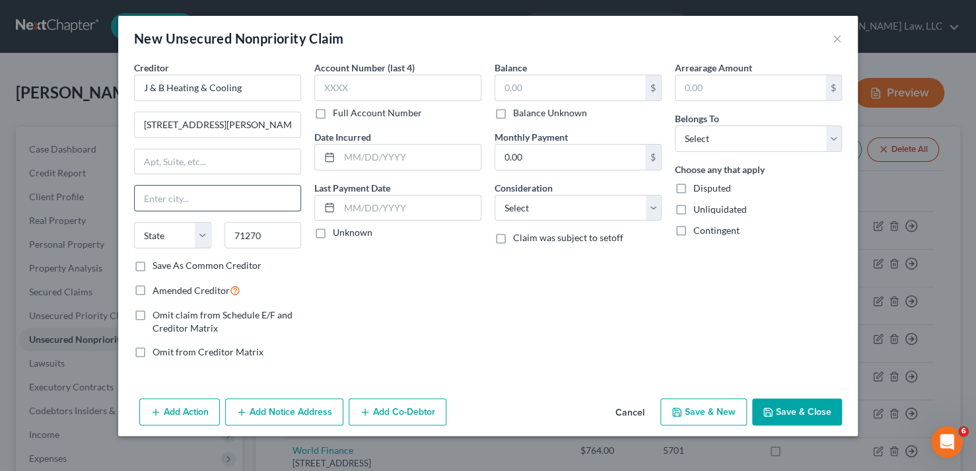
select select "19"
click at [568, 88] on input "text" at bounding box center [570, 87] width 150 height 25
type input "300"
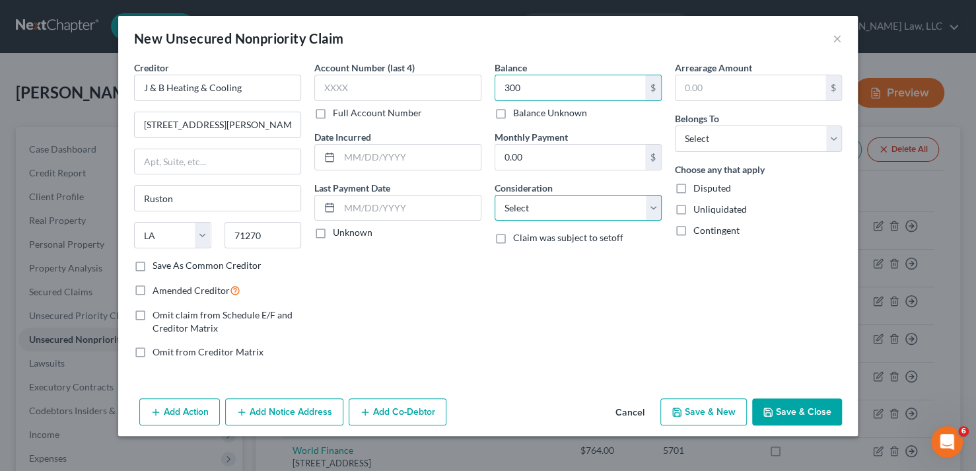
click at [651, 210] on select "Select Cable / Satellite Services Collection Agency Credit Card Debt Debt Couns…" at bounding box center [578, 208] width 167 height 26
select select "6"
click at [495, 195] on select "Select Cable / Satellite Services Collection Agency Credit Card Debt Debt Couns…" at bounding box center [578, 208] width 167 height 26
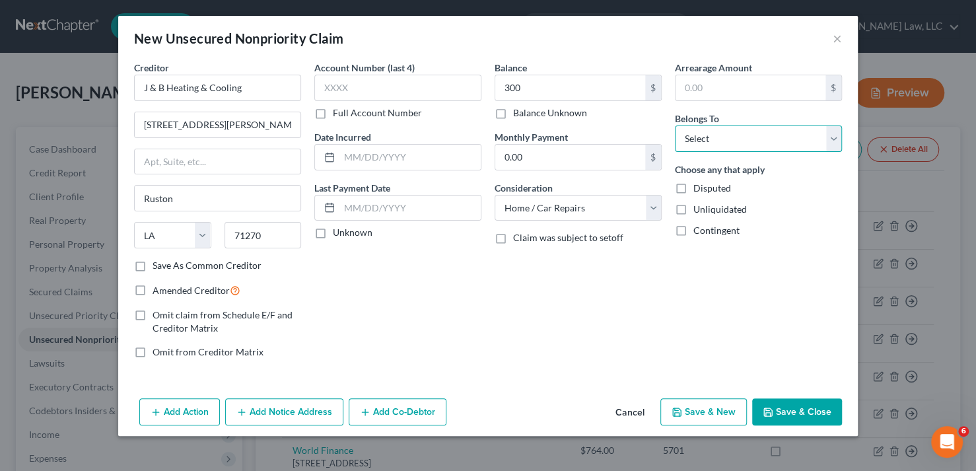
click at [838, 135] on select "Select Debtor 1 Only Debtor 2 Only Debtor 1 And Debtor 2 Only At Least One Of T…" at bounding box center [758, 138] width 167 height 26
select select "0"
click at [675, 125] on select "Select Debtor 1 Only Debtor 2 Only Debtor 1 And Debtor 2 Only At Least One Of T…" at bounding box center [758, 138] width 167 height 26
click at [806, 409] on button "Save & Close" at bounding box center [797, 412] width 90 height 28
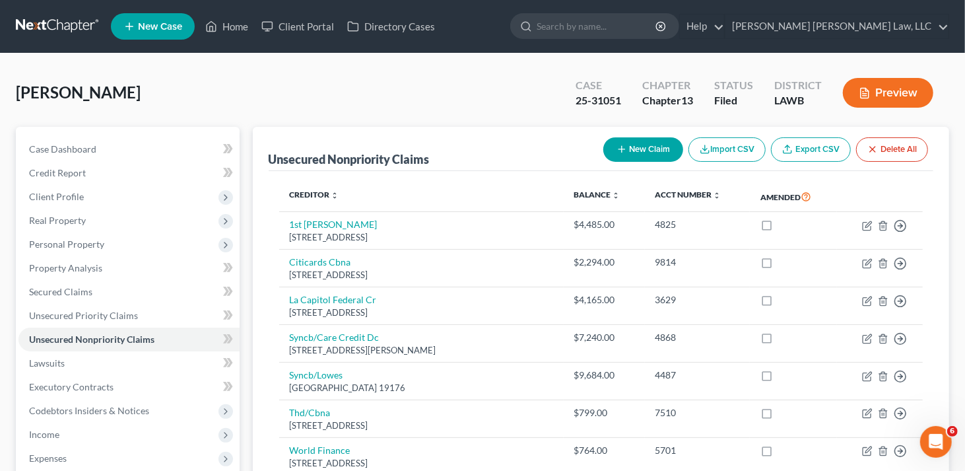
click at [636, 157] on button "New Claim" at bounding box center [644, 149] width 80 height 24
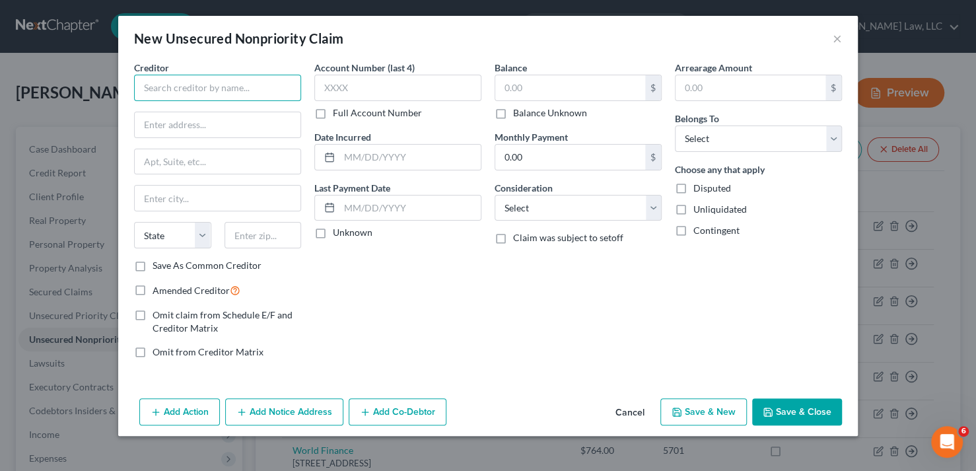
click at [228, 81] on input "text" at bounding box center [217, 88] width 167 height 26
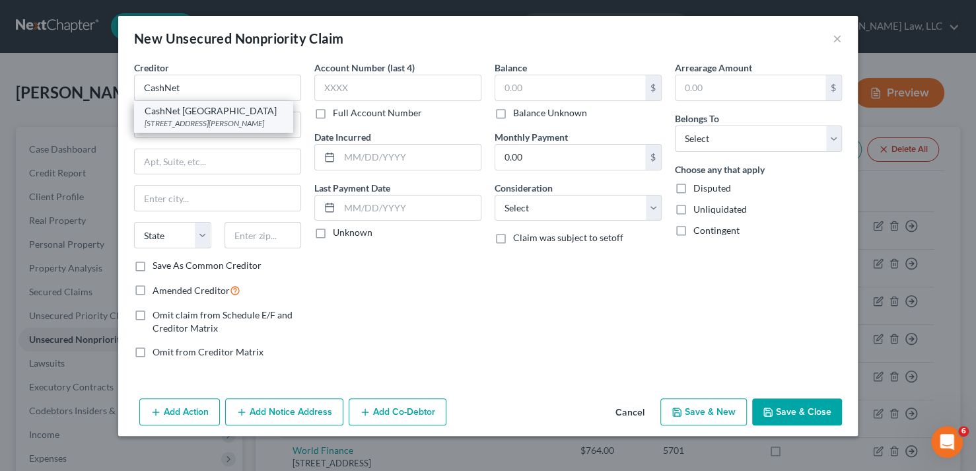
click at [225, 124] on div "175 W. Jackson Blvd., Ste 1000, Chicago, IL 60604" at bounding box center [213, 123] width 137 height 11
type input "CashNet USA"
type input "175 W. Jackson Blvd., Ste 1000"
type input "Chicago"
select select "14"
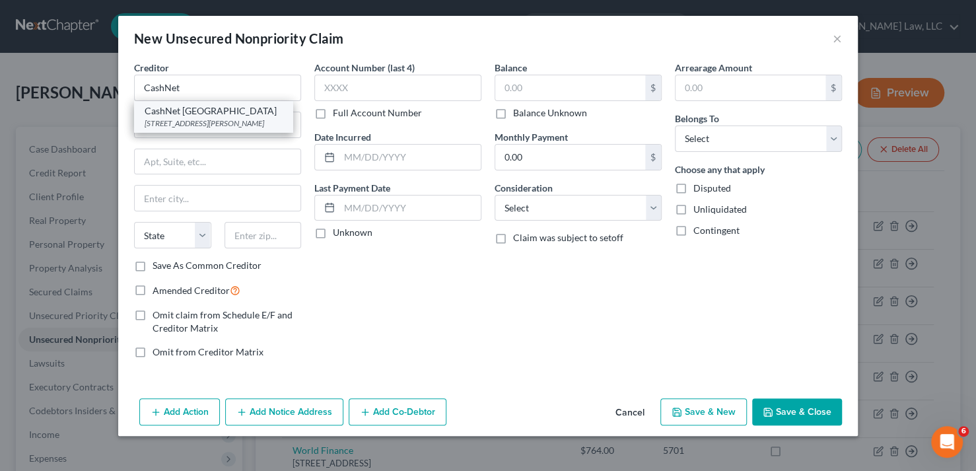
type input "60604"
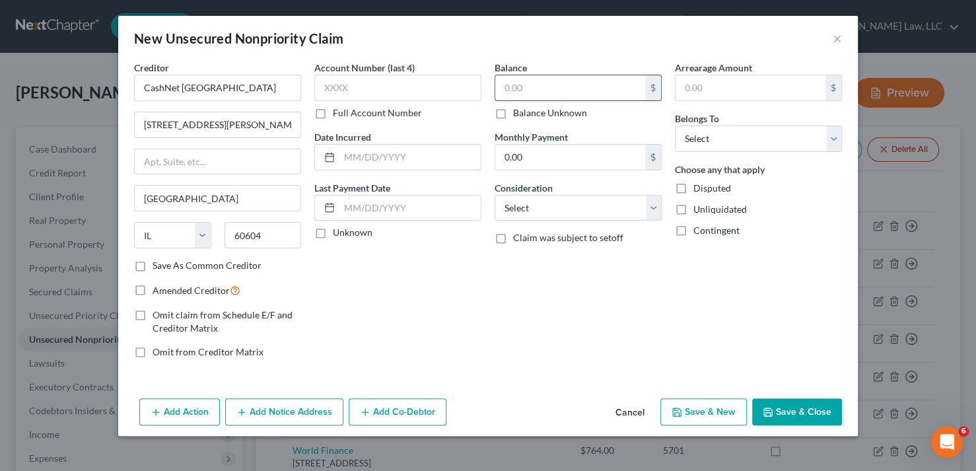
click at [514, 92] on input "text" at bounding box center [570, 87] width 150 height 25
type input "1,800"
click at [647, 207] on select "Select Cable / Satellite Services Collection Agency Credit Card Debt Debt Couns…" at bounding box center [578, 208] width 167 height 26
select select "10"
click at [495, 195] on select "Select Cable / Satellite Services Collection Agency Credit Card Debt Debt Couns…" at bounding box center [578, 208] width 167 height 26
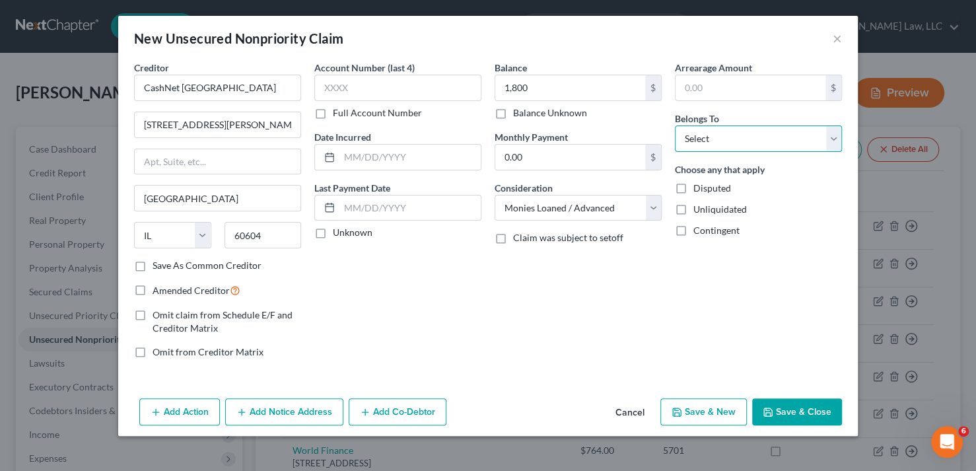
click at [737, 143] on select "Select Debtor 1 Only Debtor 2 Only Debtor 1 And Debtor 2 Only At Least One Of T…" at bounding box center [758, 138] width 167 height 26
select select "0"
click at [675, 125] on select "Select Debtor 1 Only Debtor 2 Only Debtor 1 And Debtor 2 Only At Least One Of T…" at bounding box center [758, 138] width 167 height 26
click at [793, 403] on button "Save & Close" at bounding box center [797, 412] width 90 height 28
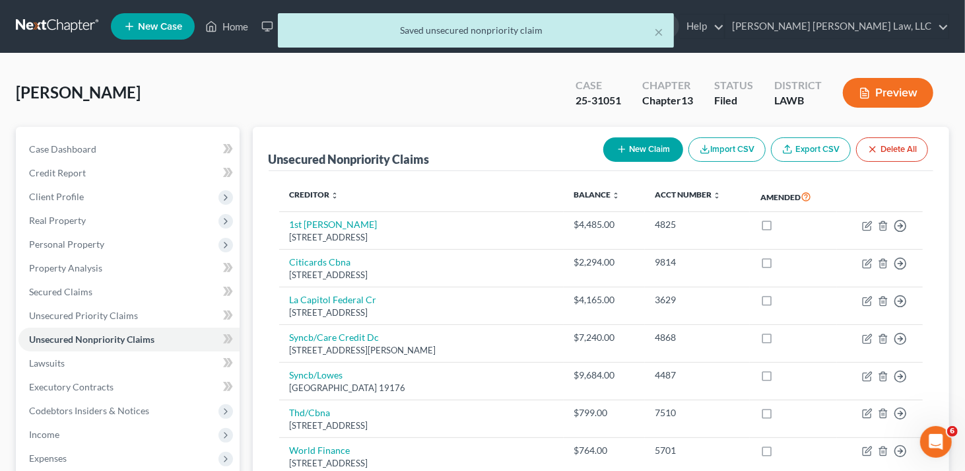
click at [631, 150] on button "New Claim" at bounding box center [644, 149] width 80 height 24
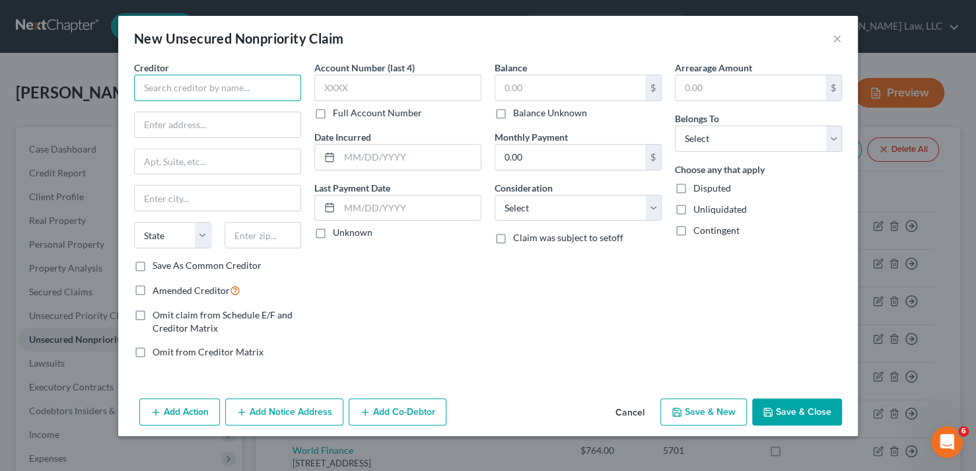
click at [182, 83] on input "text" at bounding box center [217, 88] width 167 height 26
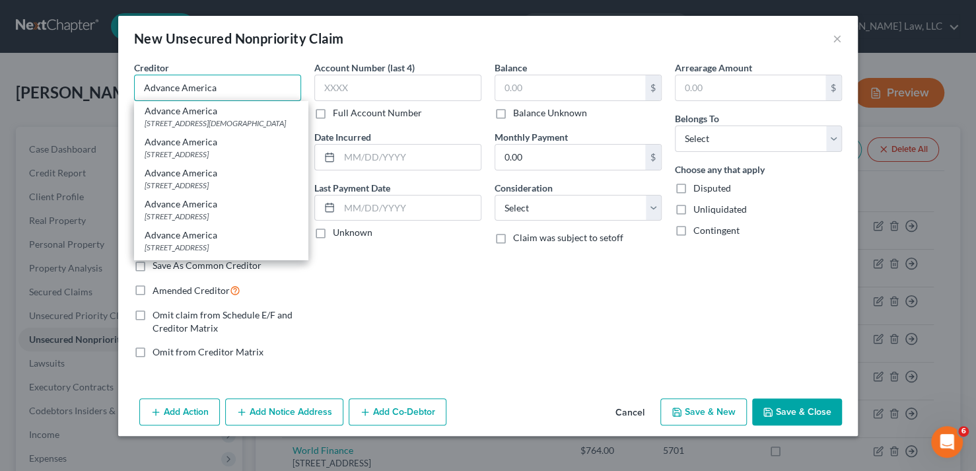
type input "Advance America"
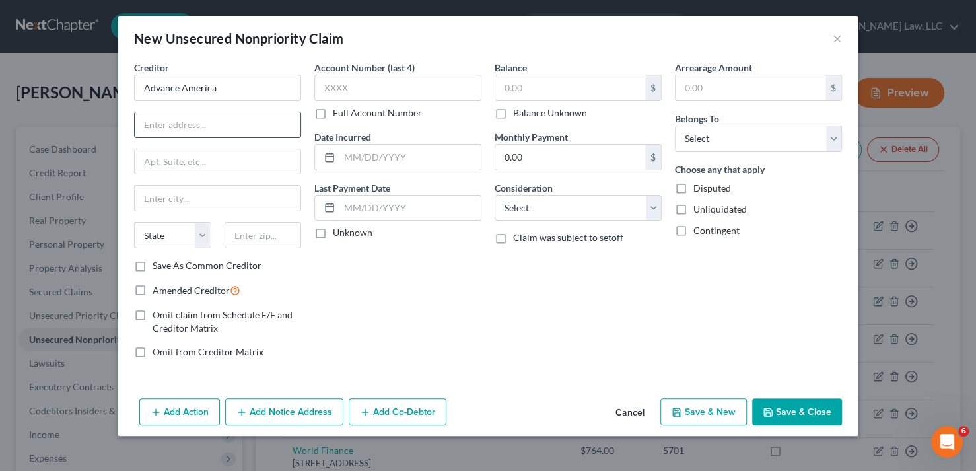
click at [205, 123] on input "text" at bounding box center [218, 124] width 166 height 25
paste input "1412 Farmerville Hwy #2"
type input "1412 Farmerville Hwy #2"
click at [259, 237] on input "text" at bounding box center [263, 235] width 77 height 26
type input "71270"
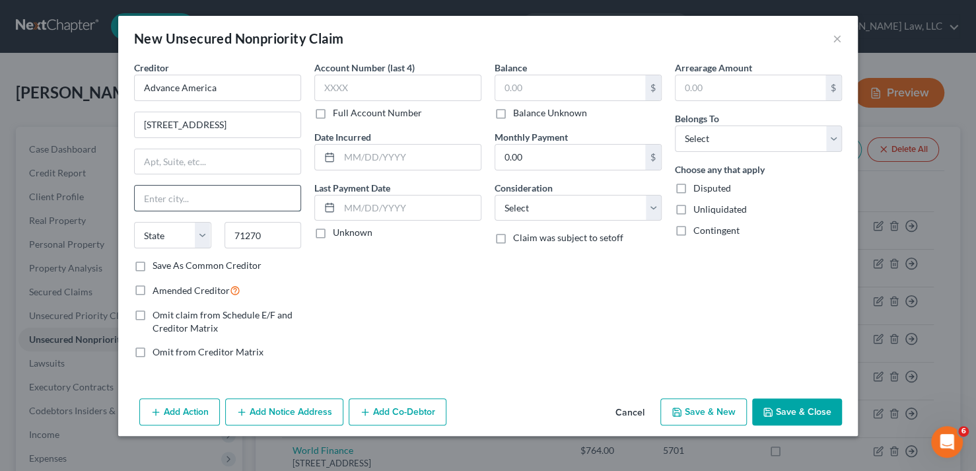
click at [235, 202] on input "text" at bounding box center [218, 198] width 166 height 25
type input "Ruston"
select select "19"
click at [536, 85] on input "text" at bounding box center [570, 87] width 150 height 25
type input "850"
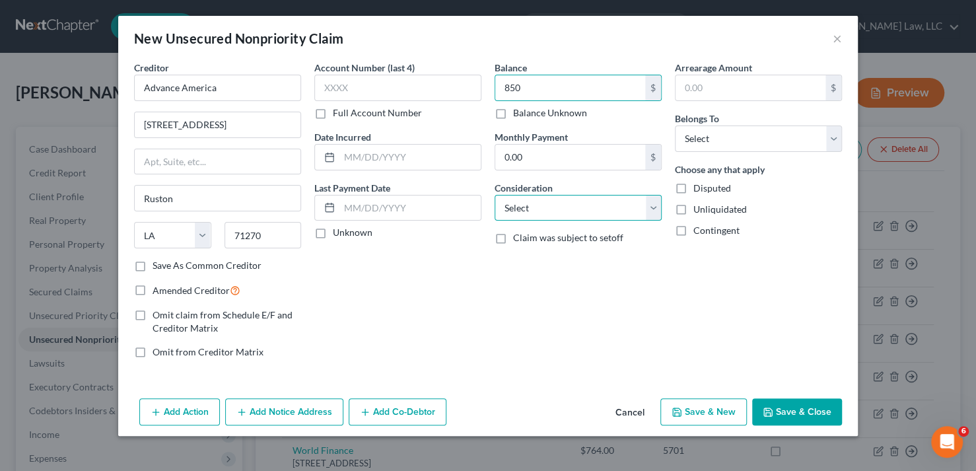
click at [654, 213] on select "Select Cable / Satellite Services Collection Agency Credit Card Debt Debt Couns…" at bounding box center [578, 208] width 167 height 26
select select "10"
click at [495, 195] on select "Select Cable / Satellite Services Collection Agency Credit Card Debt Debt Couns…" at bounding box center [578, 208] width 167 height 26
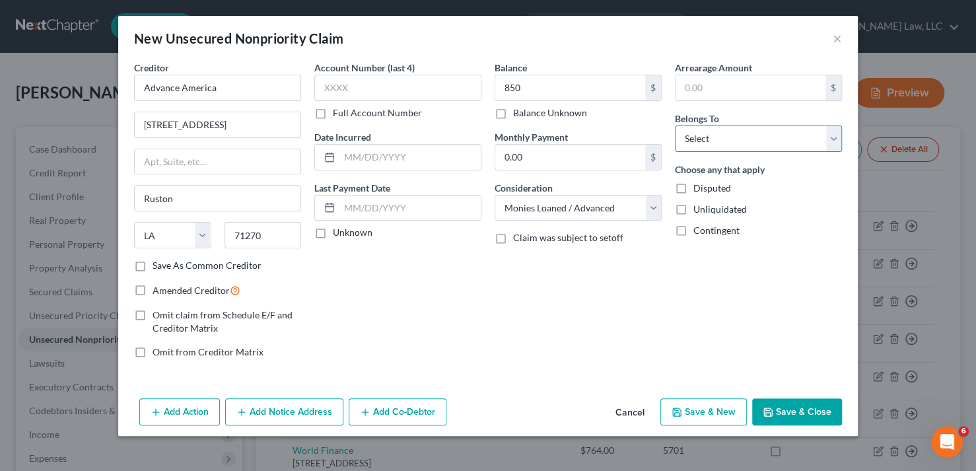
click at [729, 136] on select "Select Debtor 1 Only Debtor 2 Only Debtor 1 And Debtor 2 Only At Least One Of T…" at bounding box center [758, 138] width 167 height 26
select select "0"
click at [675, 125] on select "Select Debtor 1 Only Debtor 2 Only Debtor 1 And Debtor 2 Only At Least One Of T…" at bounding box center [758, 138] width 167 height 26
click at [796, 413] on button "Save & Close" at bounding box center [797, 412] width 90 height 28
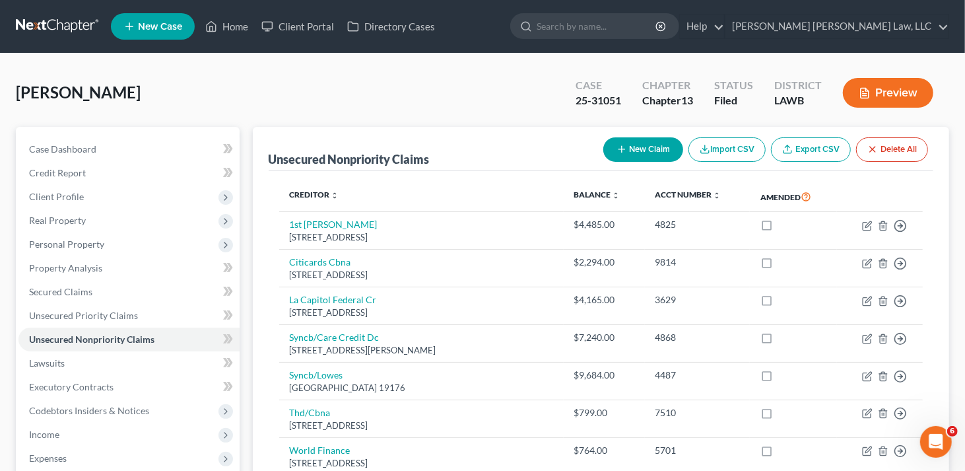
click at [647, 151] on button "New Claim" at bounding box center [644, 149] width 80 height 24
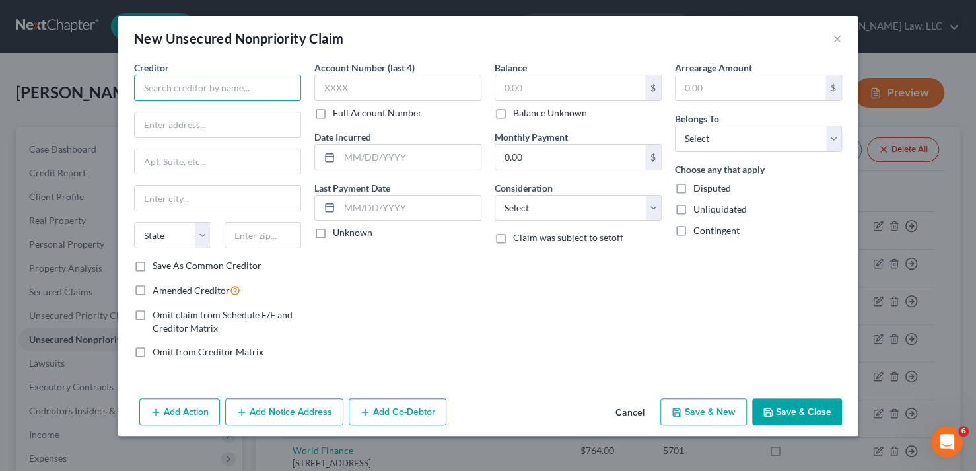
click at [245, 87] on input "text" at bounding box center [217, 88] width 167 height 26
type input "Dr. Daniel Thompson"
click at [203, 124] on input "text" at bounding box center [218, 124] width 166 height 25
paste input "206 E Reynolds Dr"
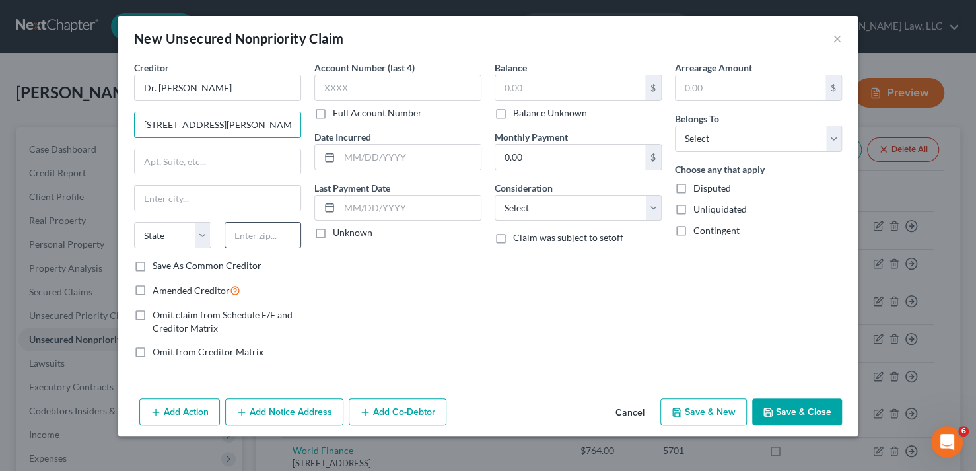
type input "206 E Reynolds Dr"
click at [243, 229] on input "text" at bounding box center [263, 235] width 77 height 26
type input "71270"
click at [181, 202] on input "text" at bounding box center [218, 198] width 166 height 25
type input "Ruston"
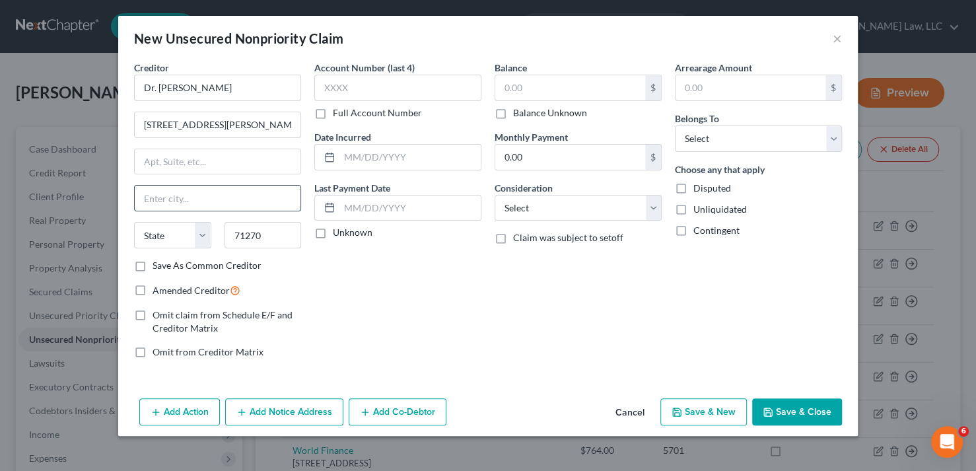
select select "19"
click at [562, 83] on input "text" at bounding box center [570, 87] width 150 height 25
type input "325"
click at [560, 208] on select "Select Cable / Satellite Services Collection Agency Credit Card Debt Debt Couns…" at bounding box center [578, 208] width 167 height 26
select select "9"
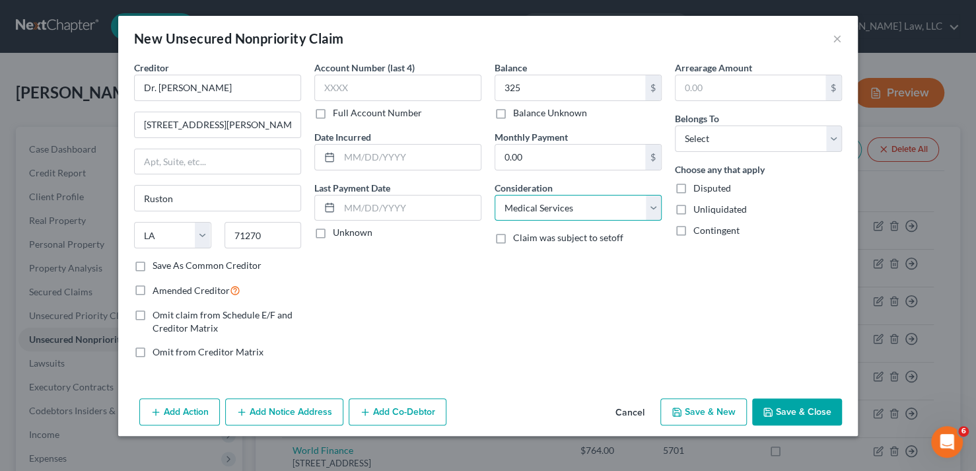
click at [495, 195] on select "Select Cable / Satellite Services Collection Agency Credit Card Debt Debt Couns…" at bounding box center [578, 208] width 167 height 26
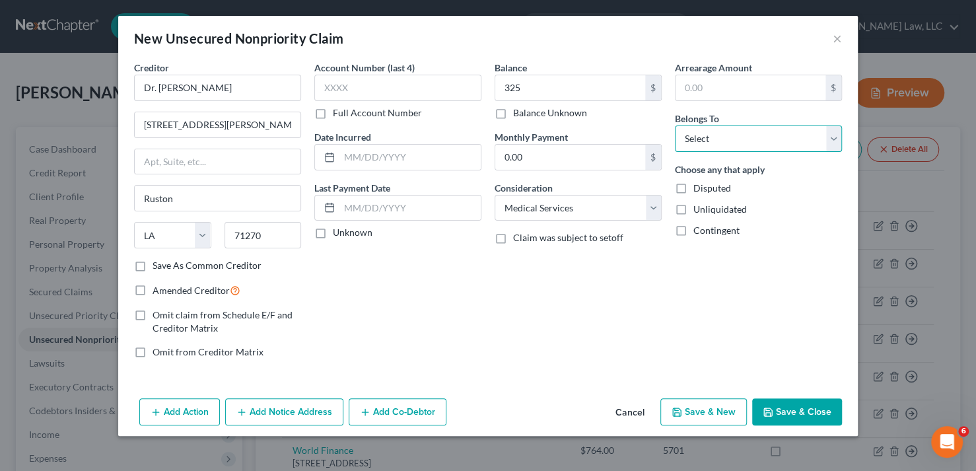
click at [707, 129] on select "Select Debtor 1 Only Debtor 2 Only Debtor 1 And Debtor 2 Only At Least One Of T…" at bounding box center [758, 138] width 167 height 26
select select "0"
click at [675, 125] on select "Select Debtor 1 Only Debtor 2 Only Debtor 1 And Debtor 2 Only At Least One Of T…" at bounding box center [758, 138] width 167 height 26
click at [807, 414] on button "Save & Close" at bounding box center [797, 412] width 90 height 28
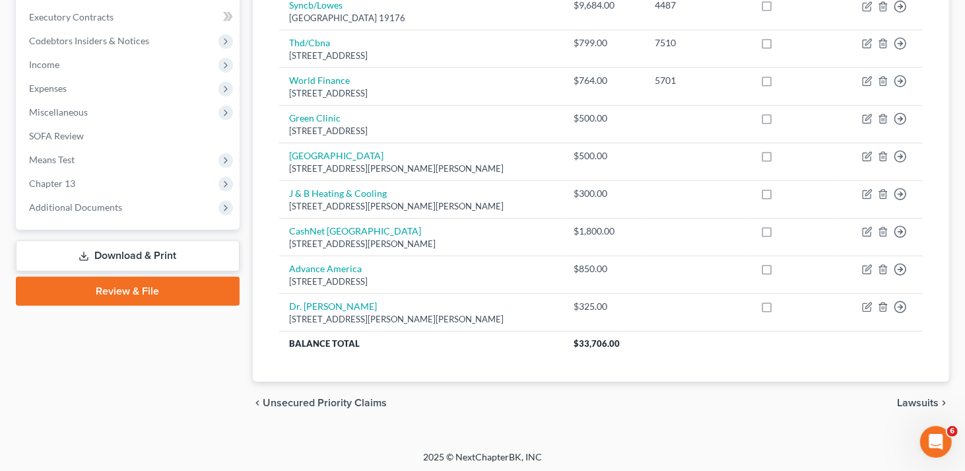
click at [195, 258] on link "Download & Print" at bounding box center [128, 255] width 224 height 31
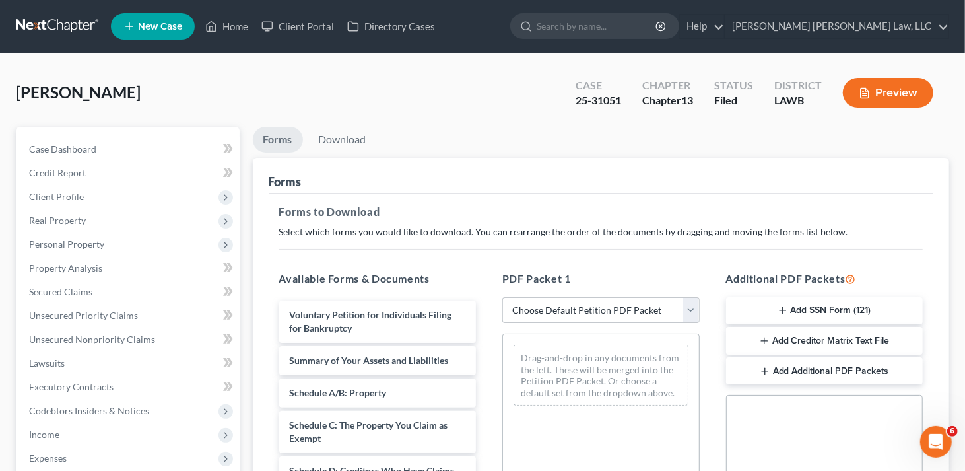
click at [526, 310] on select "Choose Default Petition PDF Packet Complete Bankruptcy Petition (all forms and …" at bounding box center [601, 310] width 197 height 26
select select "2"
click at [503, 297] on select "Choose Default Petition PDF Packet Complete Bankruptcy Petition (all forms and …" at bounding box center [601, 310] width 197 height 26
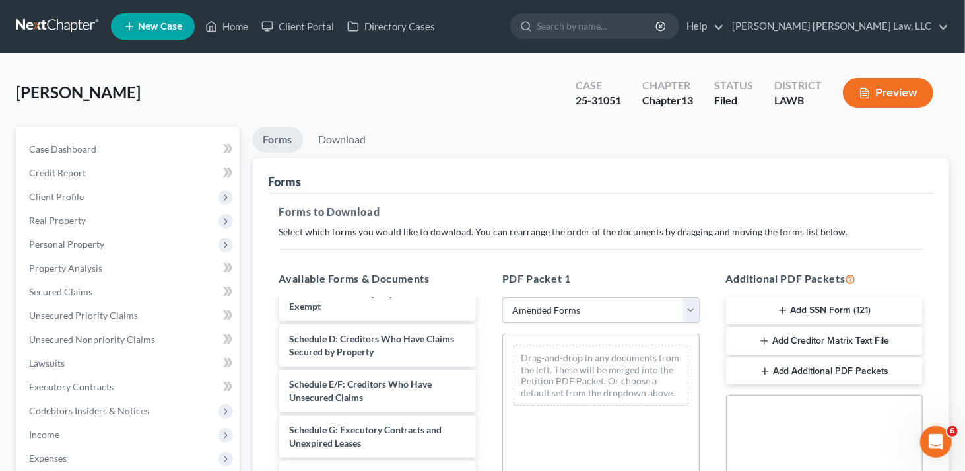
scroll to position [198, 0]
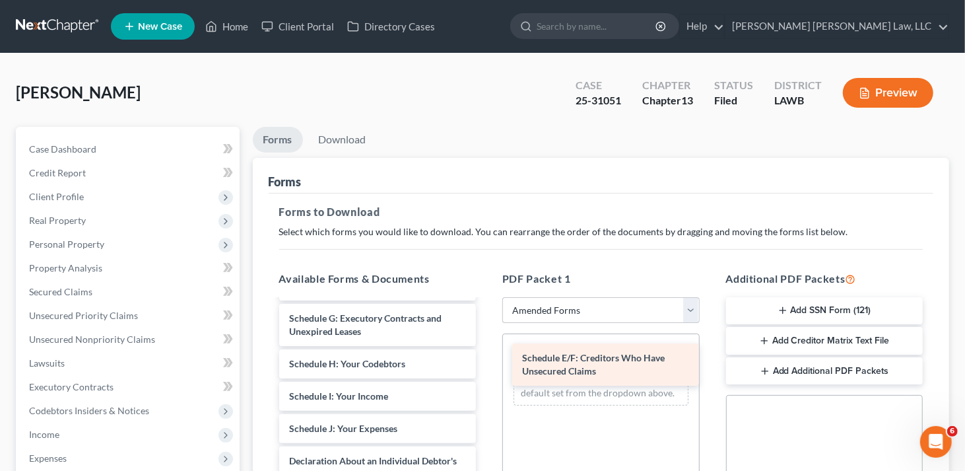
drag, startPoint x: 370, startPoint y: 329, endPoint x: 603, endPoint y: 370, distance: 236.8
click at [487, 370] on div "Schedule E/F: Creditors Who Have Unsecured Claims Voluntary Petition for Indivi…" at bounding box center [378, 412] width 219 height 620
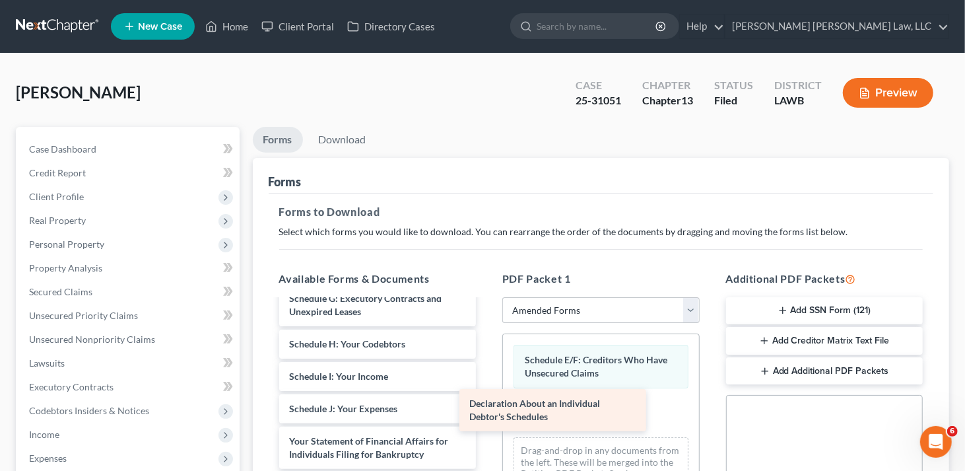
scroll to position [218, 0]
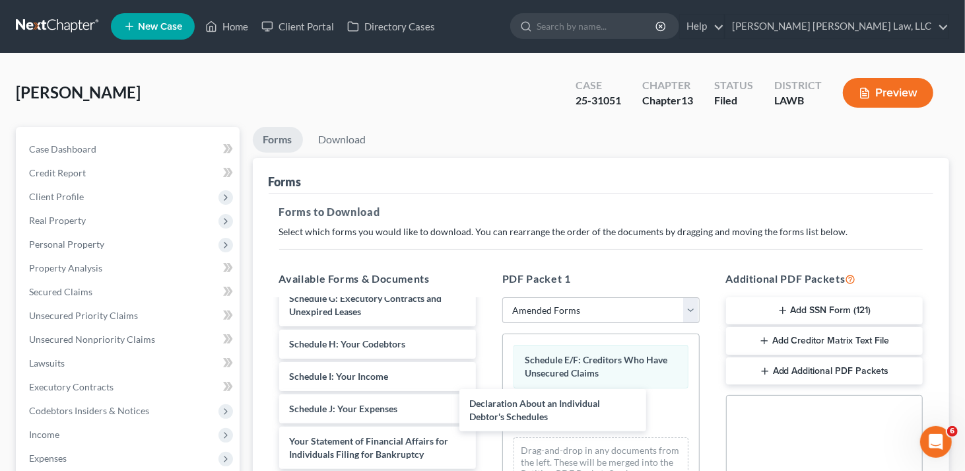
drag, startPoint x: 377, startPoint y: 396, endPoint x: 584, endPoint y: 389, distance: 207.5
click at [487, 408] on div "Declaration About an Individual Debtor's Schedules Voluntary Petition for Indiv…" at bounding box center [378, 370] width 219 height 575
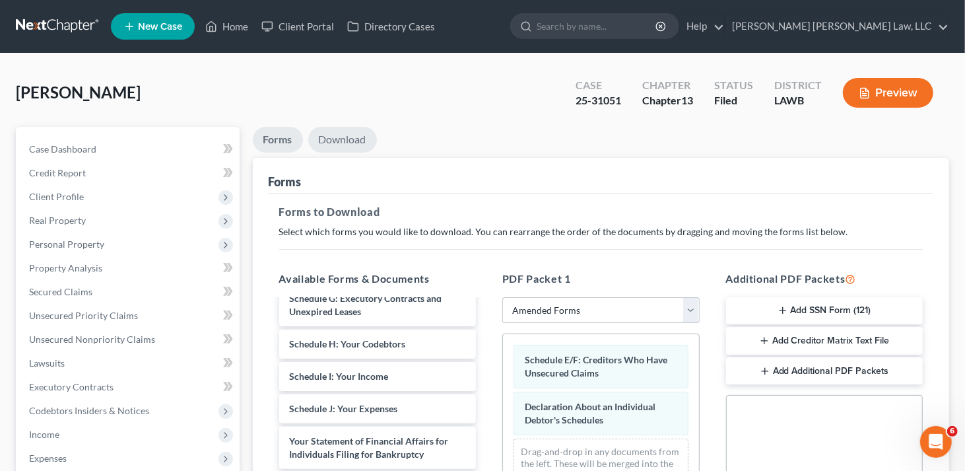
click at [346, 145] on link "Download" at bounding box center [342, 140] width 69 height 26
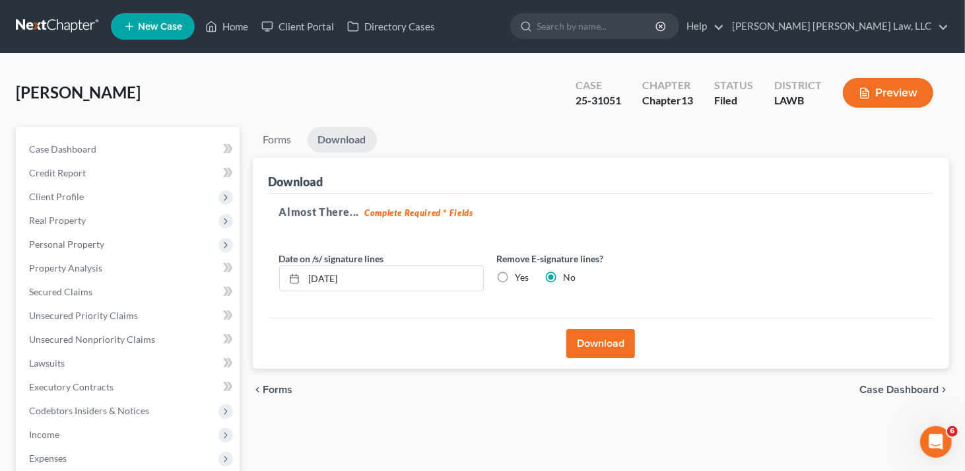
click at [614, 340] on button "Download" at bounding box center [601, 343] width 69 height 29
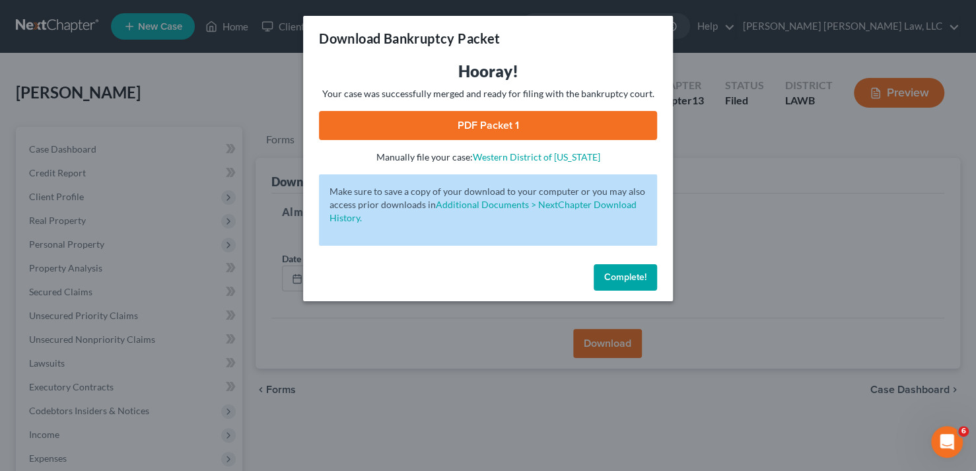
click at [473, 126] on link "PDF Packet 1" at bounding box center [488, 125] width 338 height 29
click at [629, 279] on span "Complete!" at bounding box center [625, 276] width 42 height 11
